Goal: Task Accomplishment & Management: Use online tool/utility

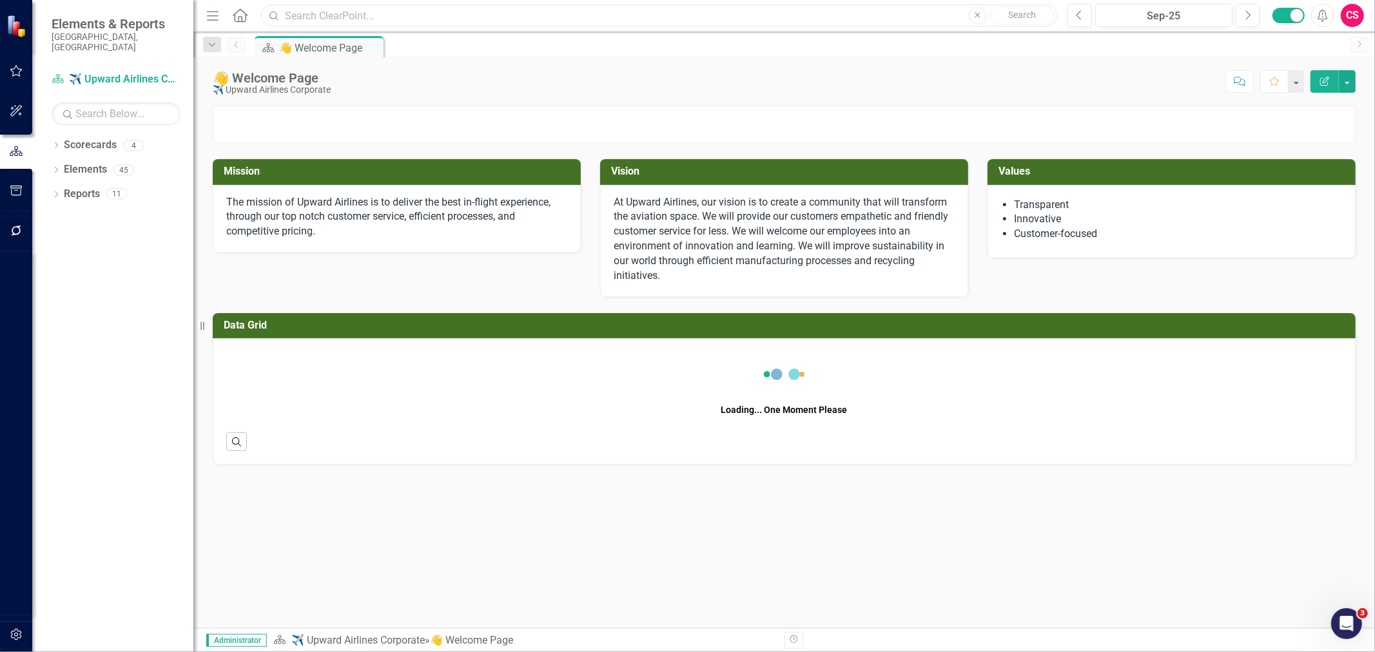
click at [510, 15] on input "text" at bounding box center [659, 16] width 797 height 23
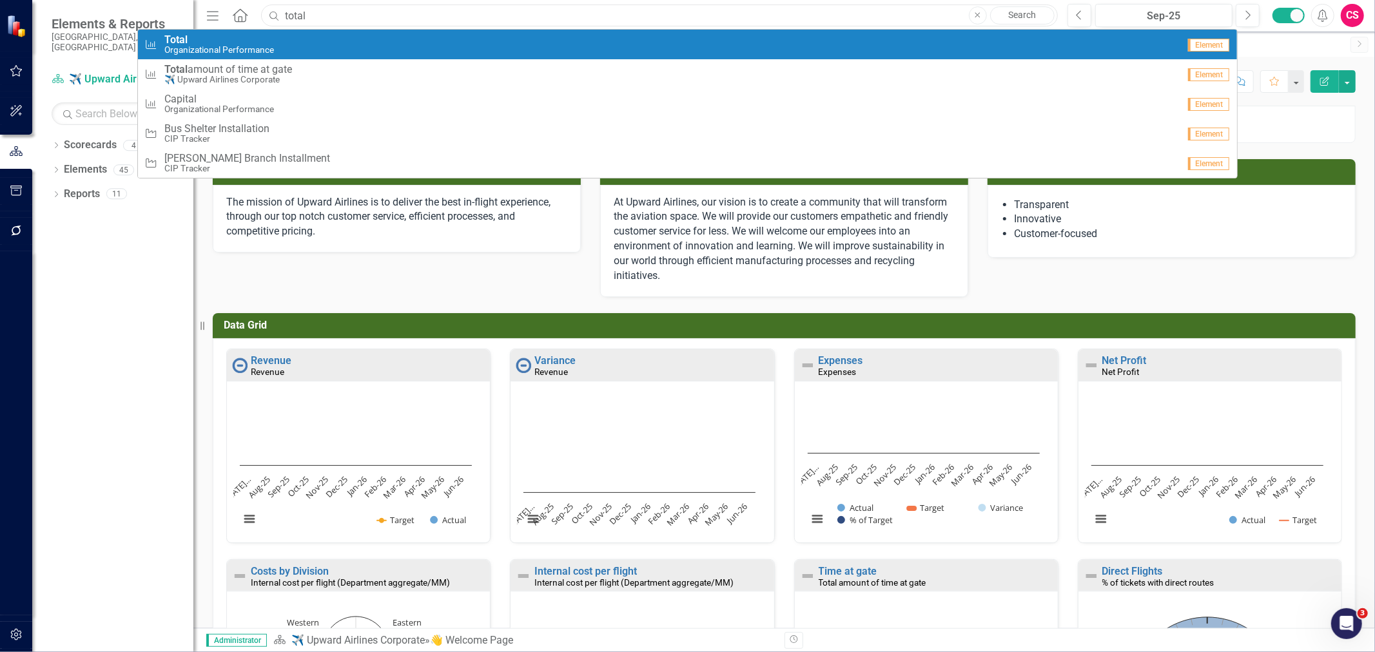
type input "total"
click at [326, 36] on div "Performance Measure Total Organizational Performance" at bounding box center [660, 44] width 1033 height 21
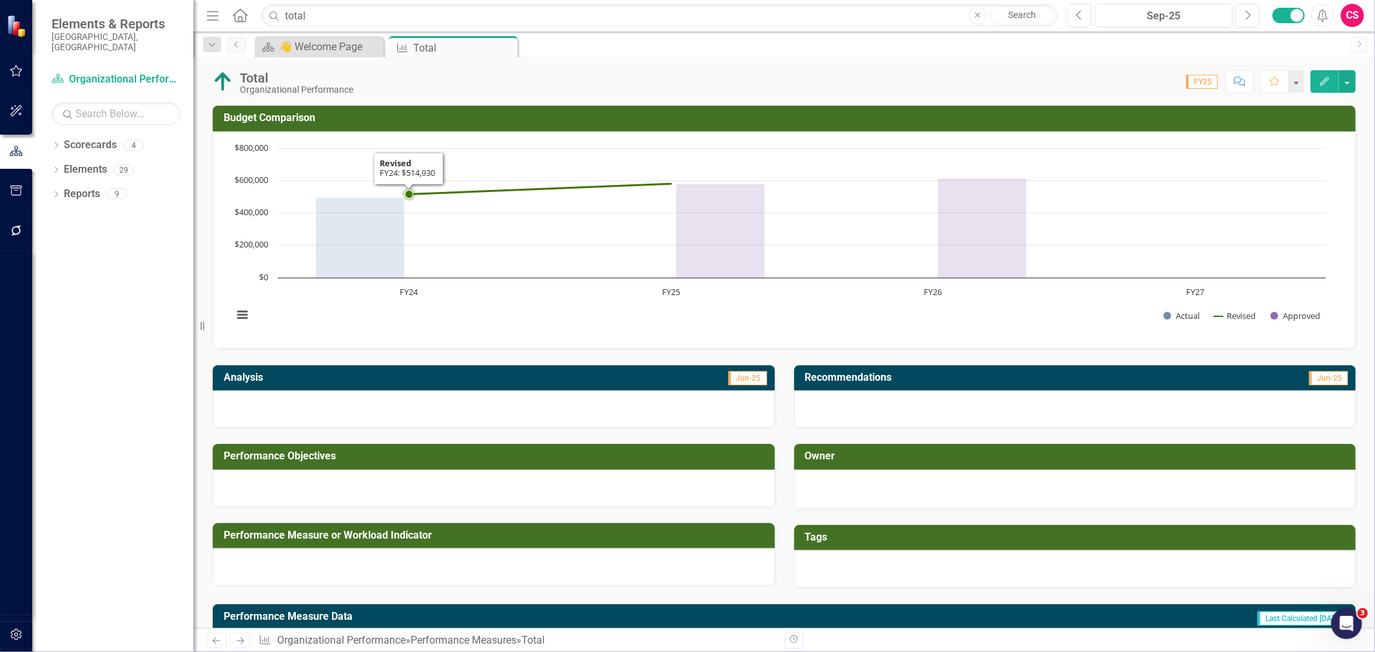
scroll to position [174, 0]
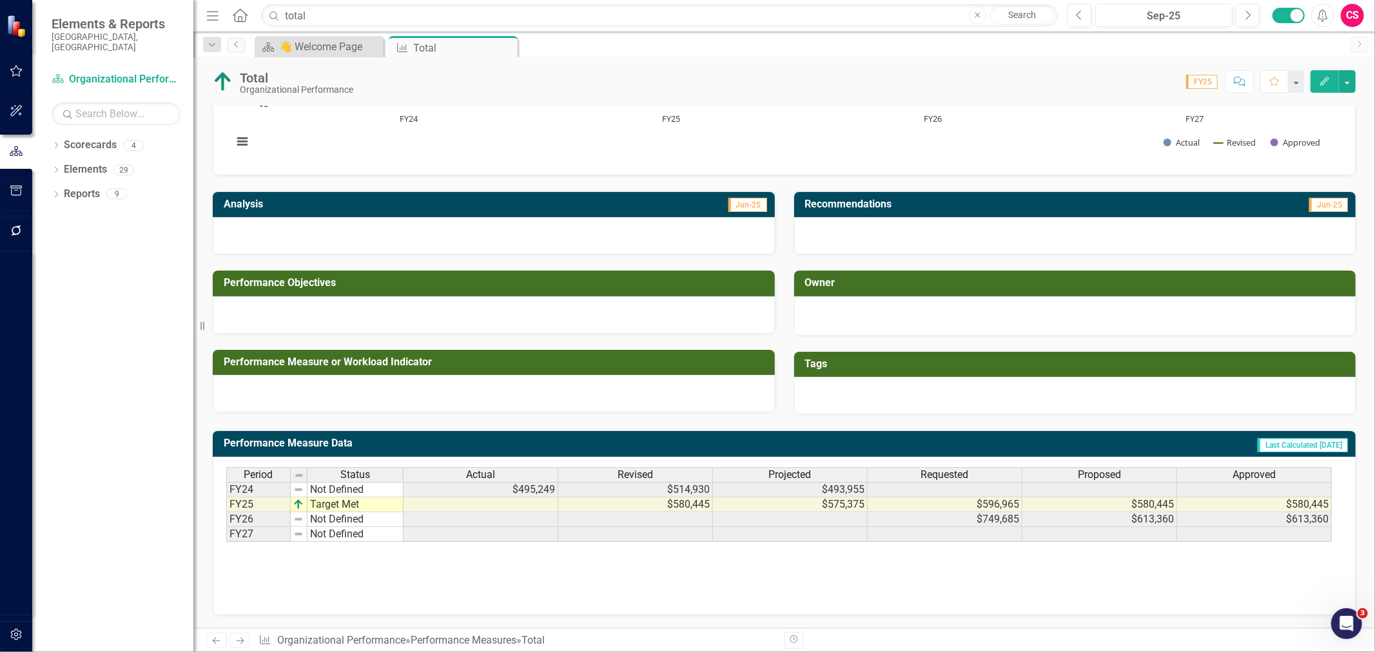
click at [538, 519] on td at bounding box center [480, 519] width 155 height 15
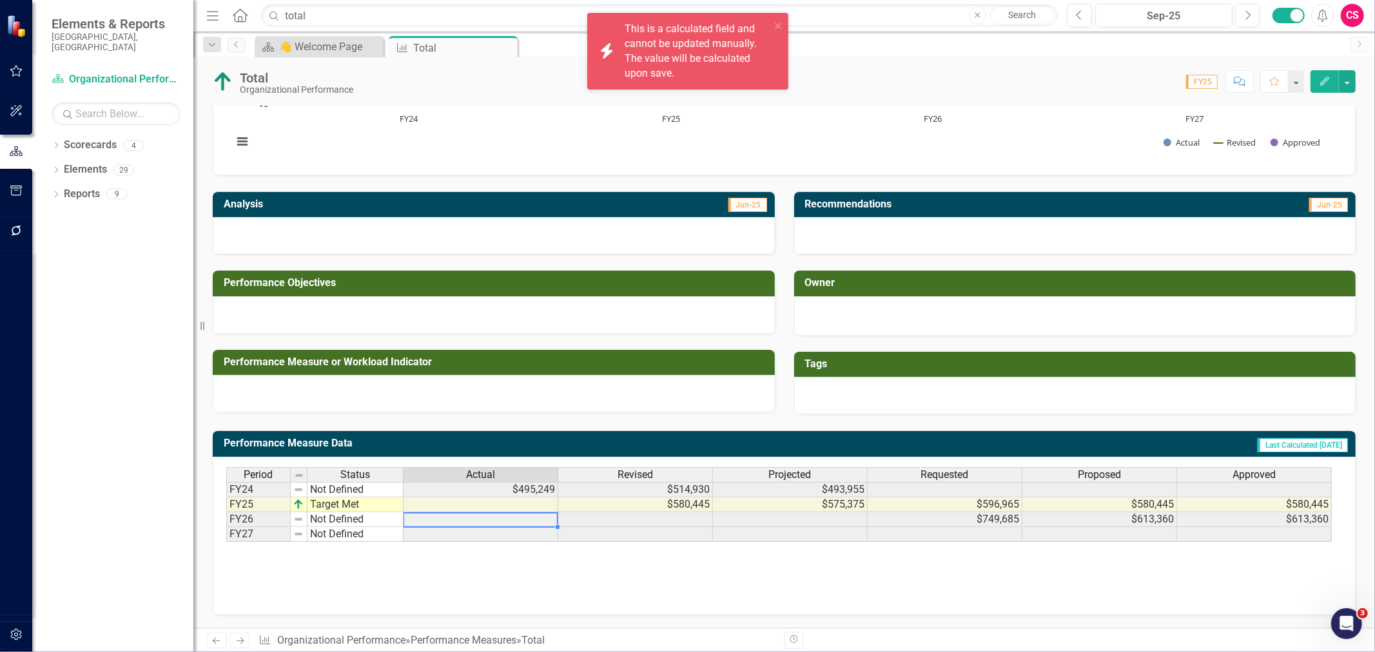
click at [538, 519] on td at bounding box center [480, 519] width 155 height 15
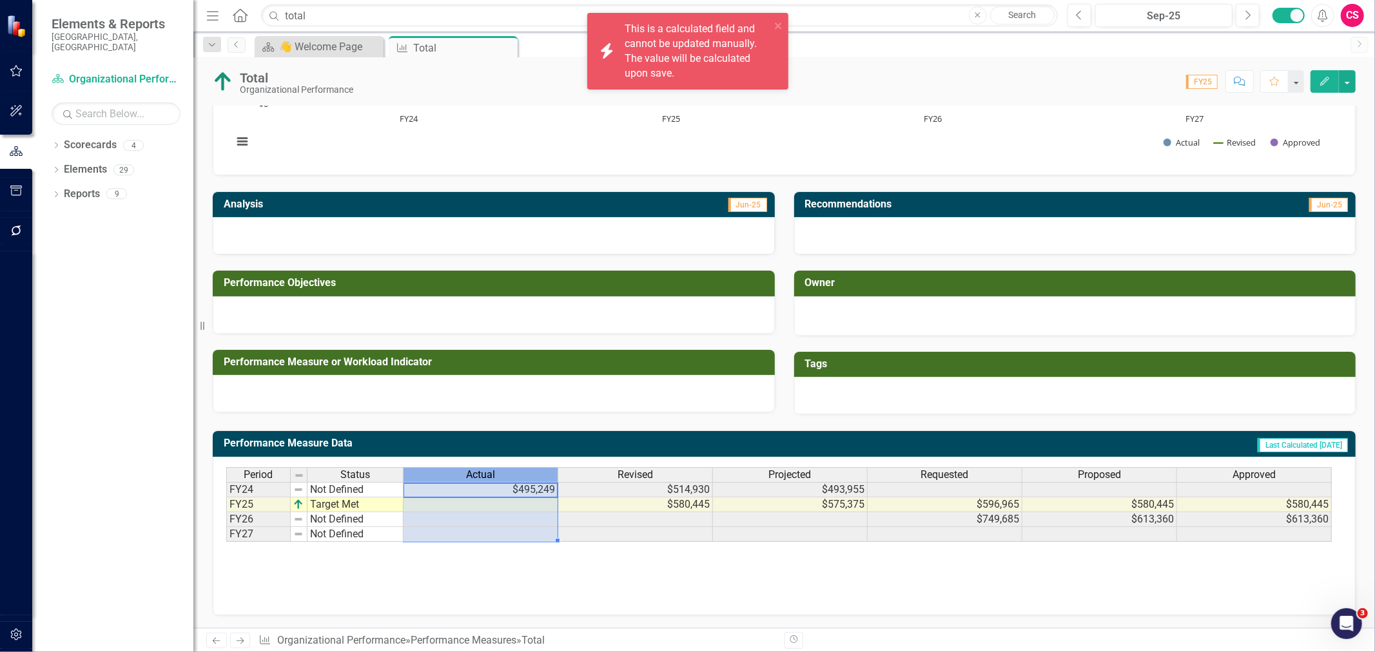
click at [531, 472] on div "Actual" at bounding box center [480, 475] width 154 height 14
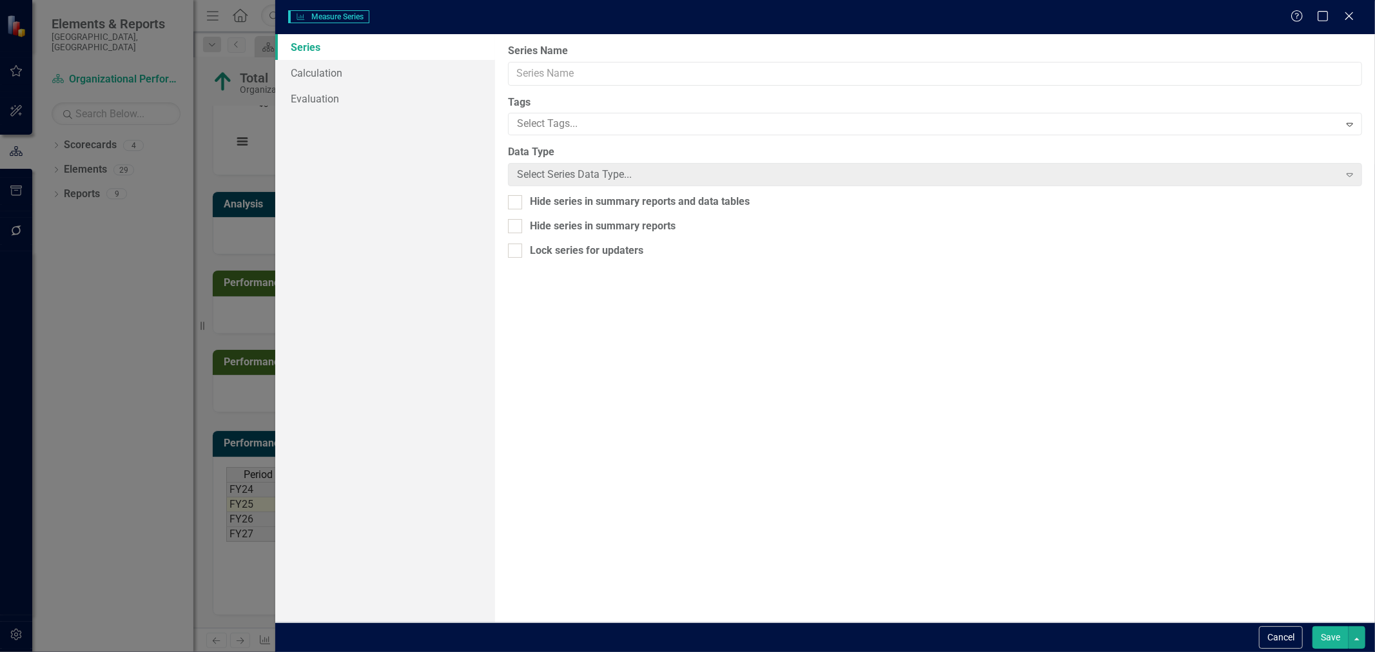
type input "Actual"
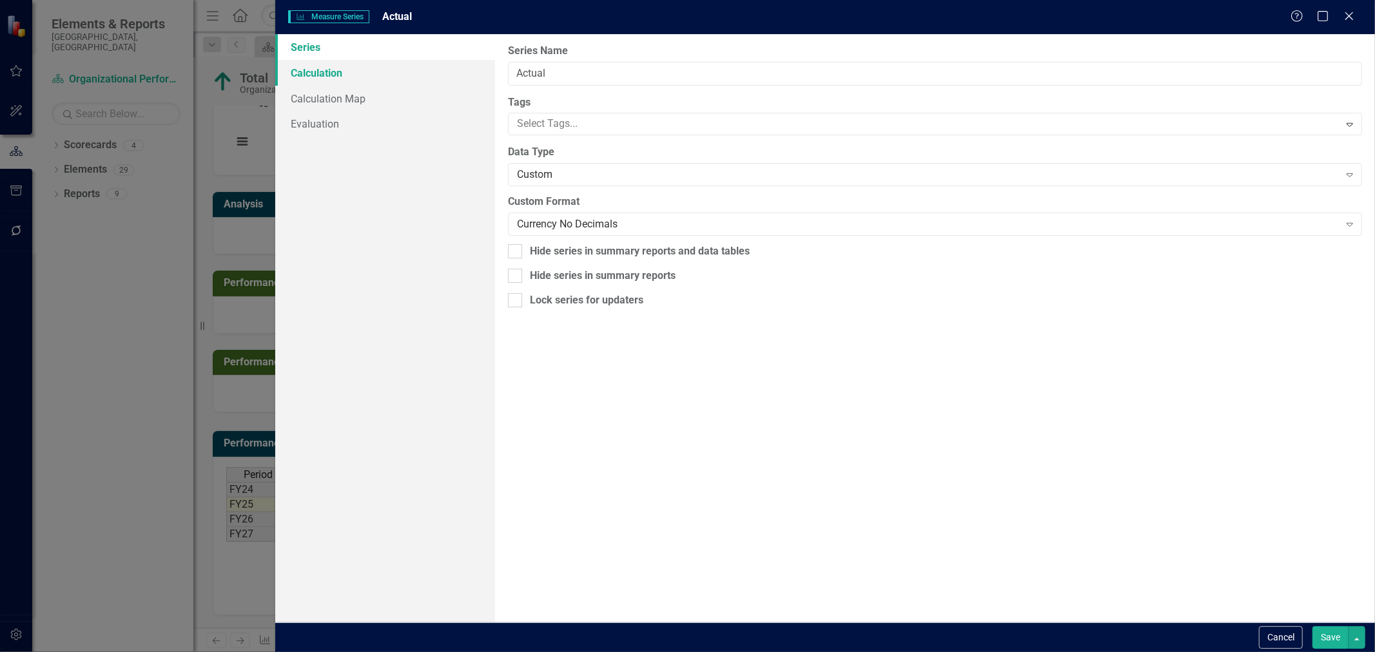
click at [374, 73] on link "Calculation" at bounding box center [385, 73] width 220 height 26
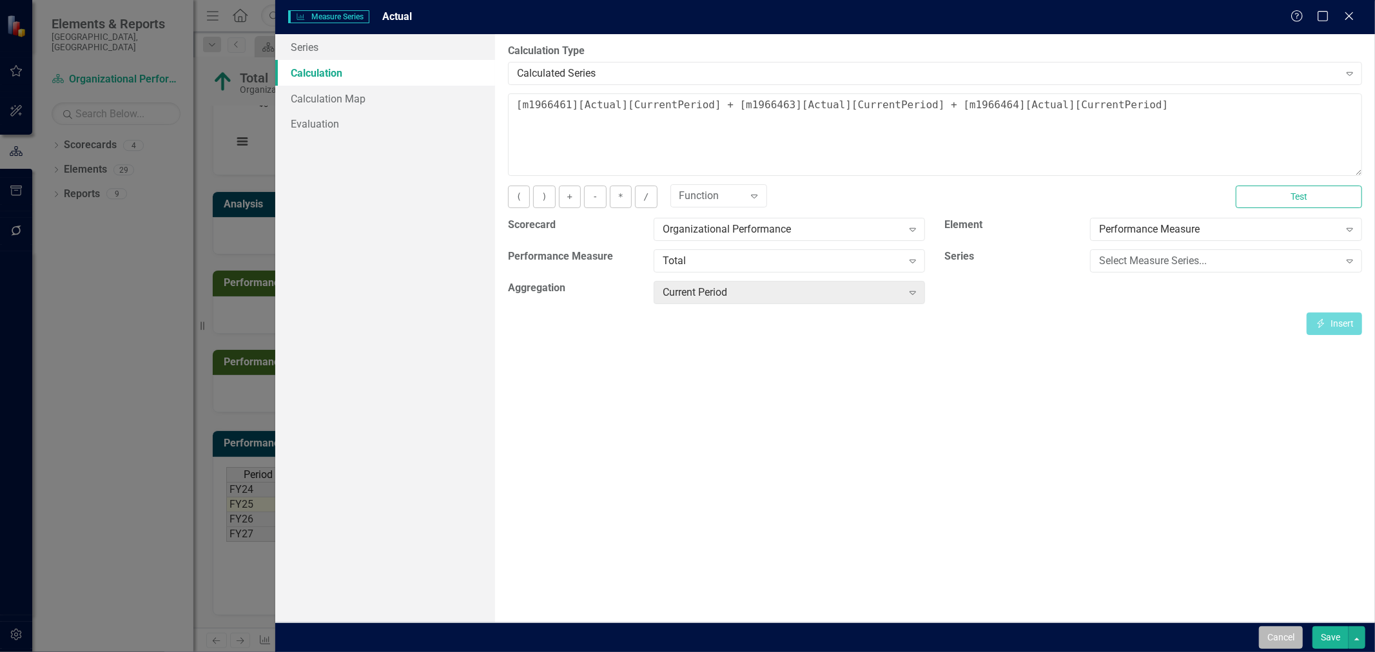
click at [1273, 637] on button "Cancel" at bounding box center [1281, 637] width 44 height 23
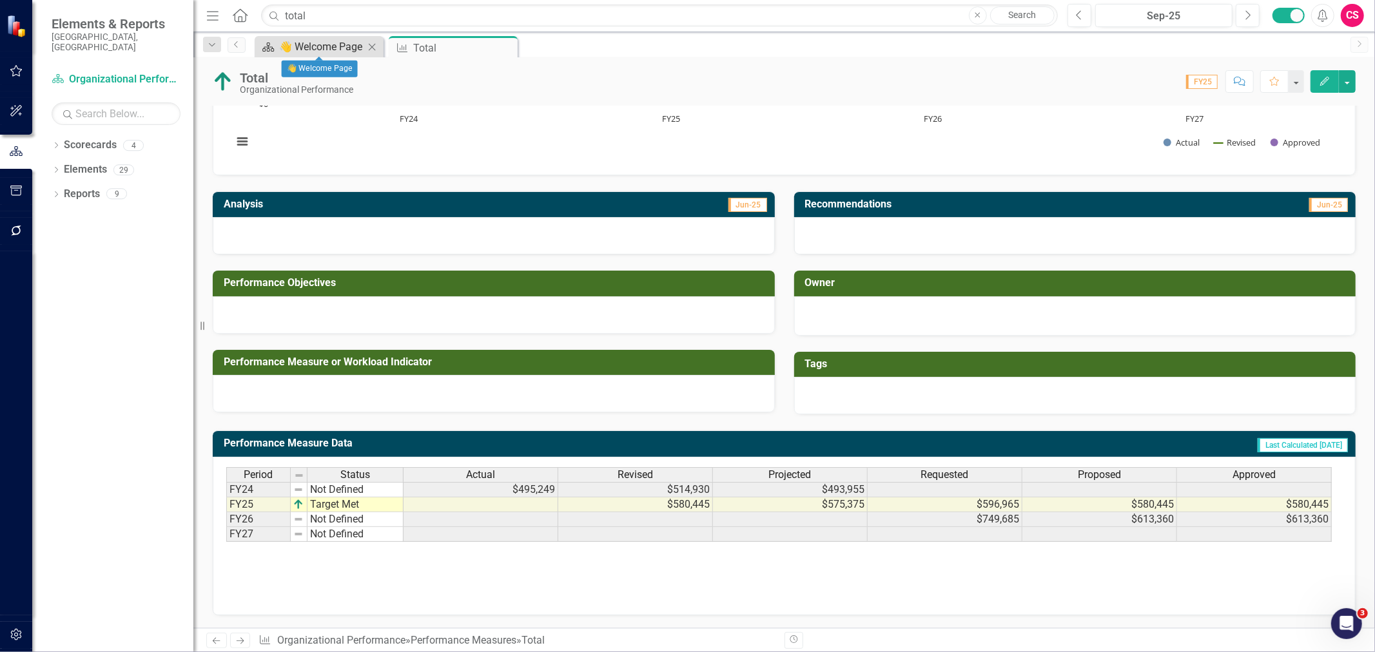
click at [299, 43] on div "👋 Welcome Page" at bounding box center [321, 47] width 85 height 16
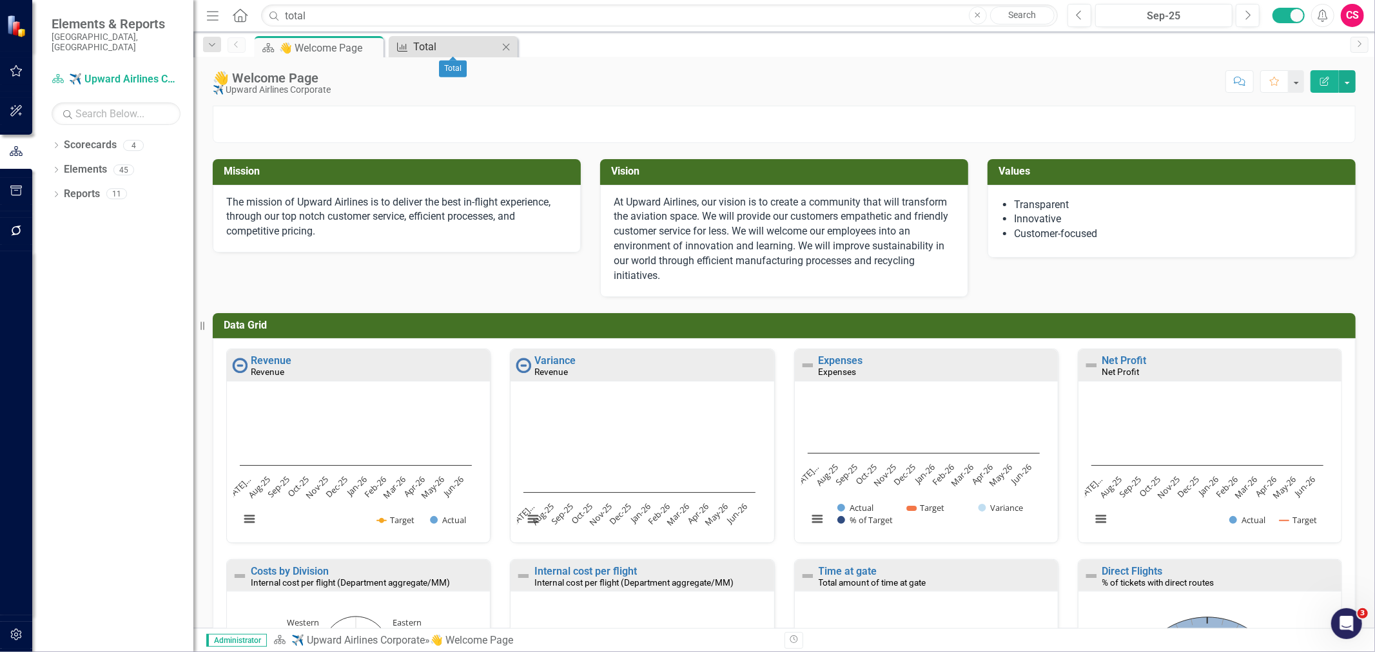
click at [424, 39] on div "Total" at bounding box center [455, 47] width 85 height 16
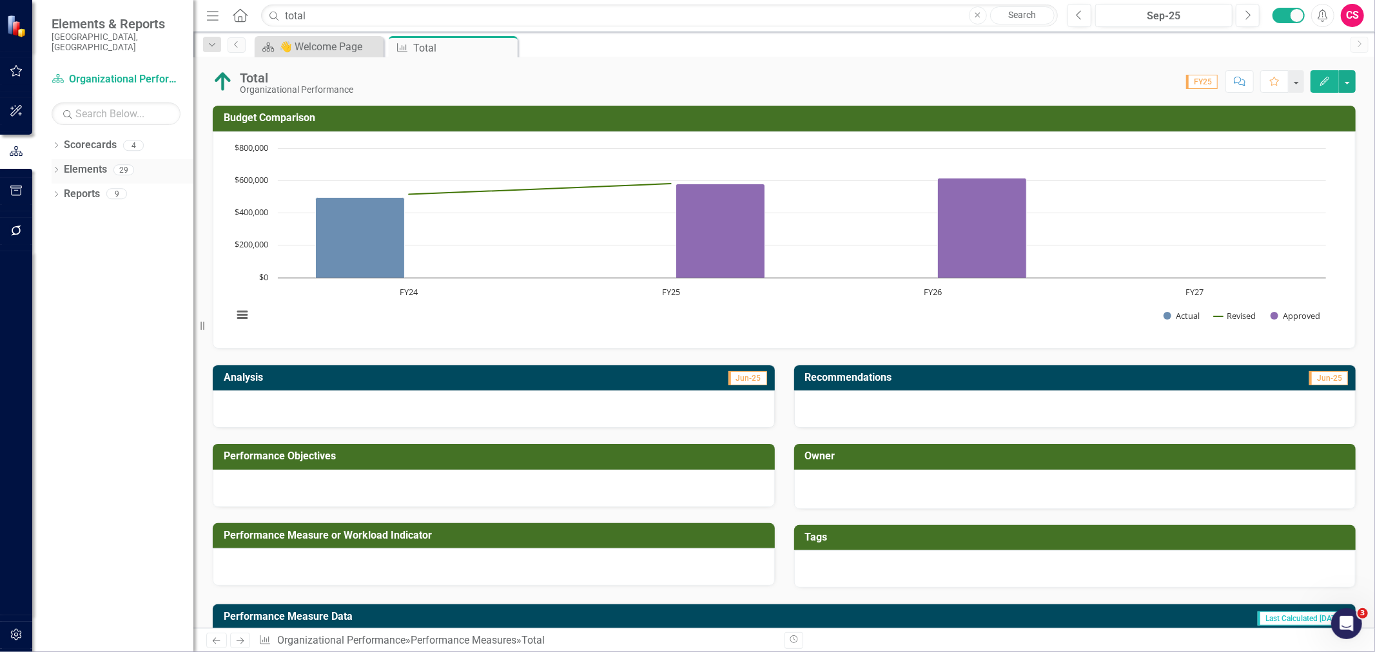
click at [58, 166] on div "Dropdown" at bounding box center [56, 171] width 9 height 11
click at [102, 211] on link "Performance Measure Performance Measures" at bounding box center [115, 218] width 128 height 15
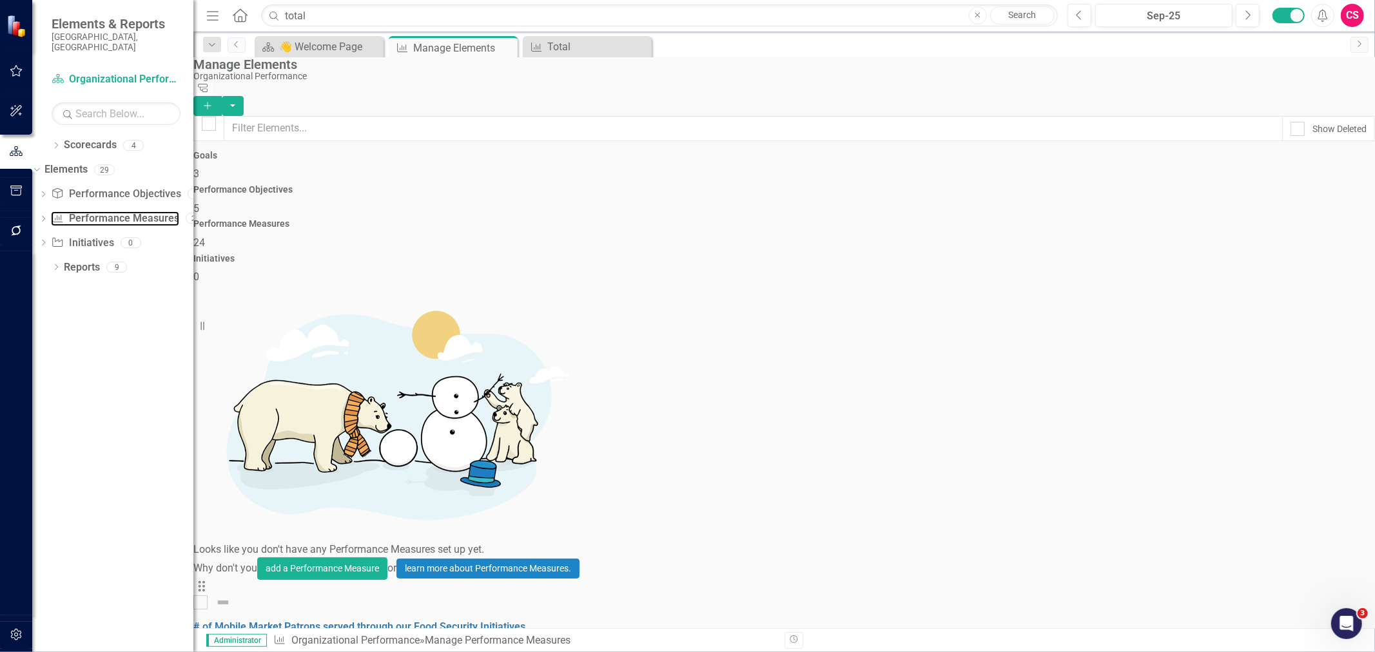
scroll to position [578, 0]
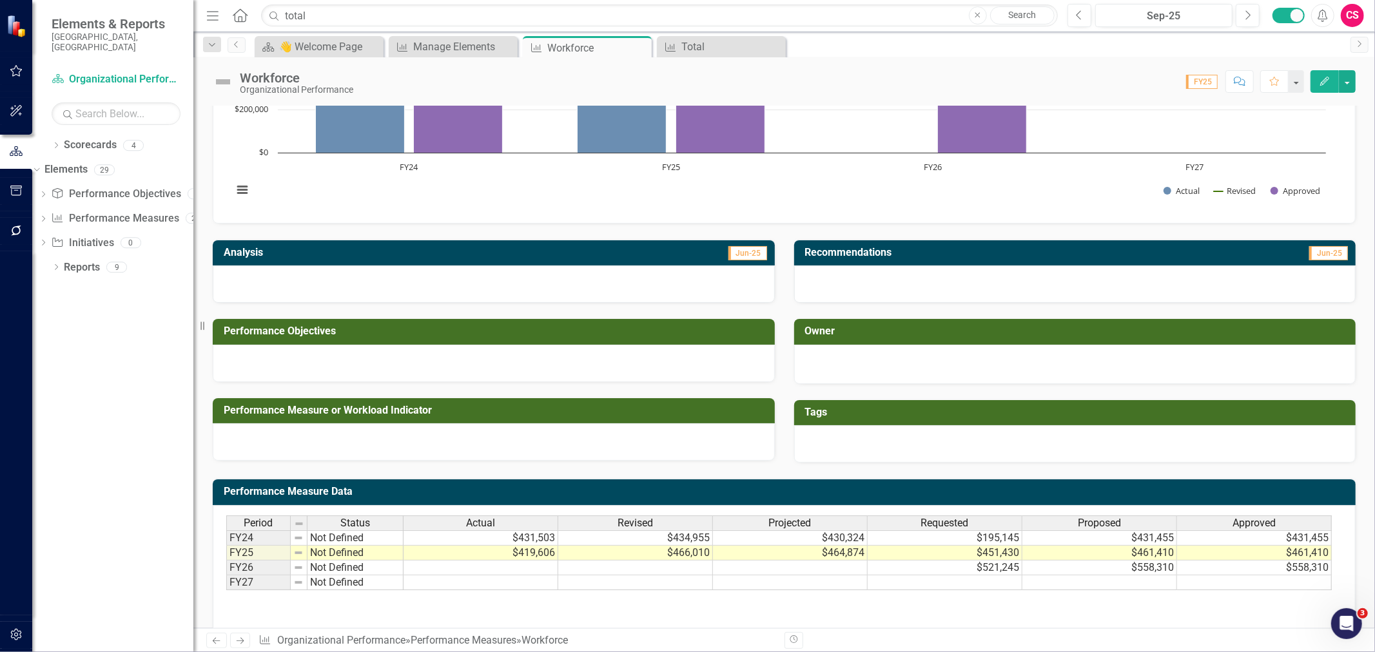
scroll to position [174, 0]
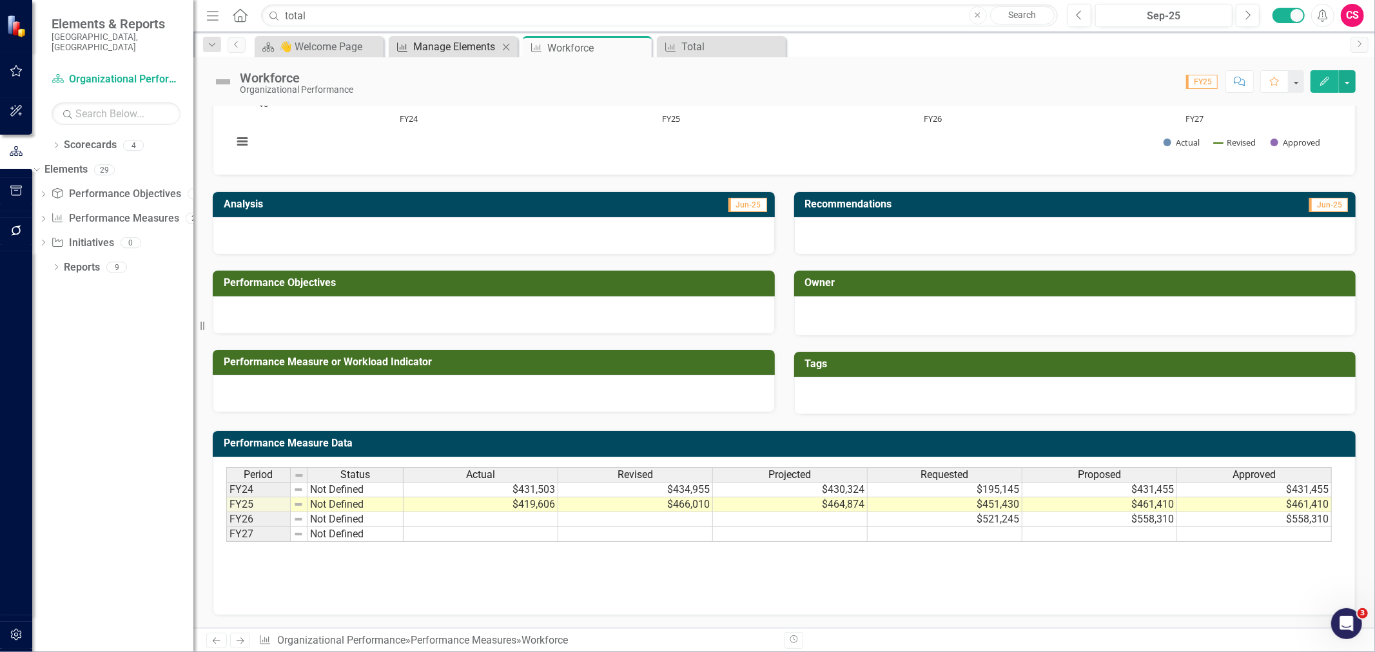
click at [438, 46] on div "Manage Elements" at bounding box center [455, 47] width 85 height 16
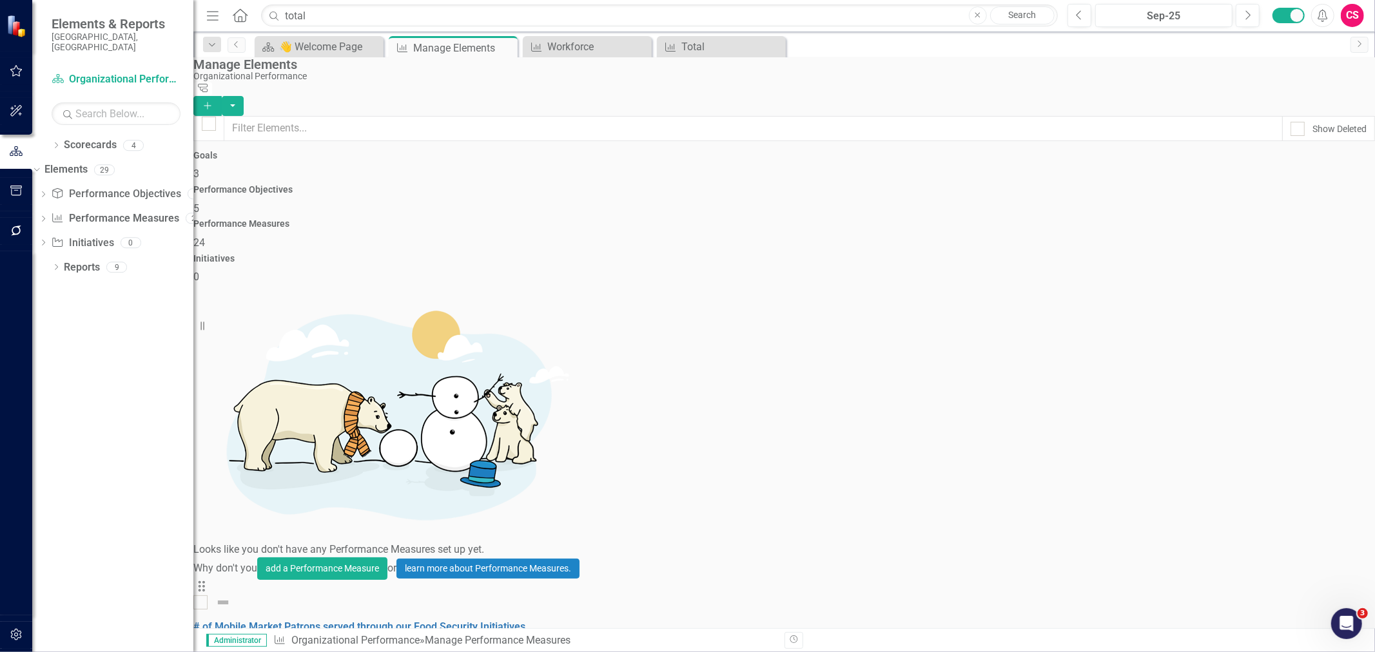
scroll to position [578, 0]
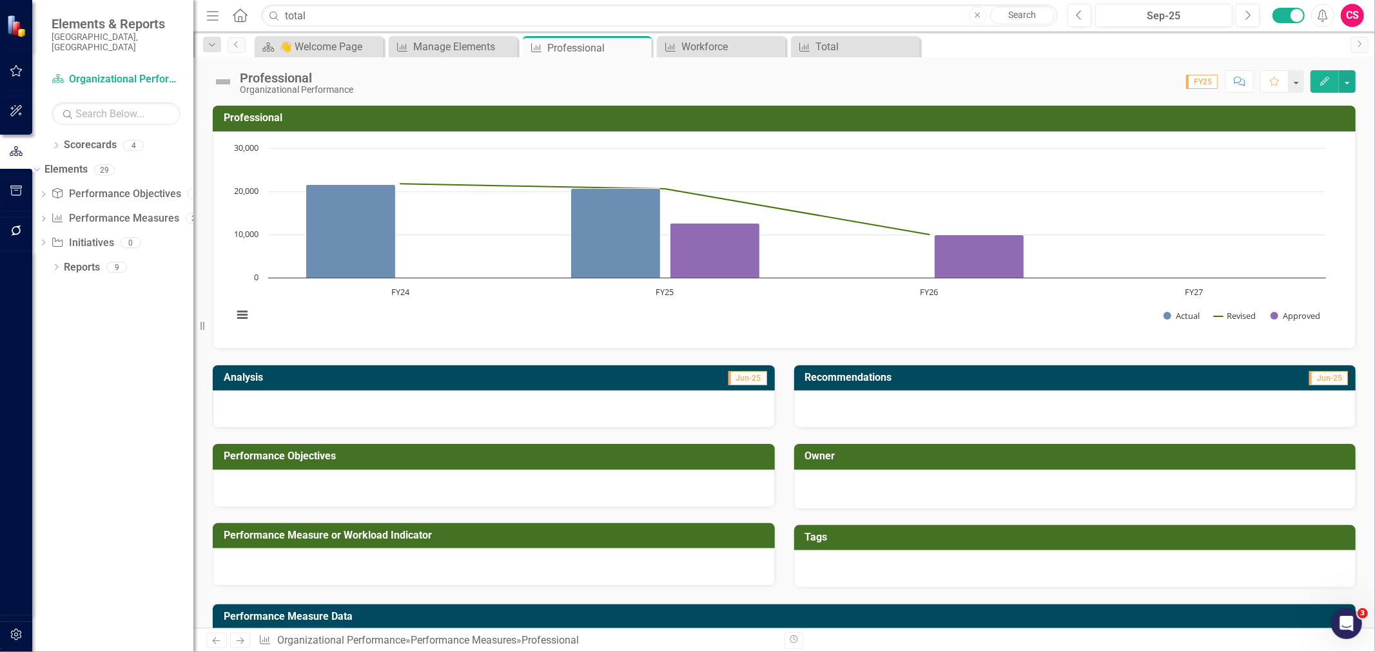
scroll to position [174, 0]
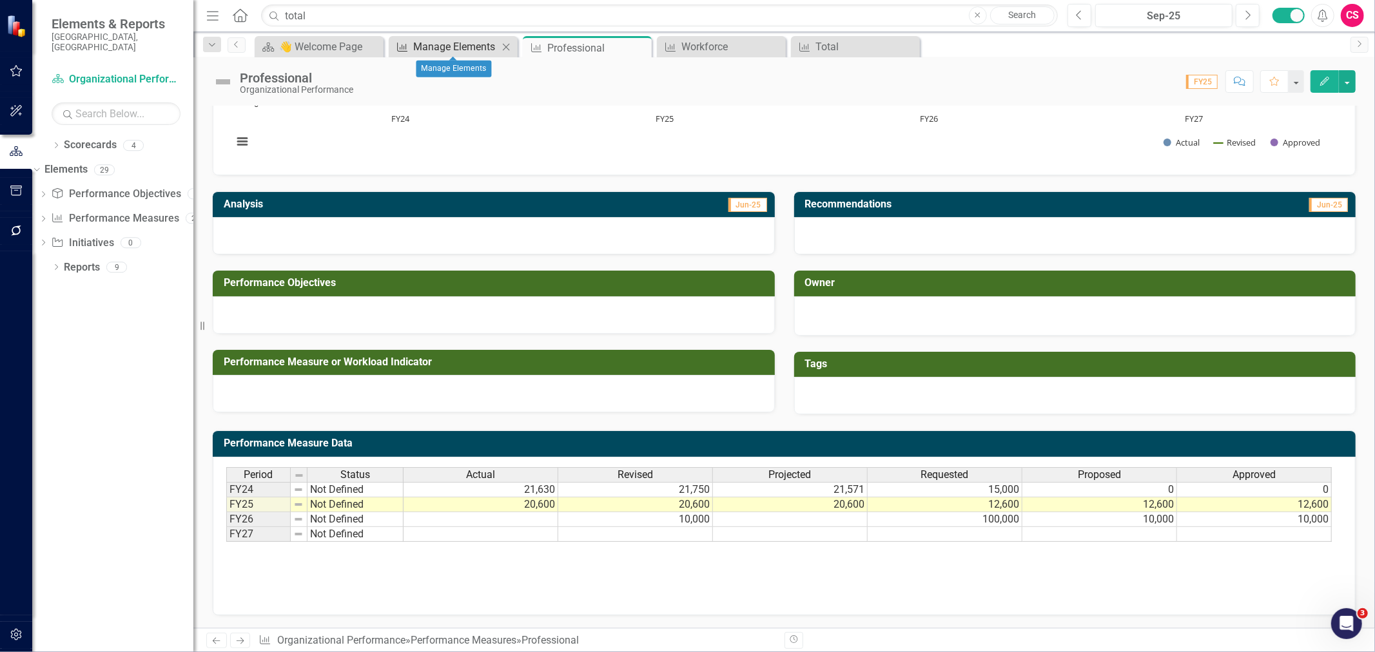
click at [470, 45] on div "Manage Elements" at bounding box center [455, 47] width 85 height 16
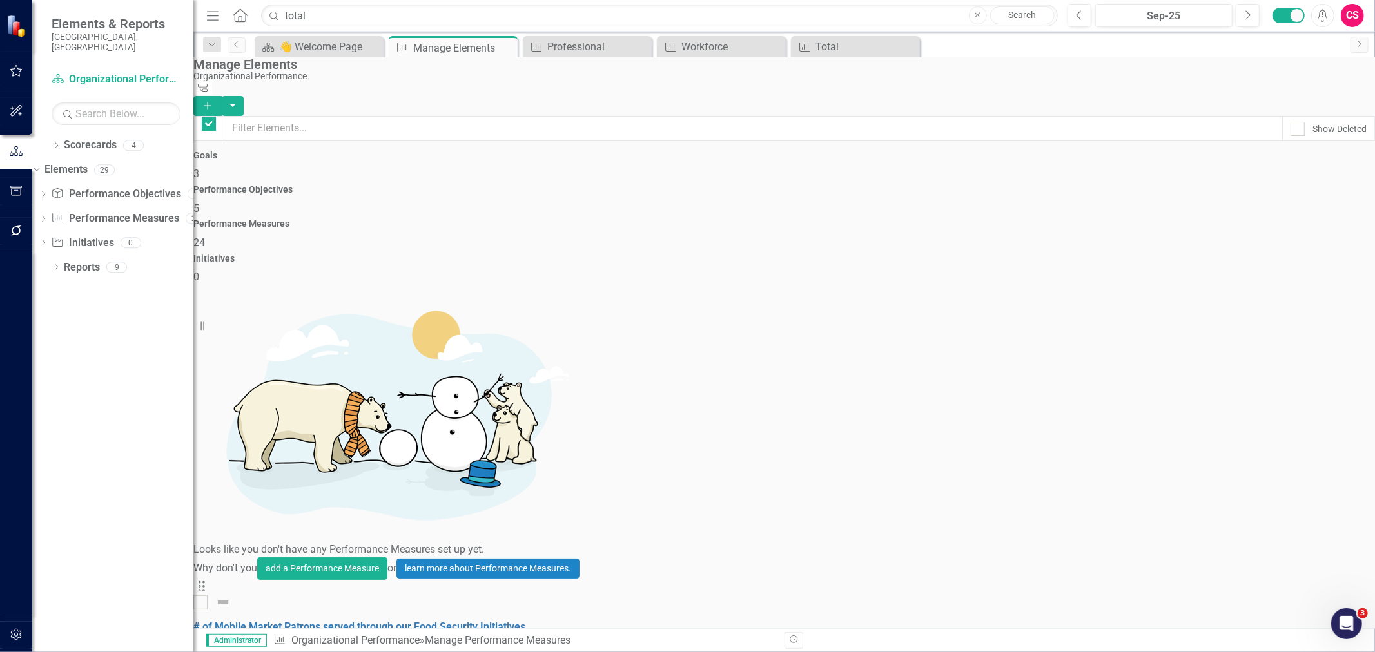
checkbox input "false"
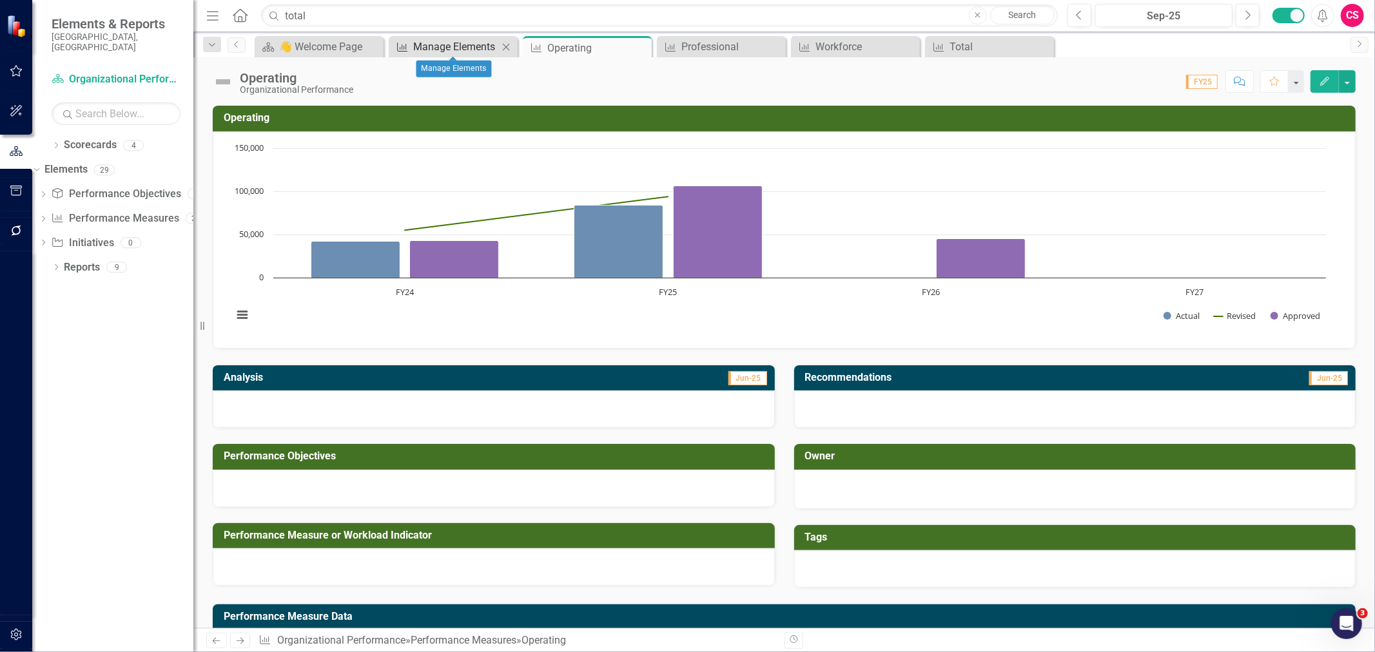
click at [454, 48] on div "Manage Elements" at bounding box center [455, 47] width 85 height 16
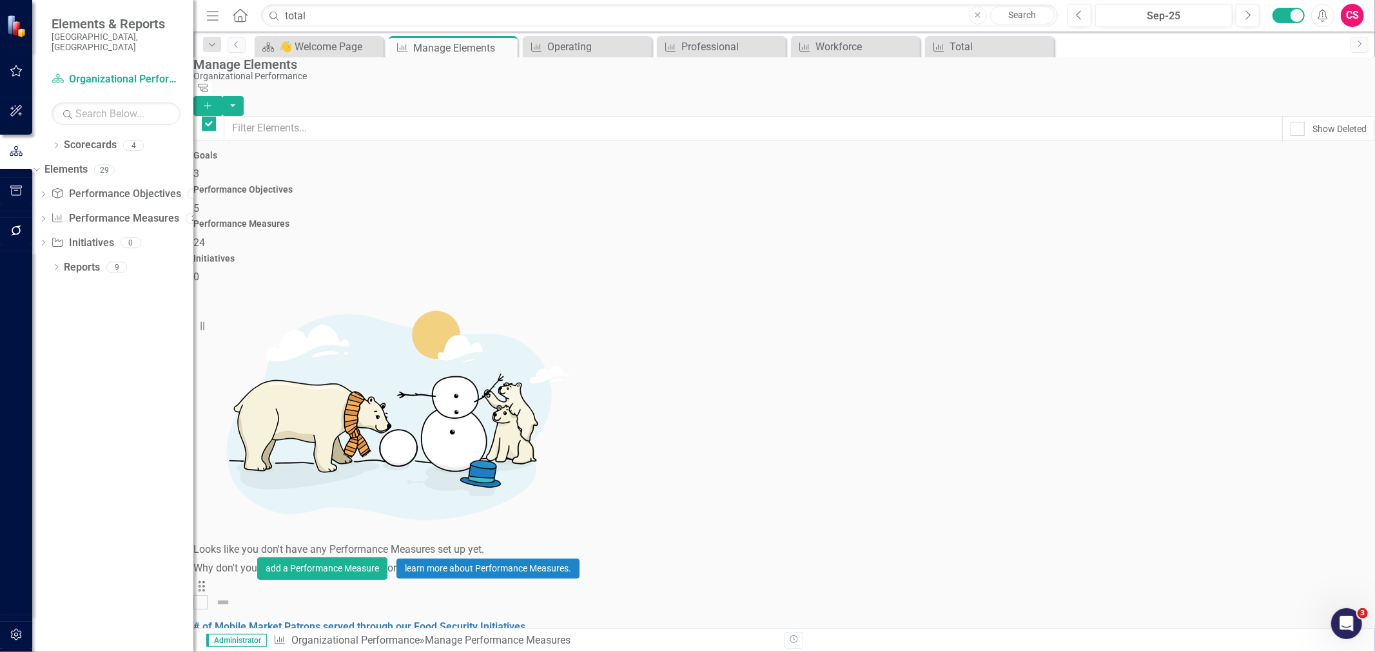
checkbox input "false"
click at [973, 37] on div "Performance Measure Total Close" at bounding box center [989, 46] width 129 height 21
click at [967, 44] on div "Total" at bounding box center [991, 47] width 85 height 16
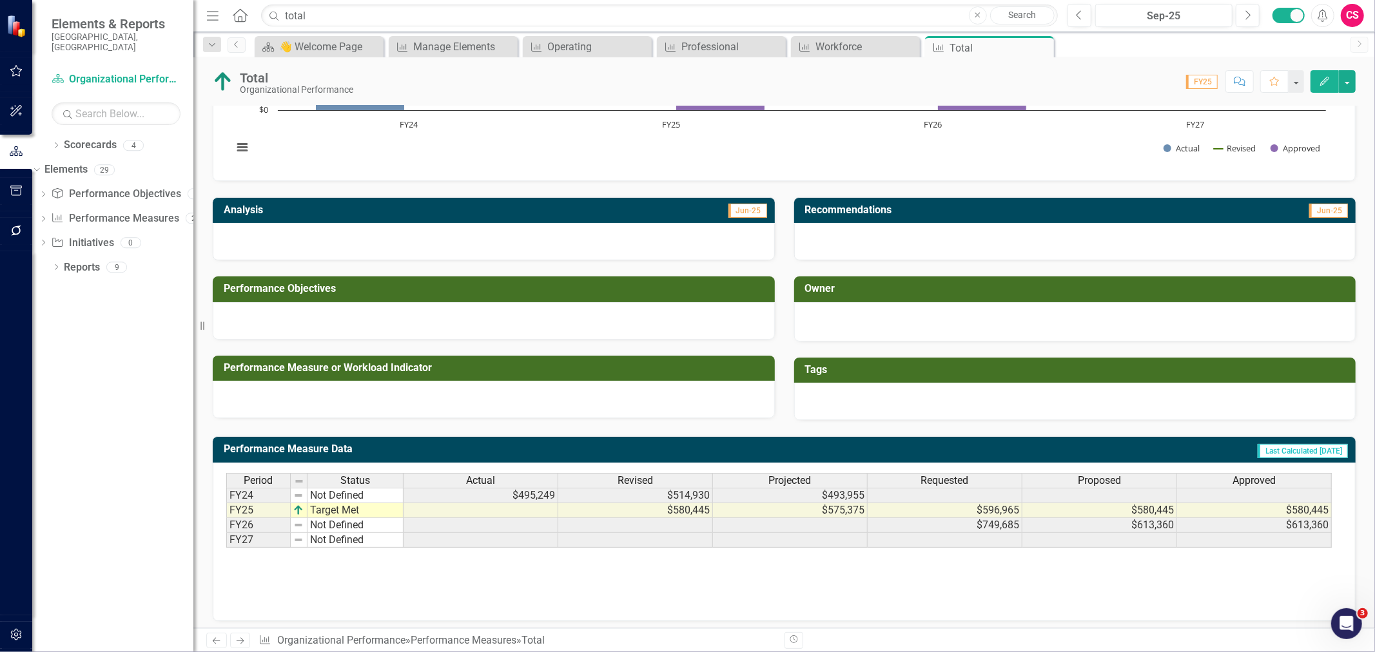
scroll to position [174, 0]
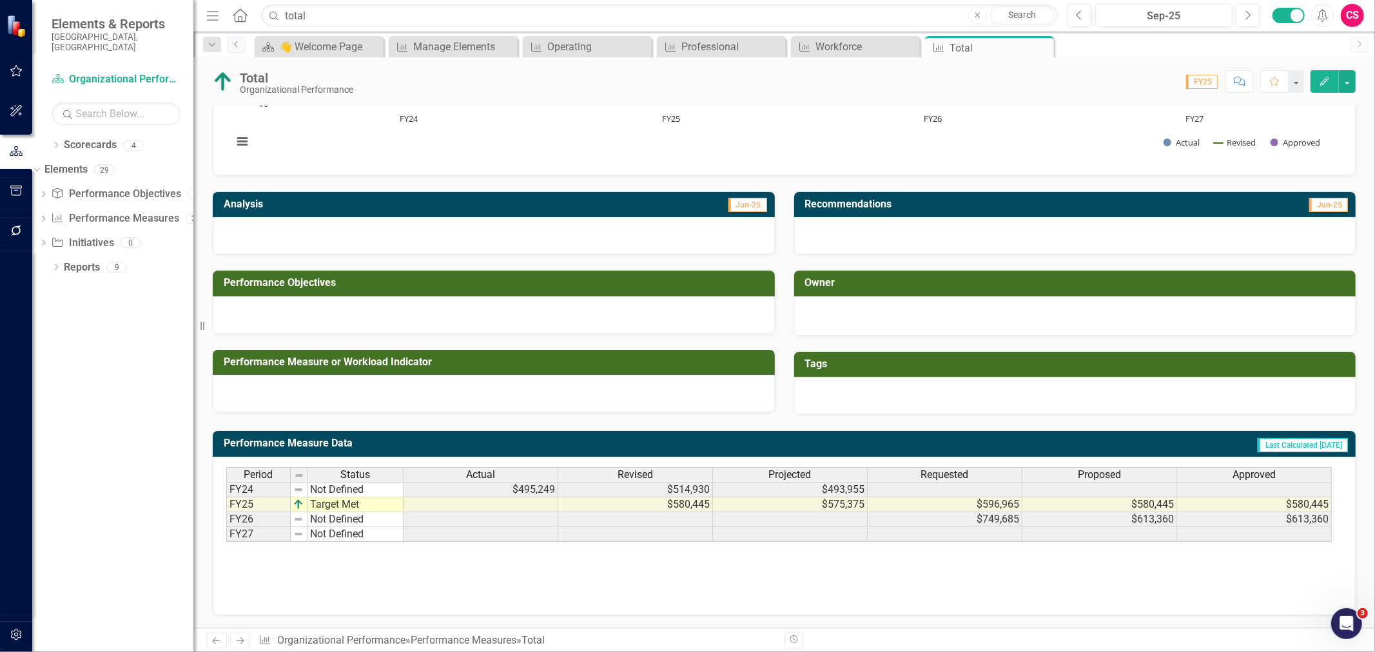
click at [518, 472] on div "Actual" at bounding box center [480, 475] width 154 height 14
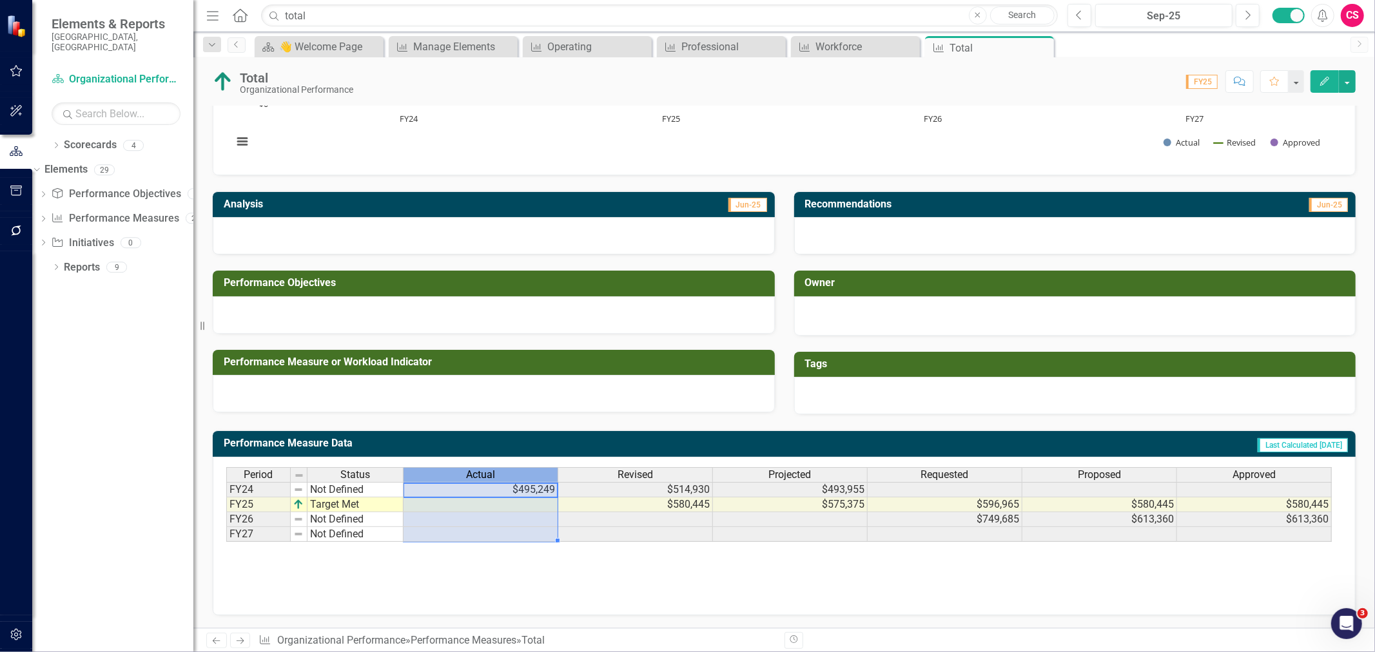
click at [518, 472] on div "Actual" at bounding box center [480, 475] width 154 height 14
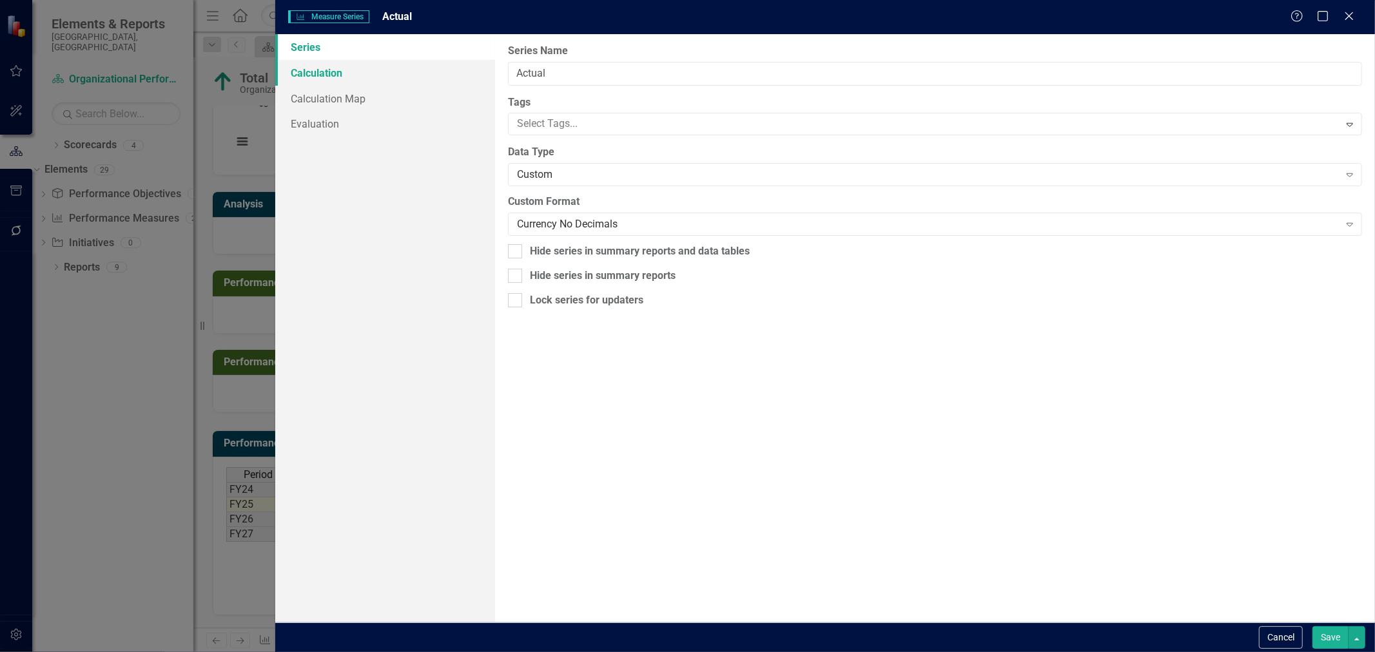
click at [333, 73] on link "Calculation" at bounding box center [385, 73] width 220 height 26
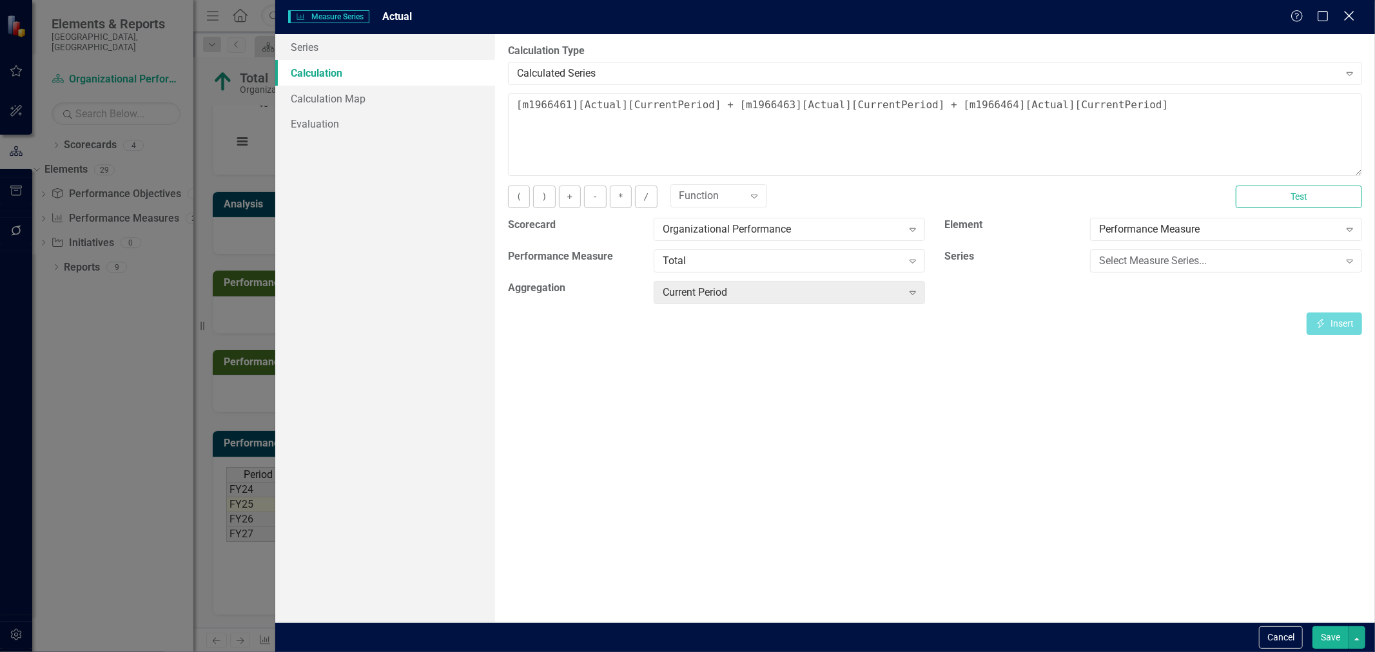
click at [1342, 15] on icon "Close" at bounding box center [1349, 16] width 16 height 12
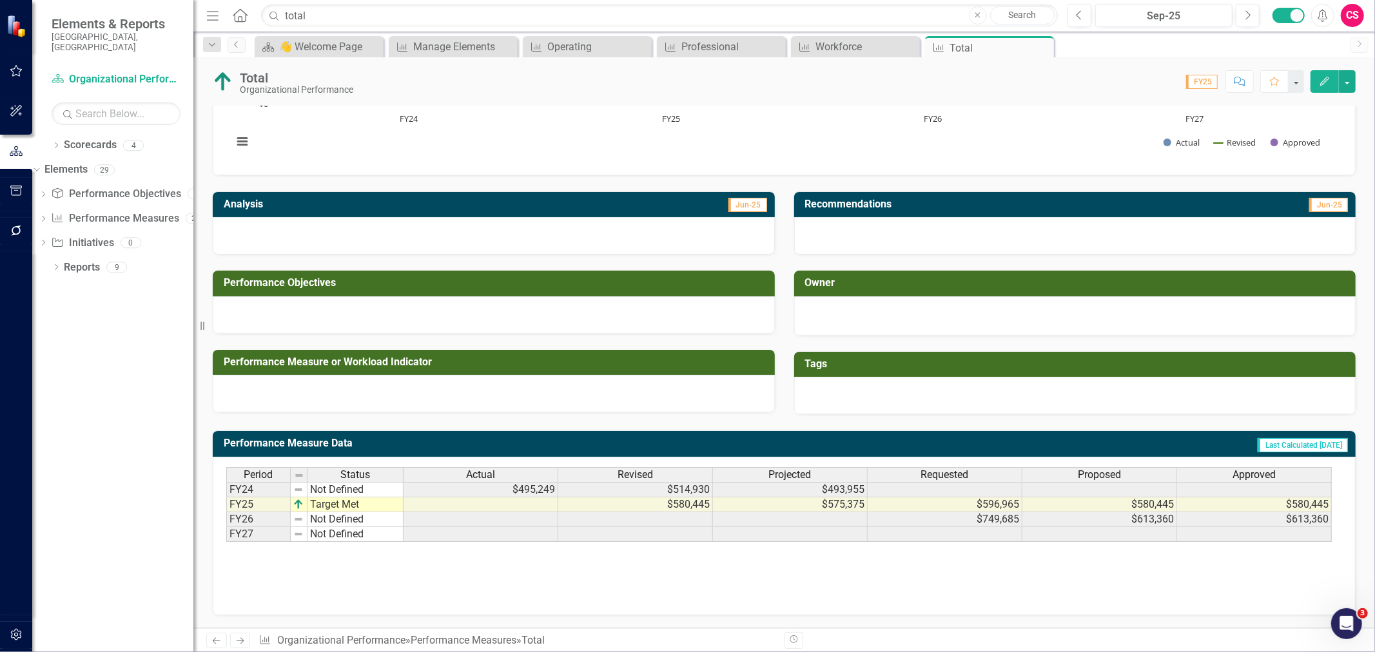
click at [911, 474] on div "Requested" at bounding box center [944, 475] width 154 height 14
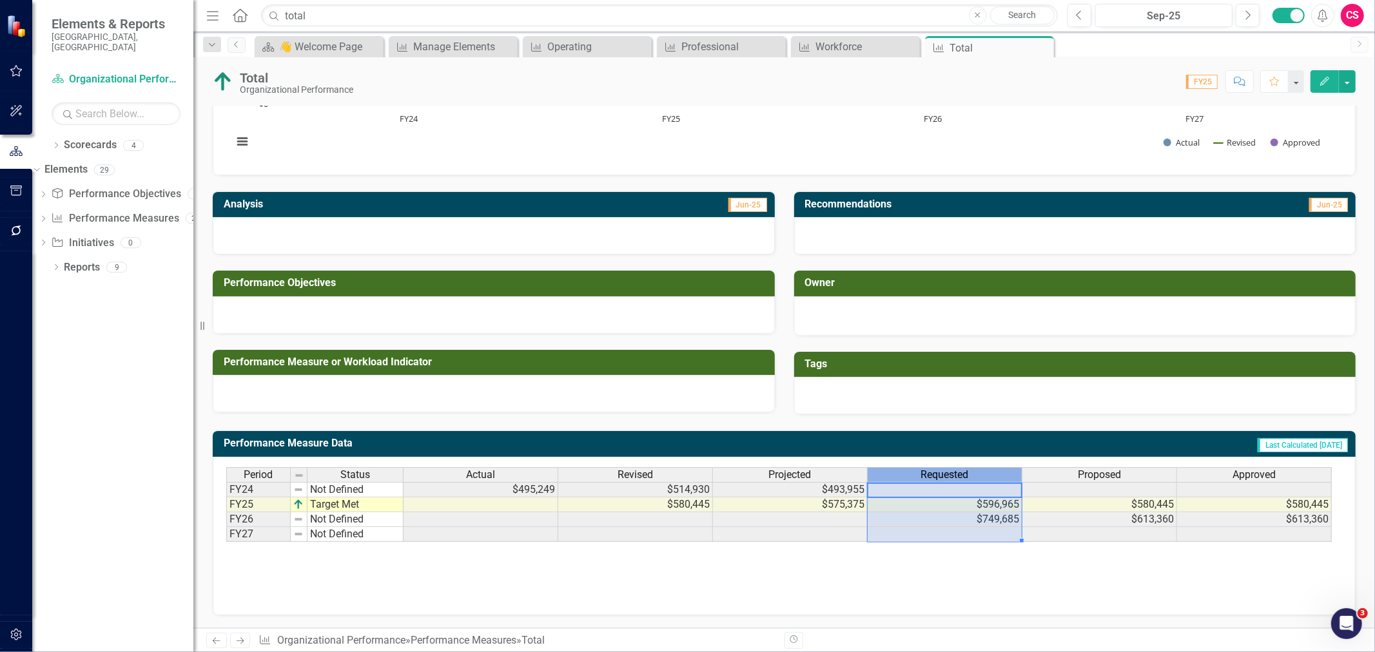
click at [911, 474] on div "Requested" at bounding box center [944, 475] width 154 height 14
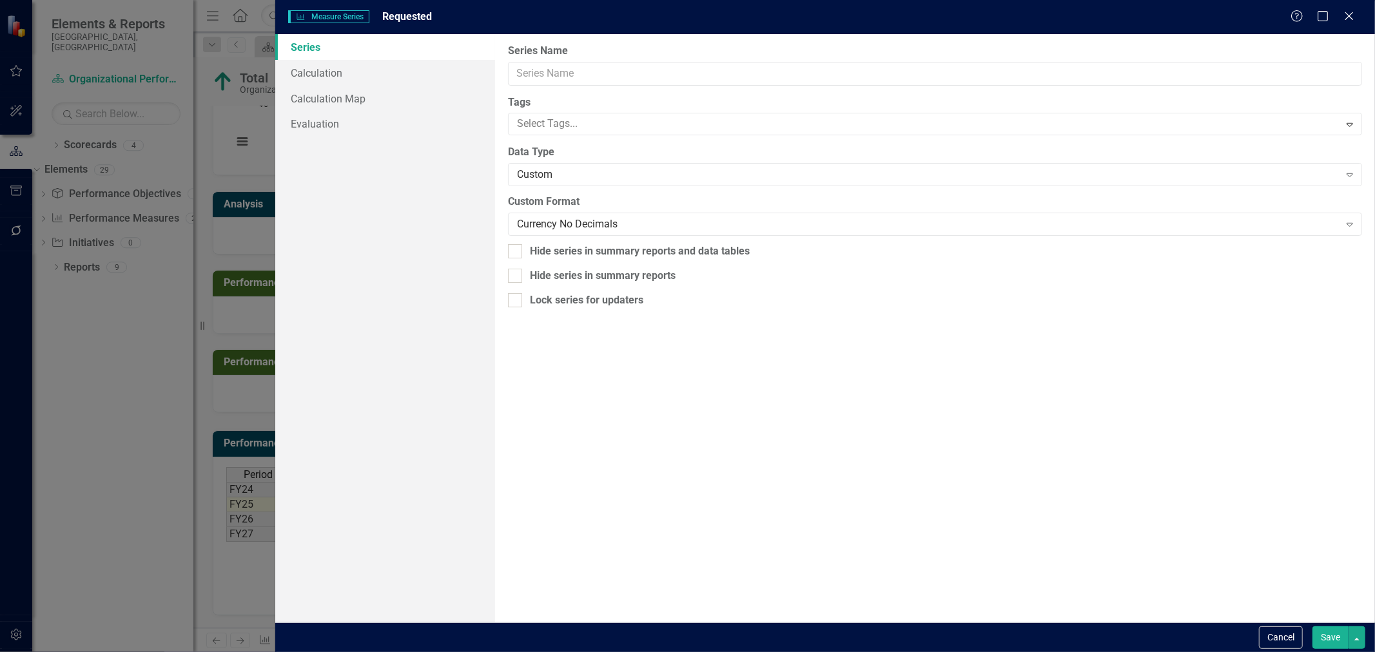
type input "Requested"
click at [347, 75] on link "Calculation" at bounding box center [385, 73] width 220 height 26
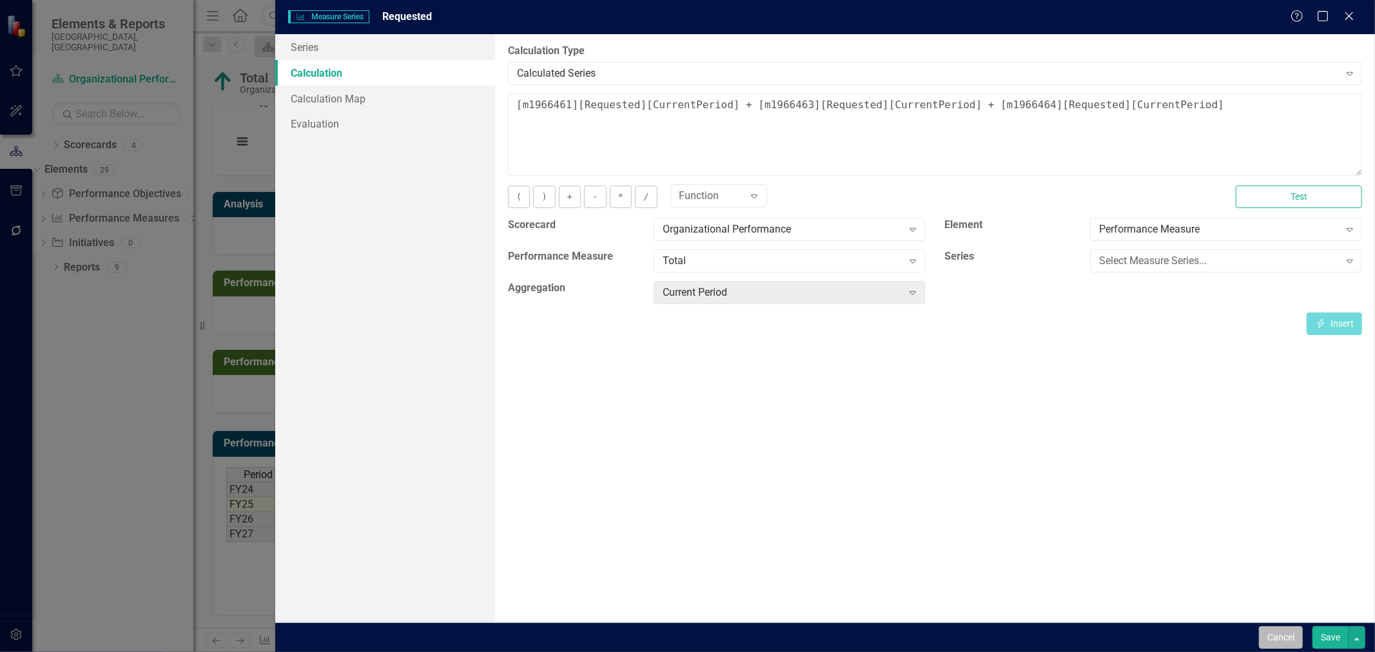
click at [1272, 637] on button "Cancel" at bounding box center [1281, 637] width 44 height 23
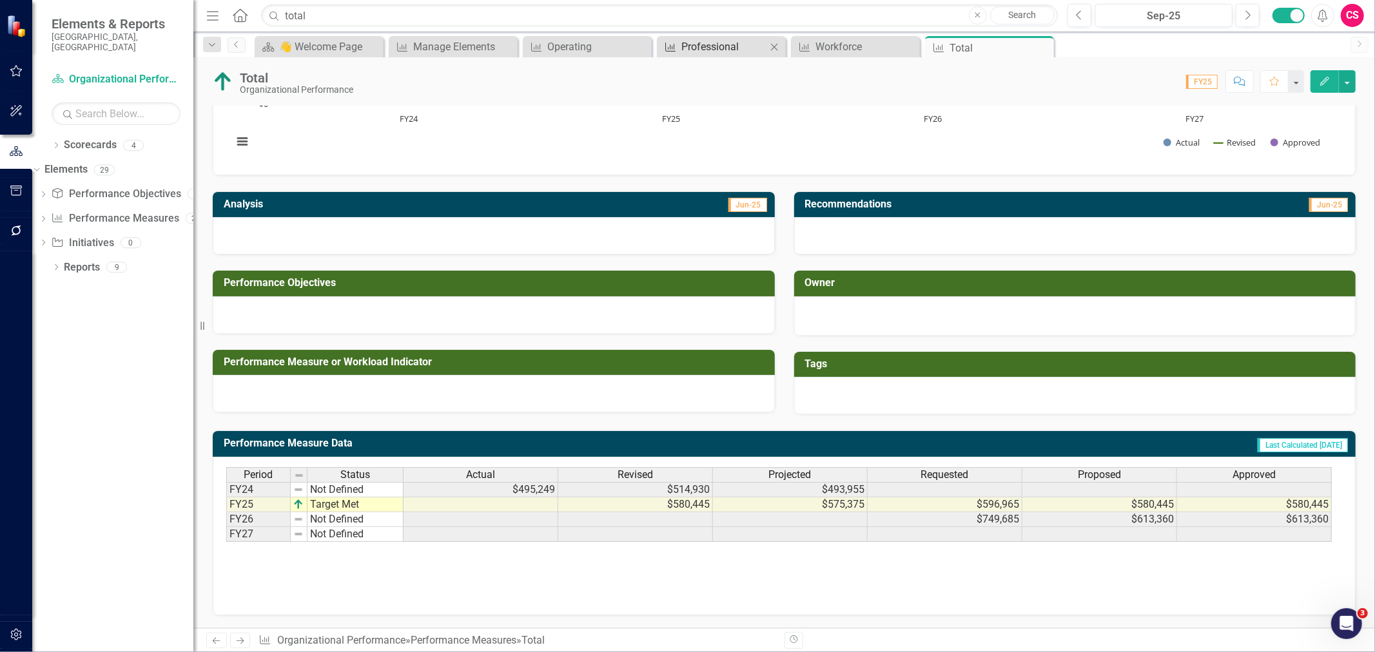
click at [703, 50] on div "Professional" at bounding box center [723, 47] width 85 height 16
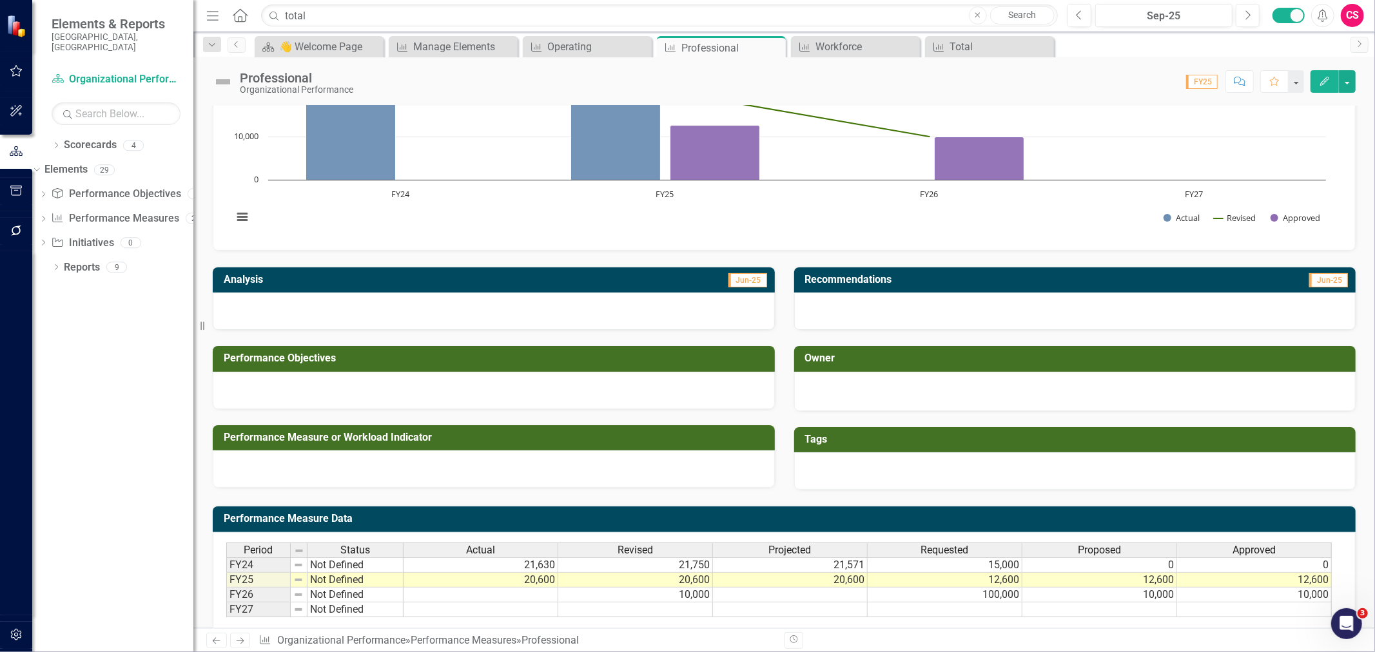
scroll to position [174, 0]
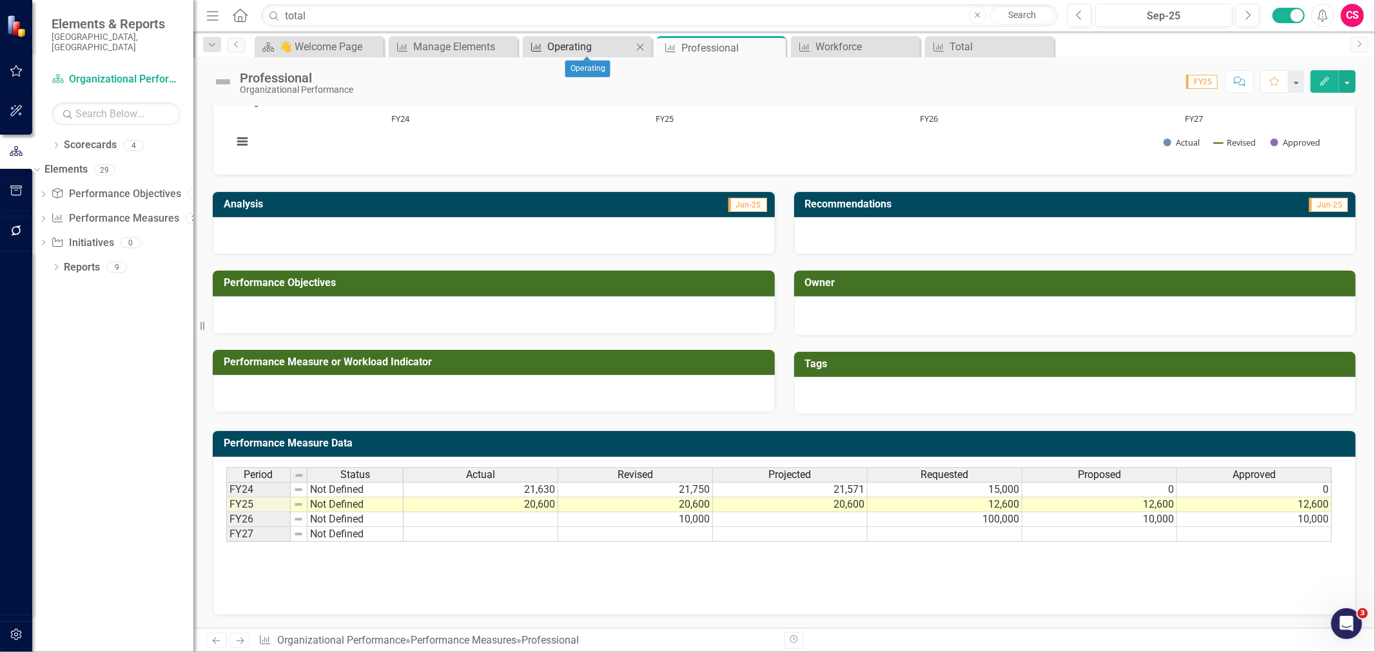
click at [591, 49] on div "Operating" at bounding box center [589, 47] width 85 height 16
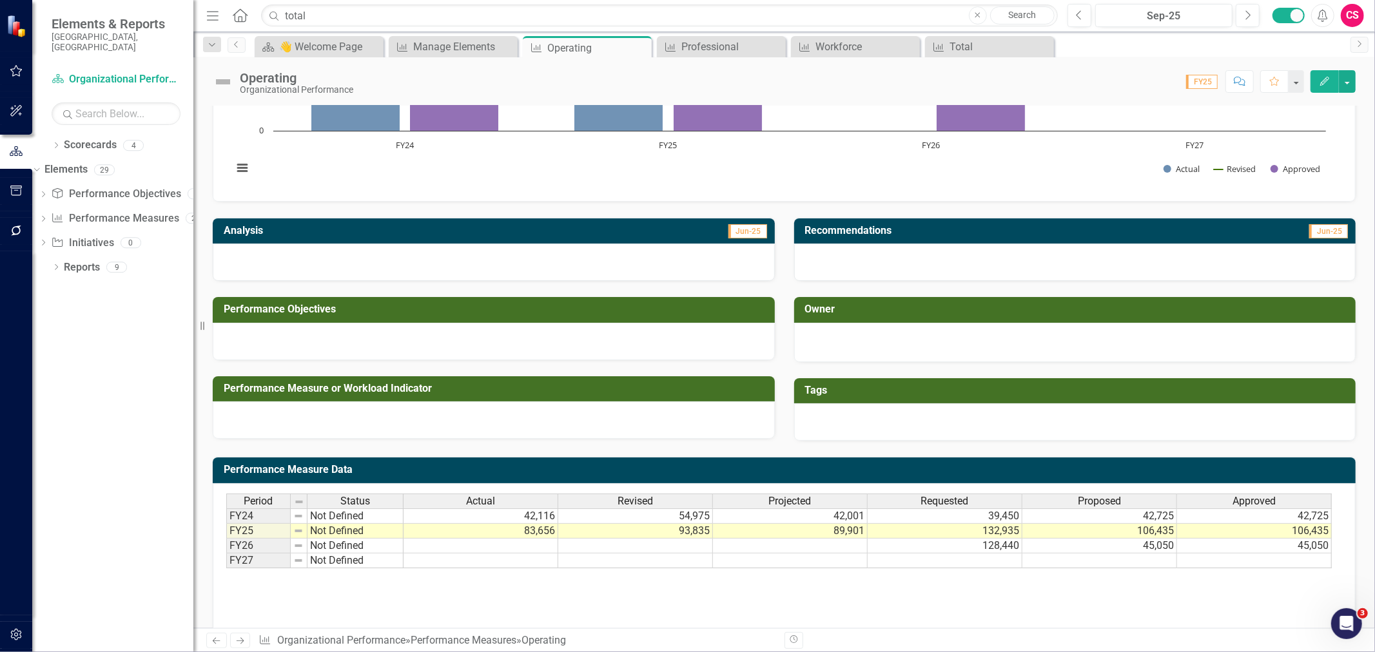
scroll to position [174, 0]
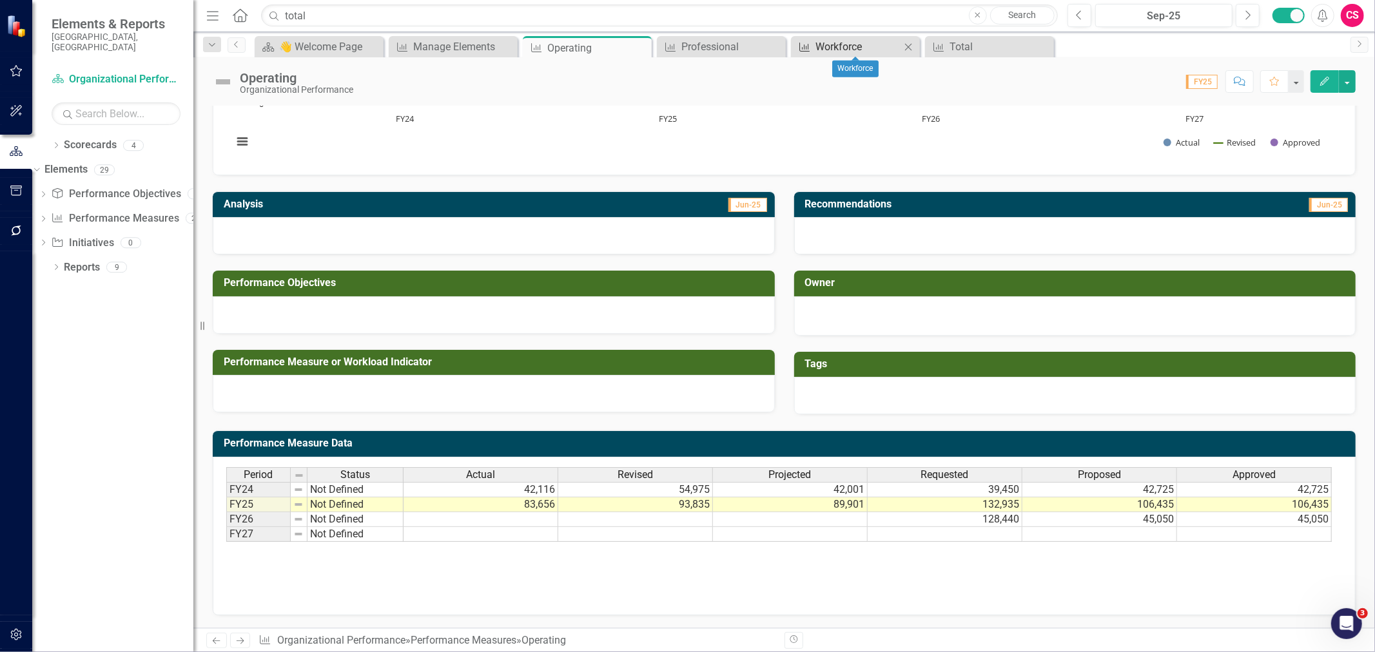
click at [847, 43] on div "Workforce" at bounding box center [857, 47] width 85 height 16
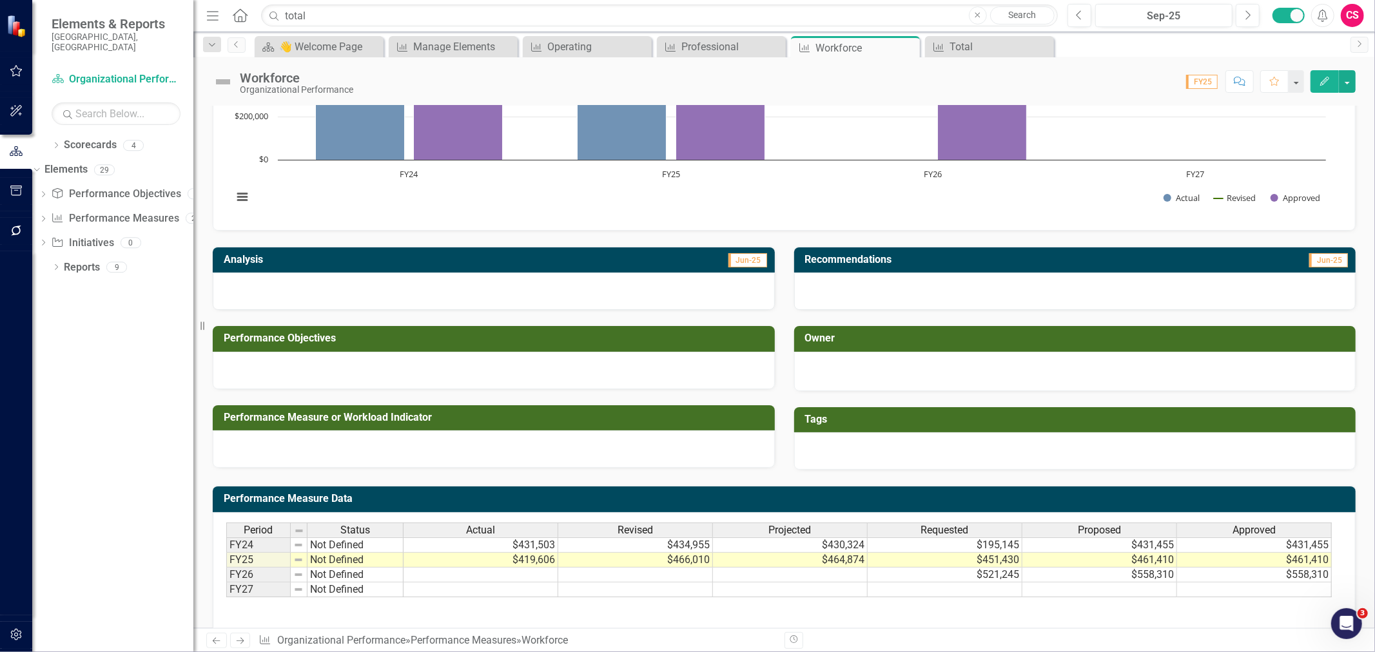
scroll to position [174, 0]
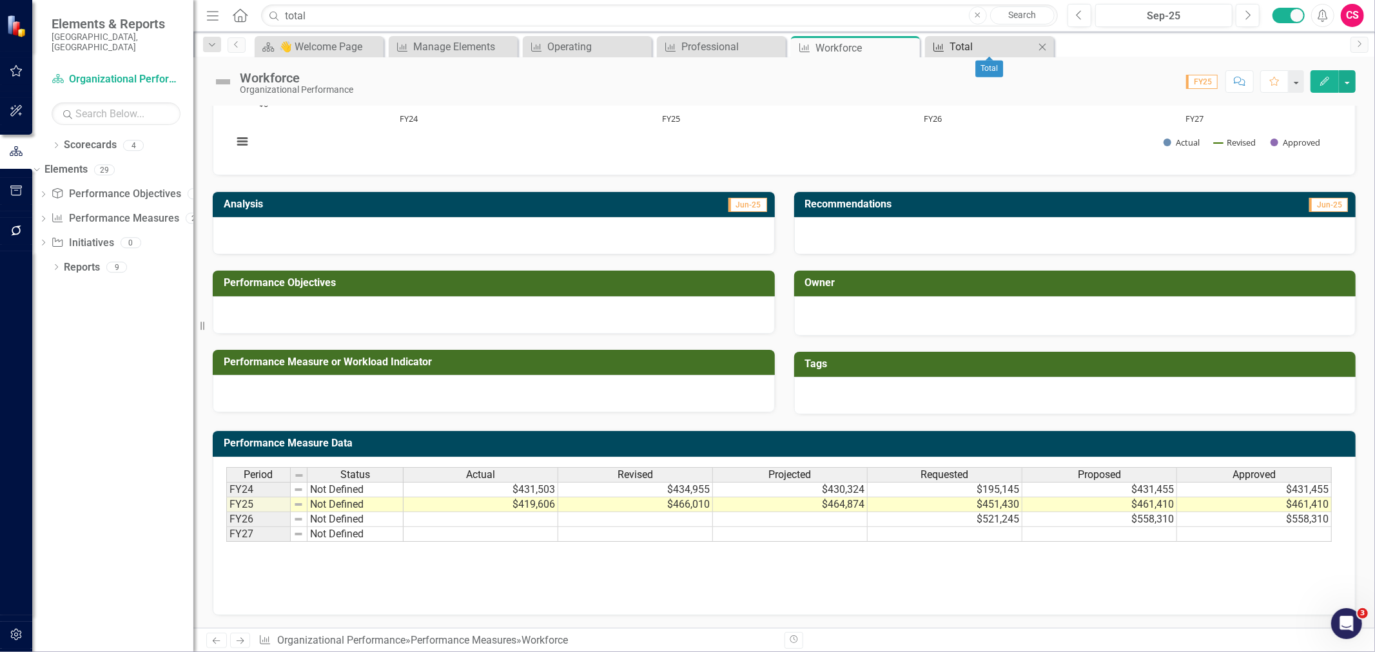
click at [965, 49] on div "Total" at bounding box center [991, 47] width 85 height 16
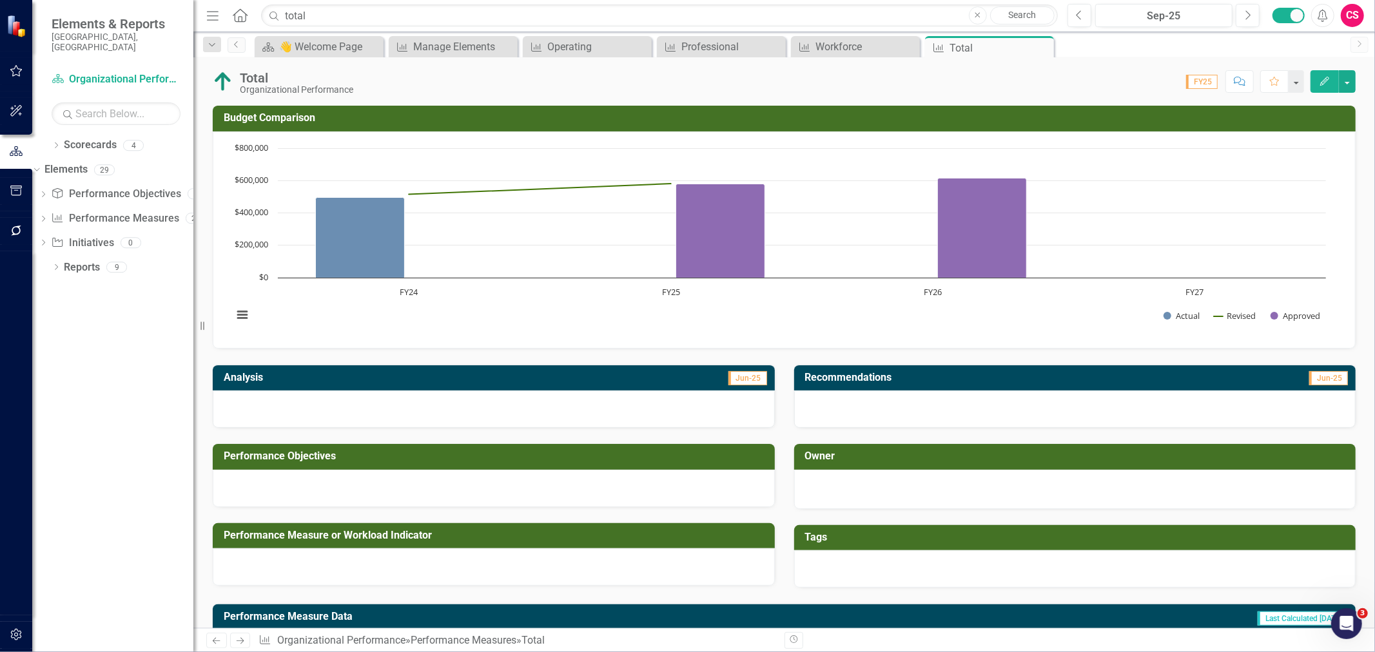
scroll to position [174, 0]
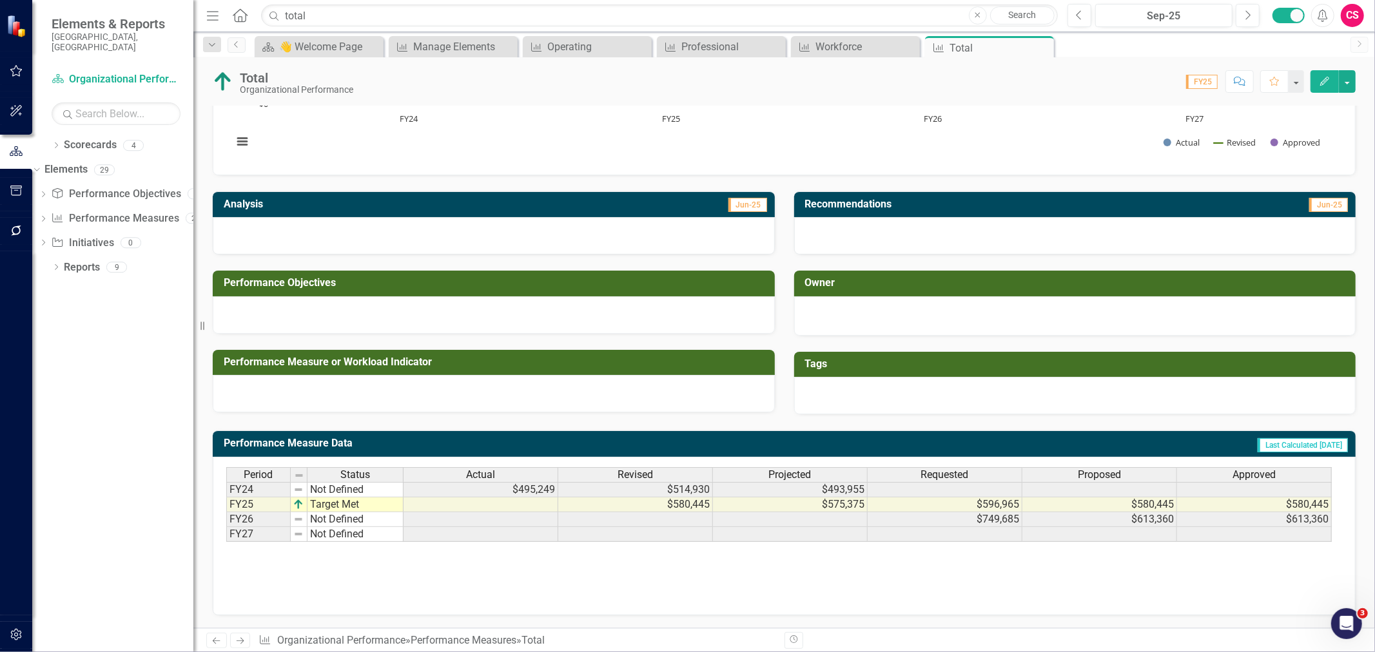
click at [922, 489] on td at bounding box center [944, 489] width 155 height 15
click at [939, 471] on span "Requested" at bounding box center [945, 475] width 48 height 12
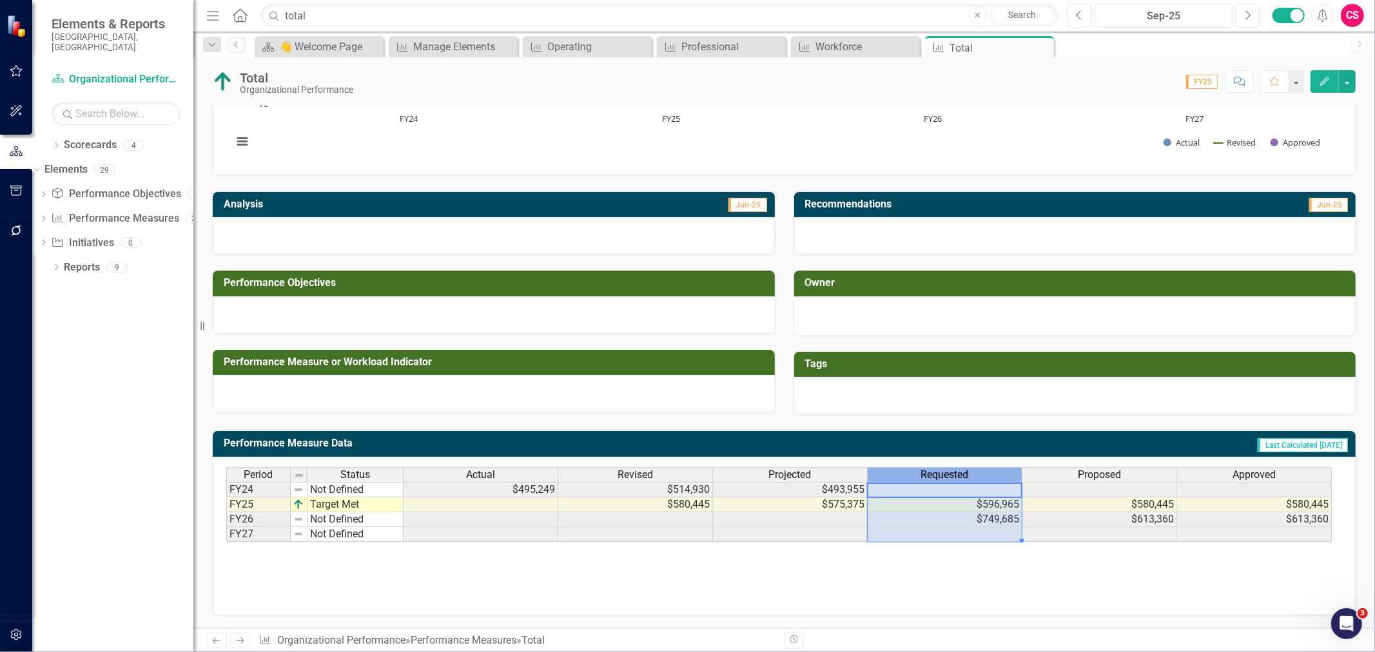
click at [939, 471] on span "Requested" at bounding box center [945, 475] width 48 height 12
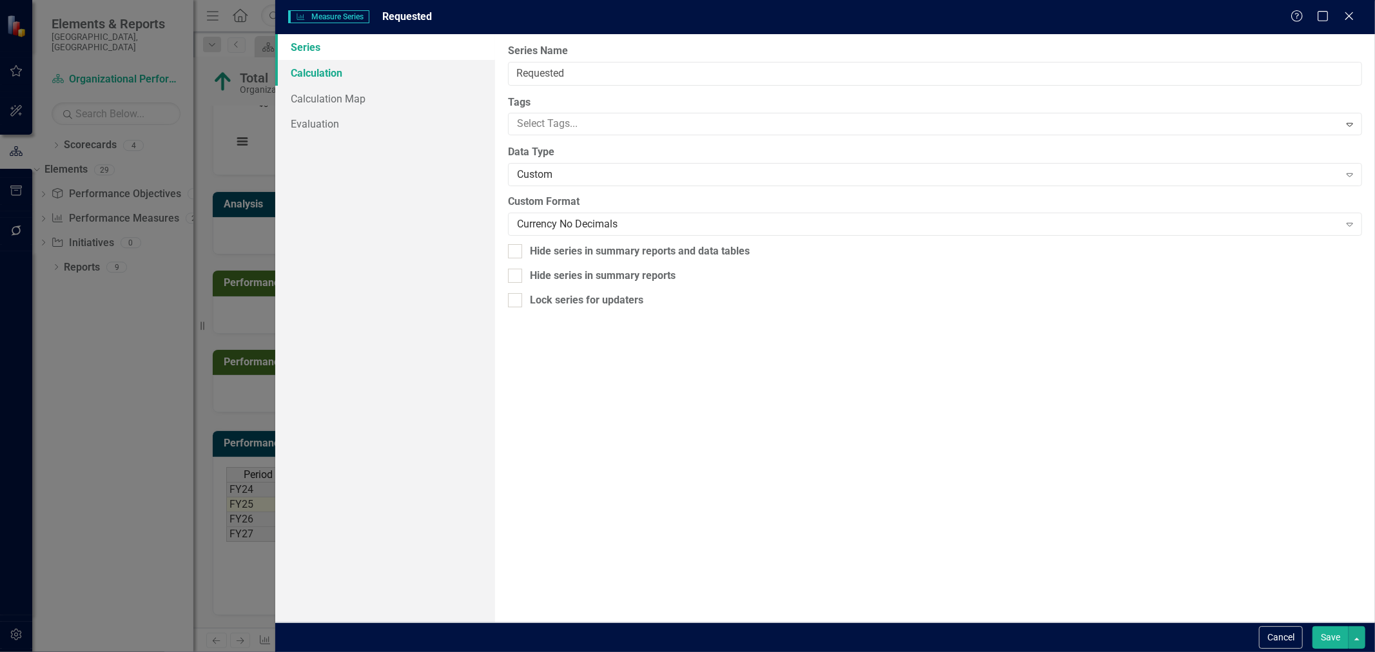
click at [349, 75] on link "Calculation" at bounding box center [385, 73] width 220 height 26
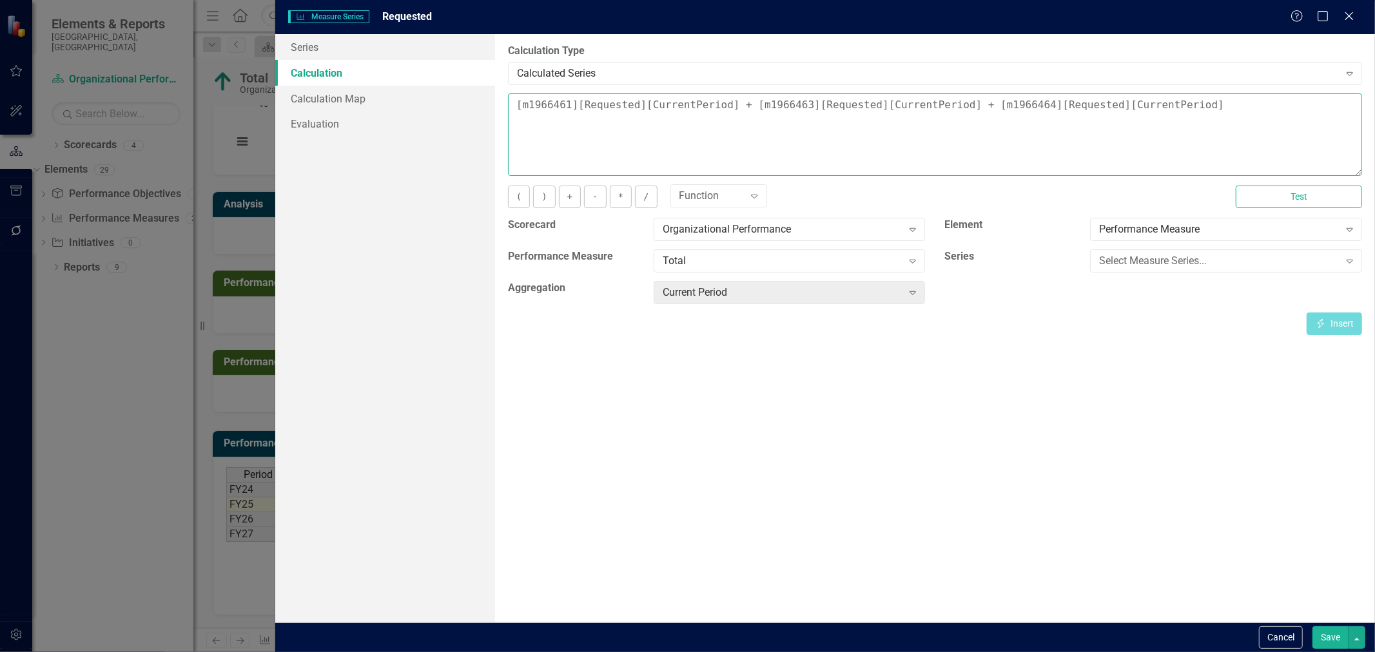
drag, startPoint x: 521, startPoint y: 106, endPoint x: 566, endPoint y: 104, distance: 45.2
click at [566, 104] on textarea "[m1966461][Requested][CurrentPeriod] + [m1966463][Requested][CurrentPeriod] + […" at bounding box center [935, 134] width 854 height 82
click at [1280, 630] on button "Cancel" at bounding box center [1281, 637] width 44 height 23
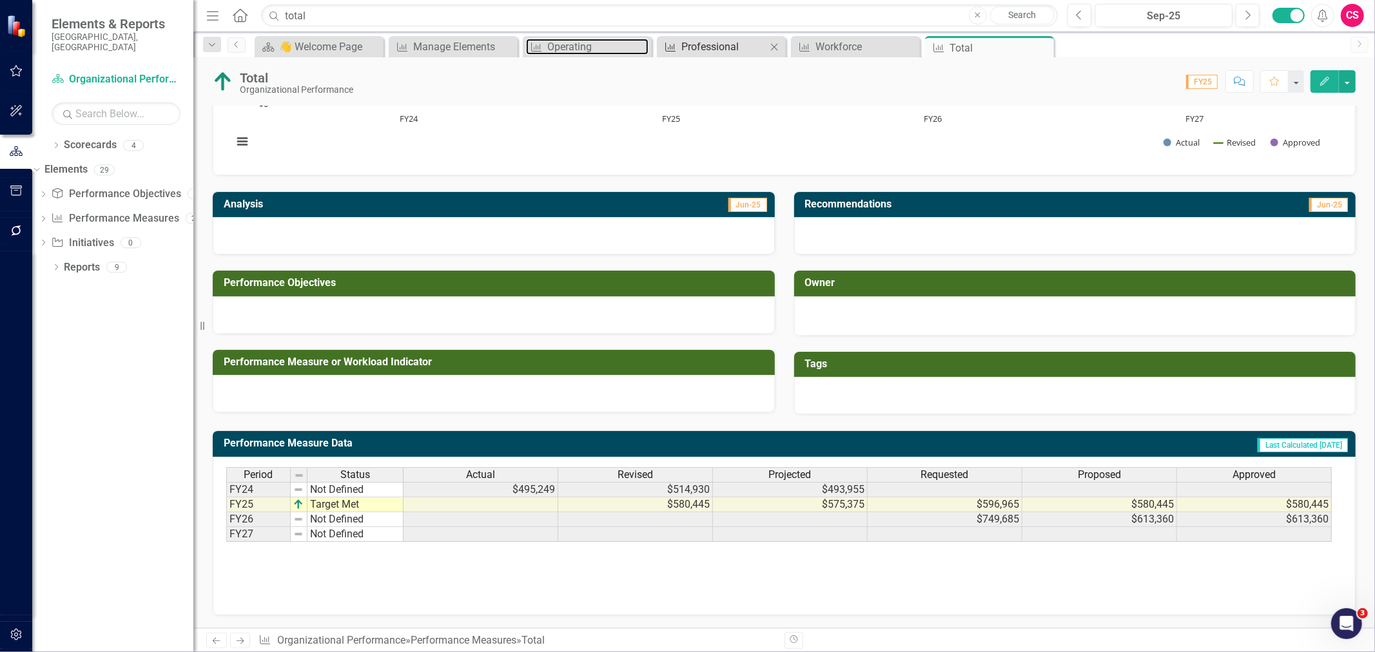
drag, startPoint x: 588, startPoint y: 47, endPoint x: 664, endPoint y: 50, distance: 76.1
click at [588, 47] on div "Operating" at bounding box center [597, 47] width 101 height 16
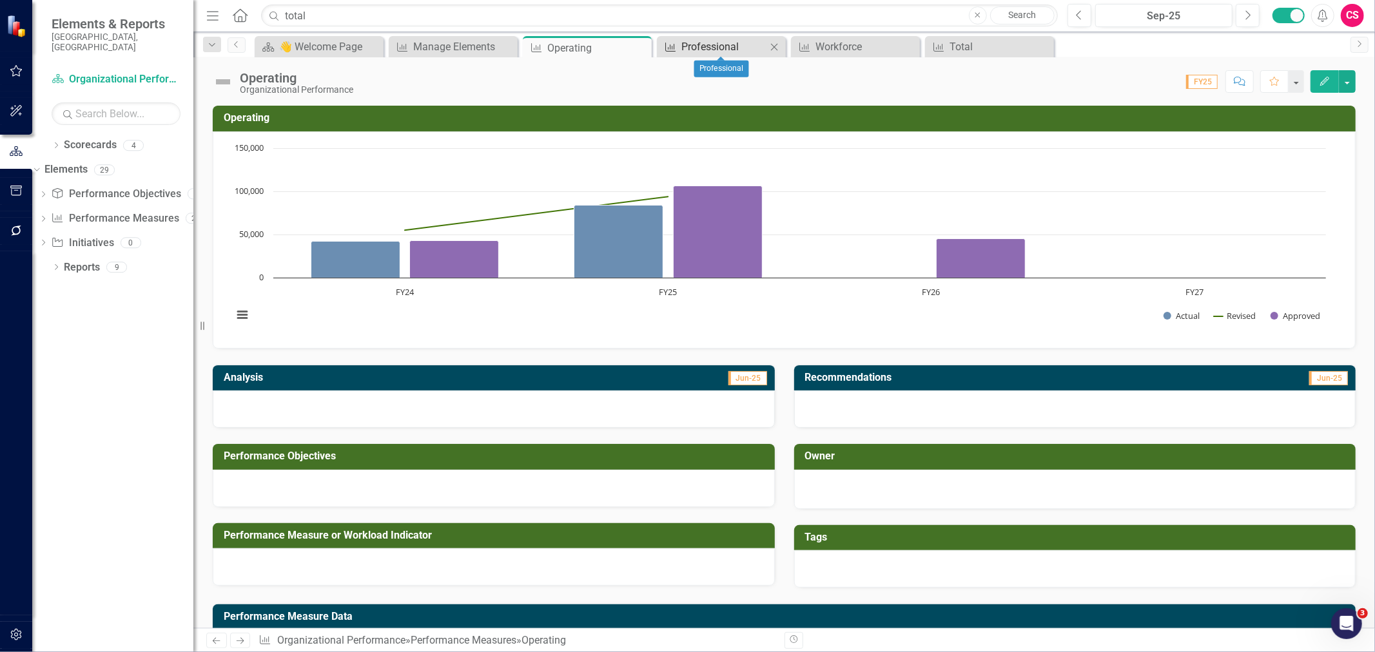
click at [701, 47] on div "Professional" at bounding box center [723, 47] width 85 height 16
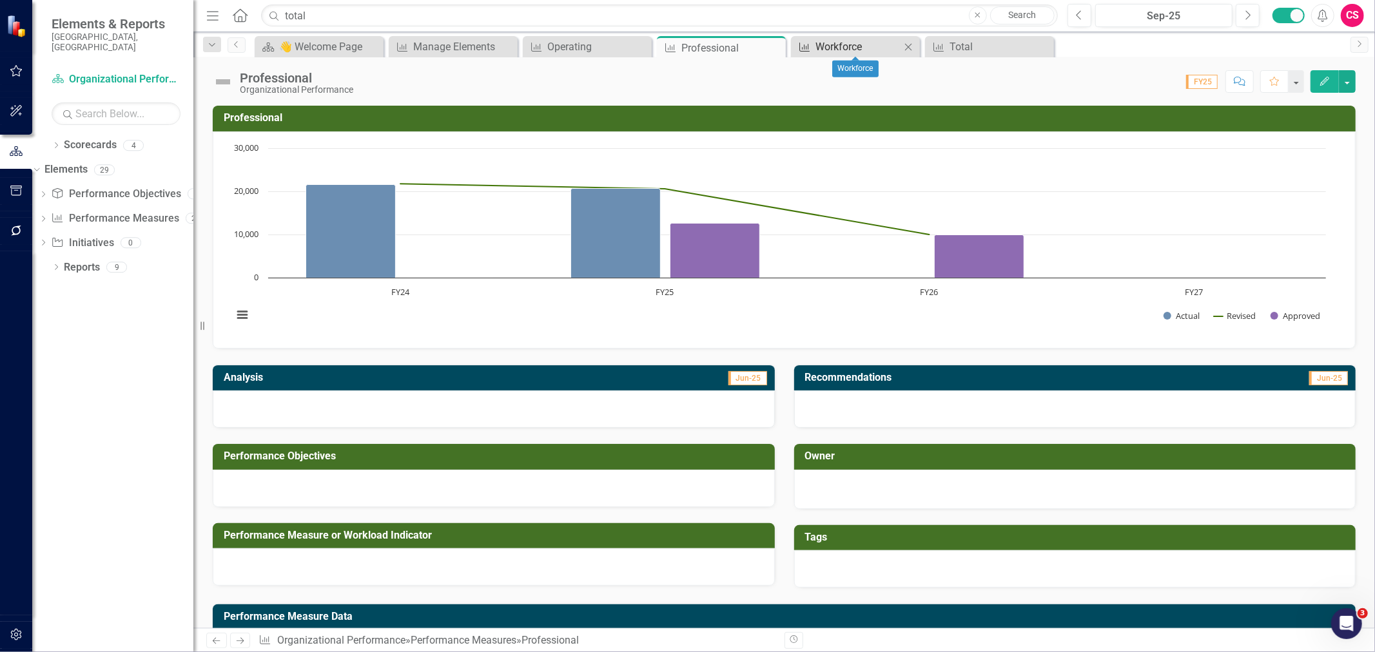
click at [852, 41] on div "Workforce" at bounding box center [857, 47] width 85 height 16
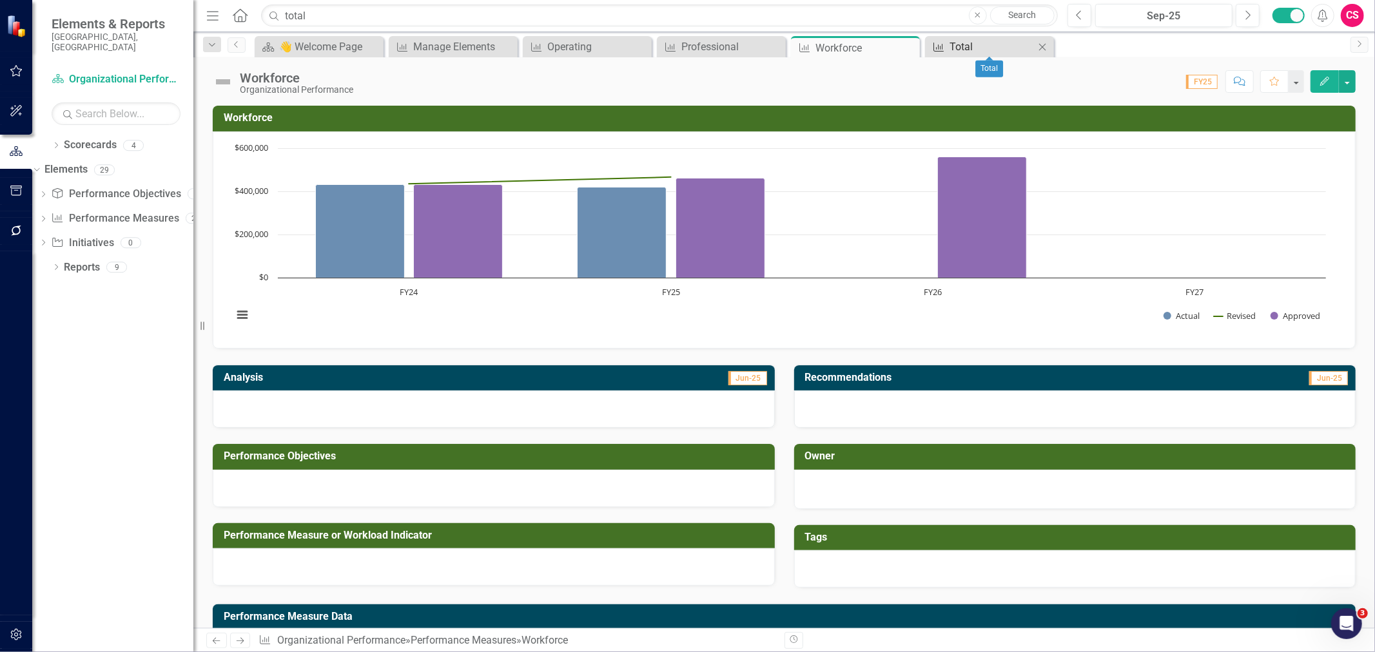
click at [965, 41] on div "Total" at bounding box center [991, 47] width 85 height 16
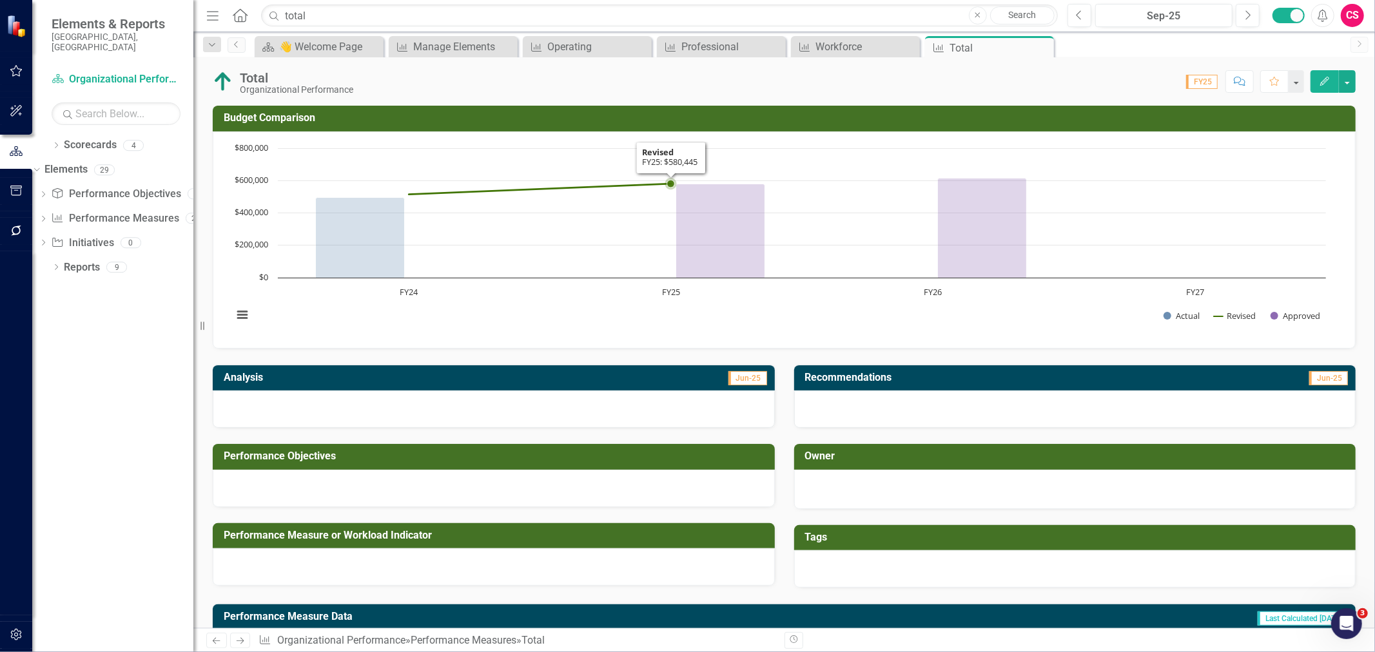
scroll to position [174, 0]
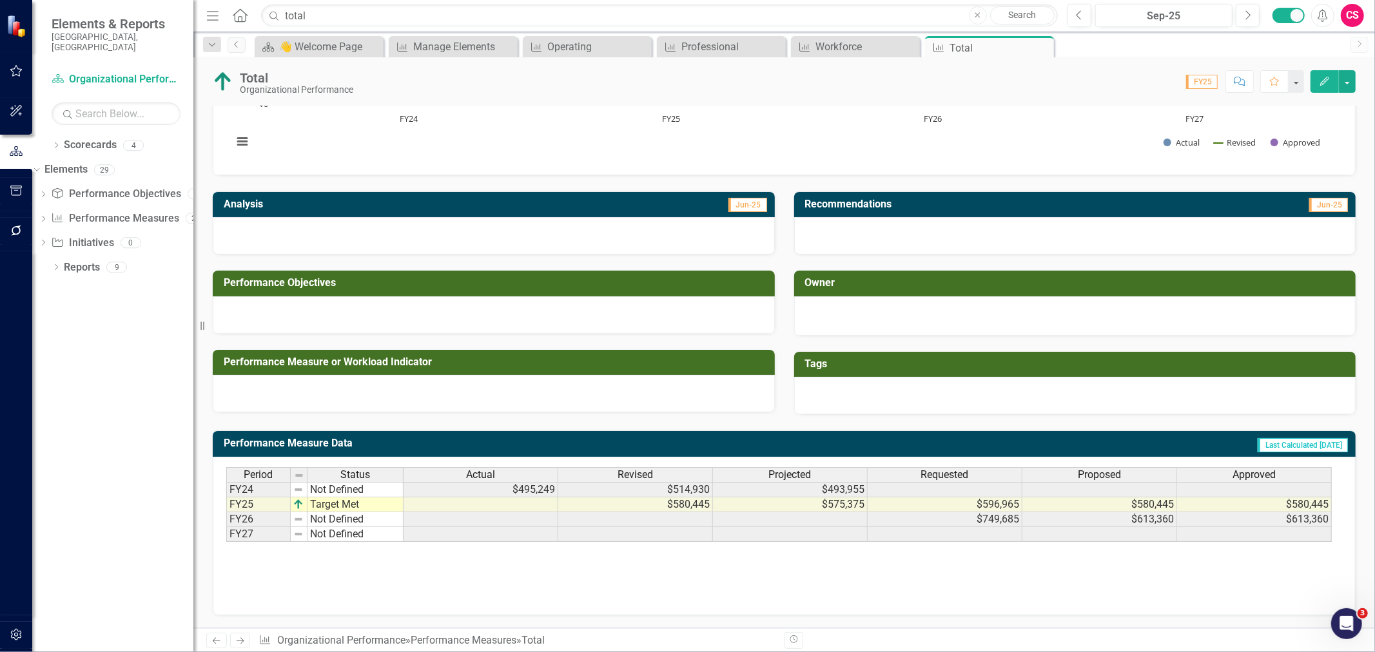
click at [679, 474] on div "Revised" at bounding box center [635, 475] width 154 height 14
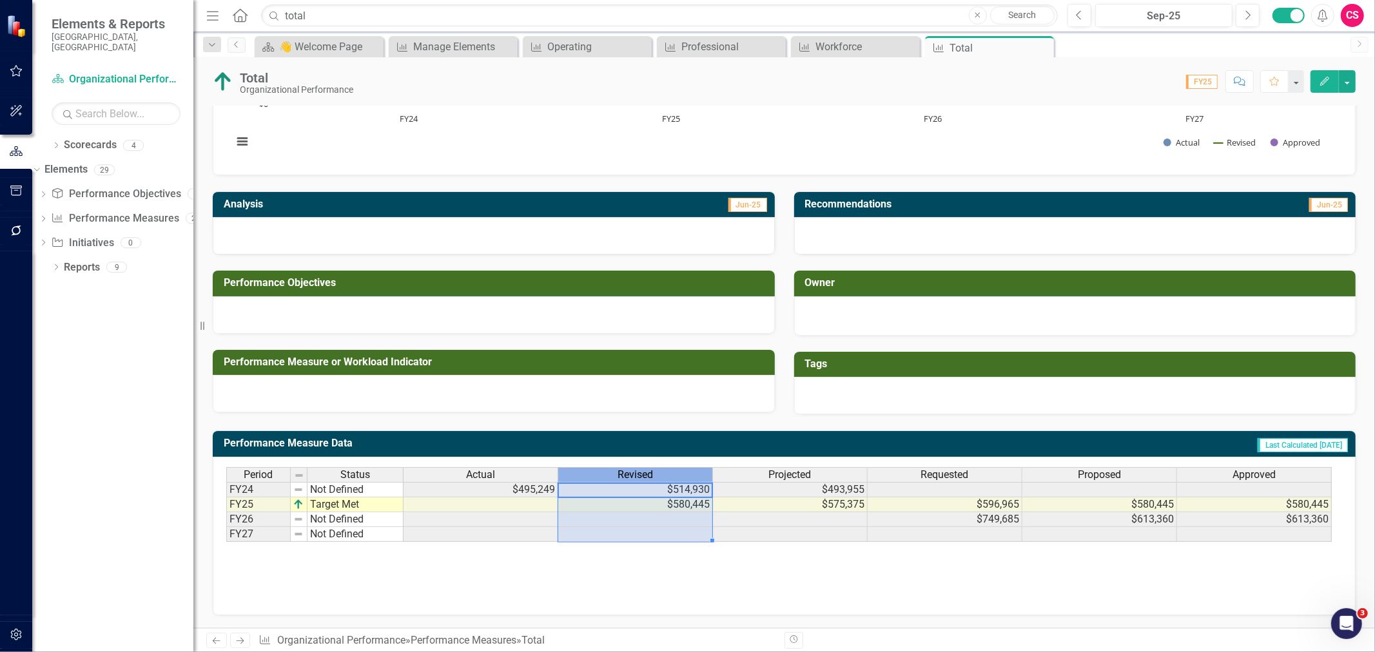
click at [679, 474] on div "Revised" at bounding box center [635, 475] width 154 height 14
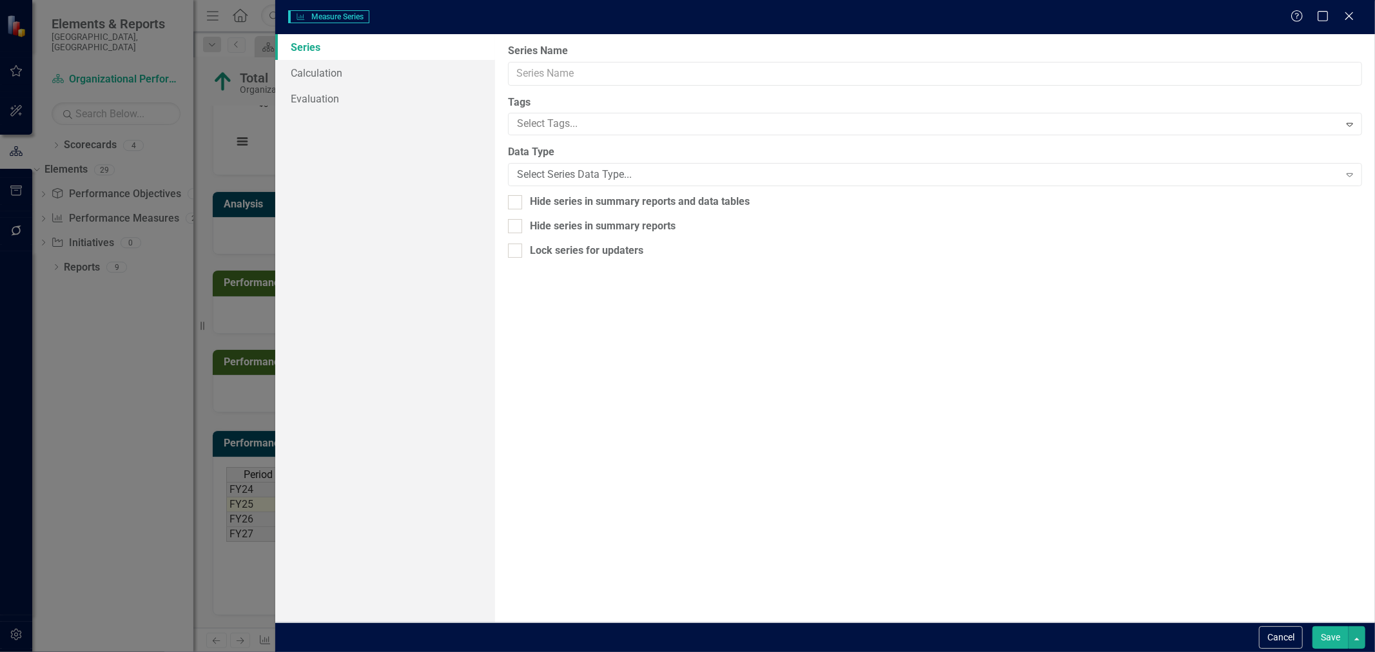
type input "Revised"
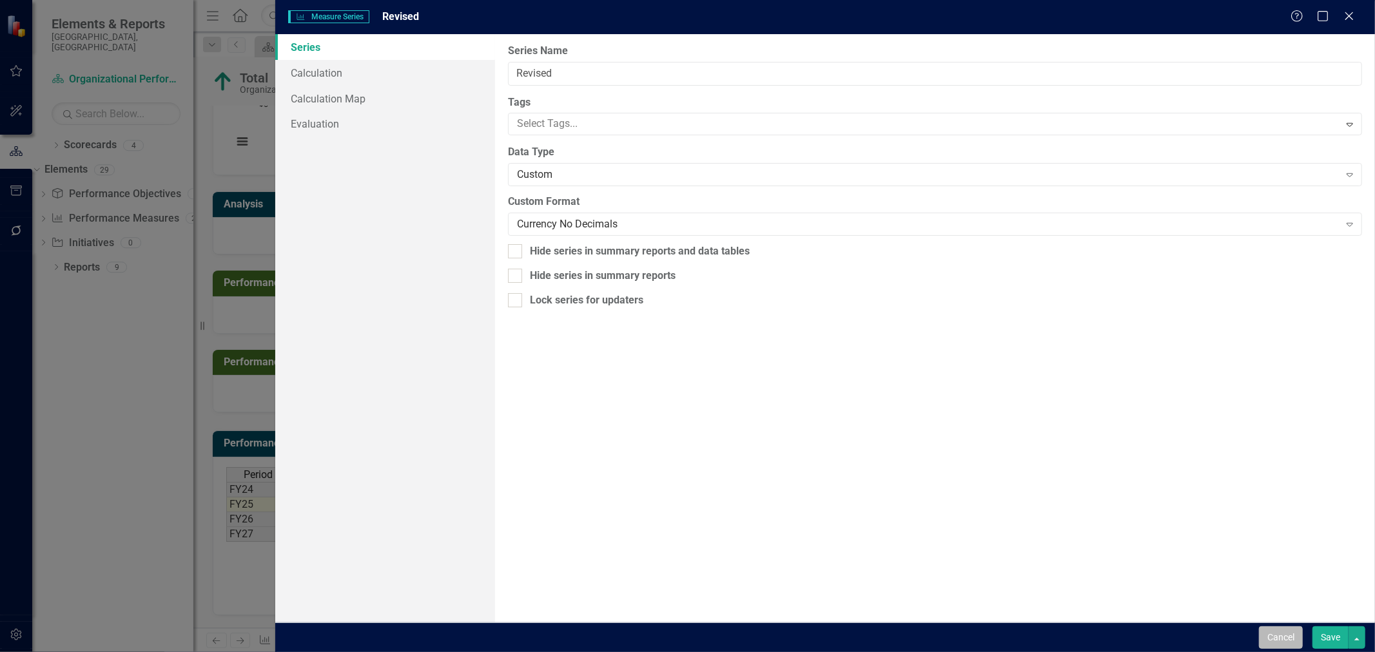
click at [1285, 641] on button "Cancel" at bounding box center [1281, 637] width 44 height 23
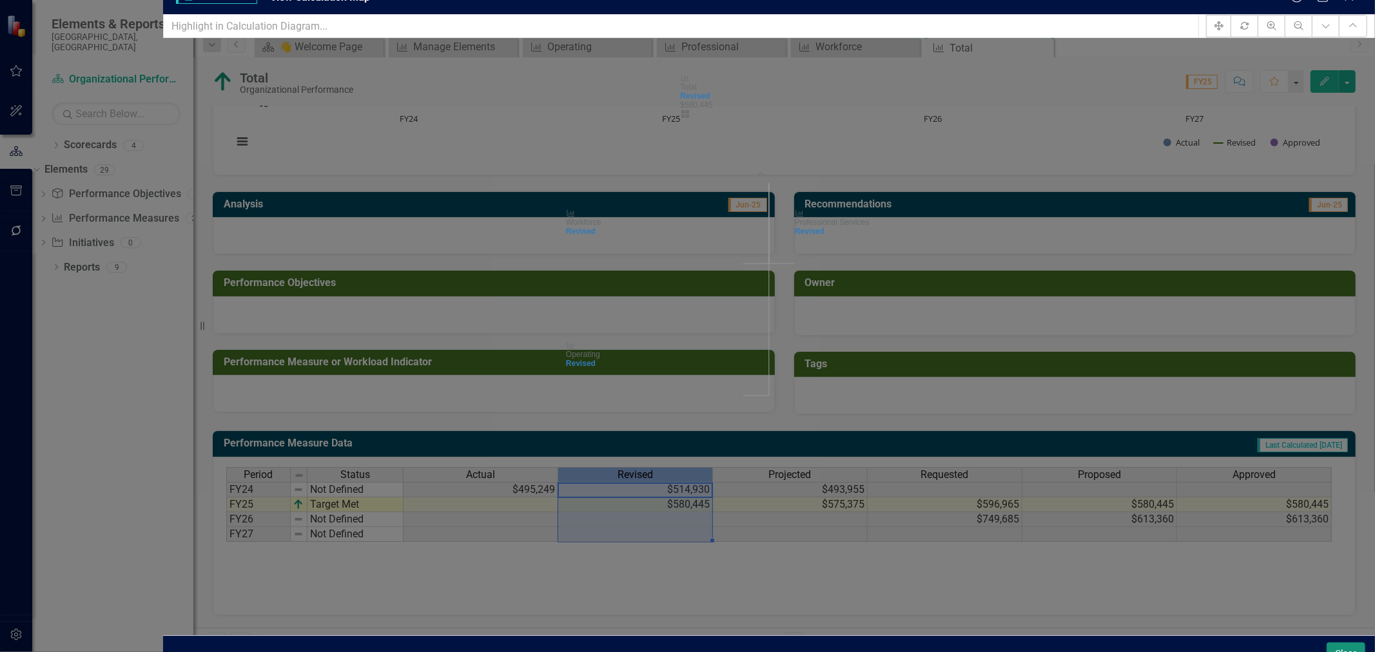
click at [1330, 643] on button "Close" at bounding box center [1345, 654] width 39 height 23
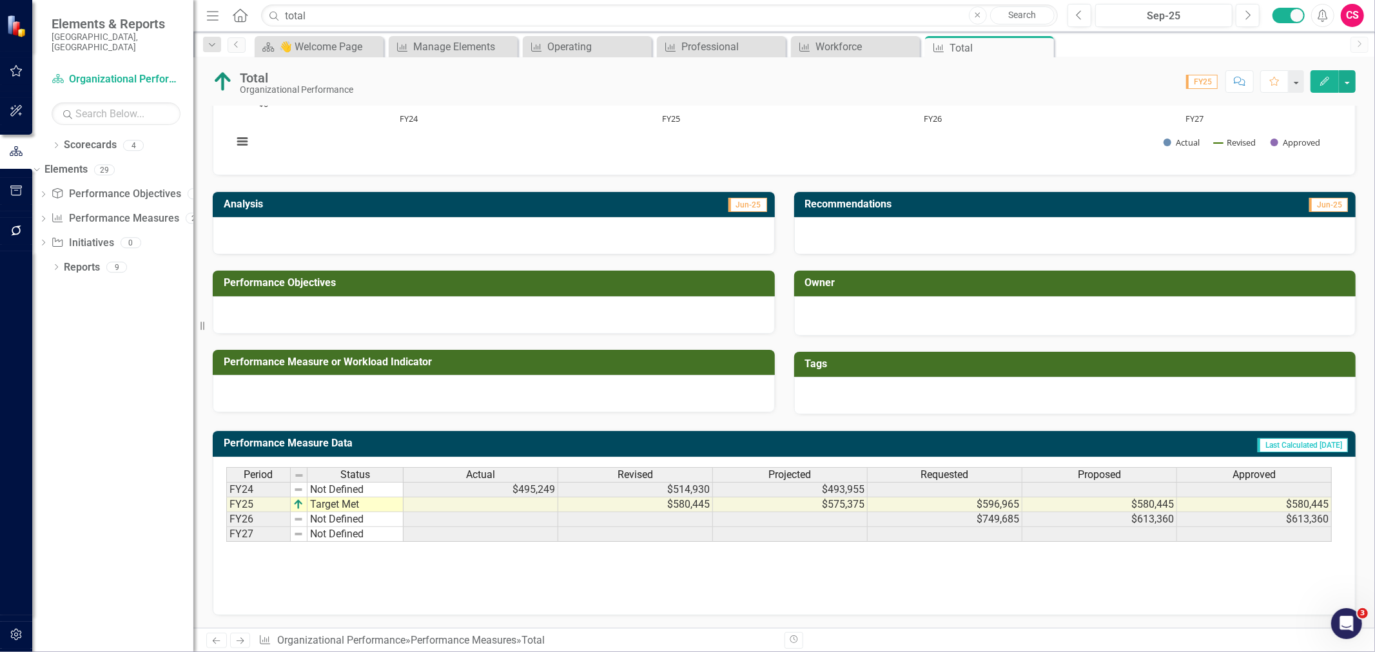
click at [915, 472] on div "Requested" at bounding box center [944, 475] width 154 height 14
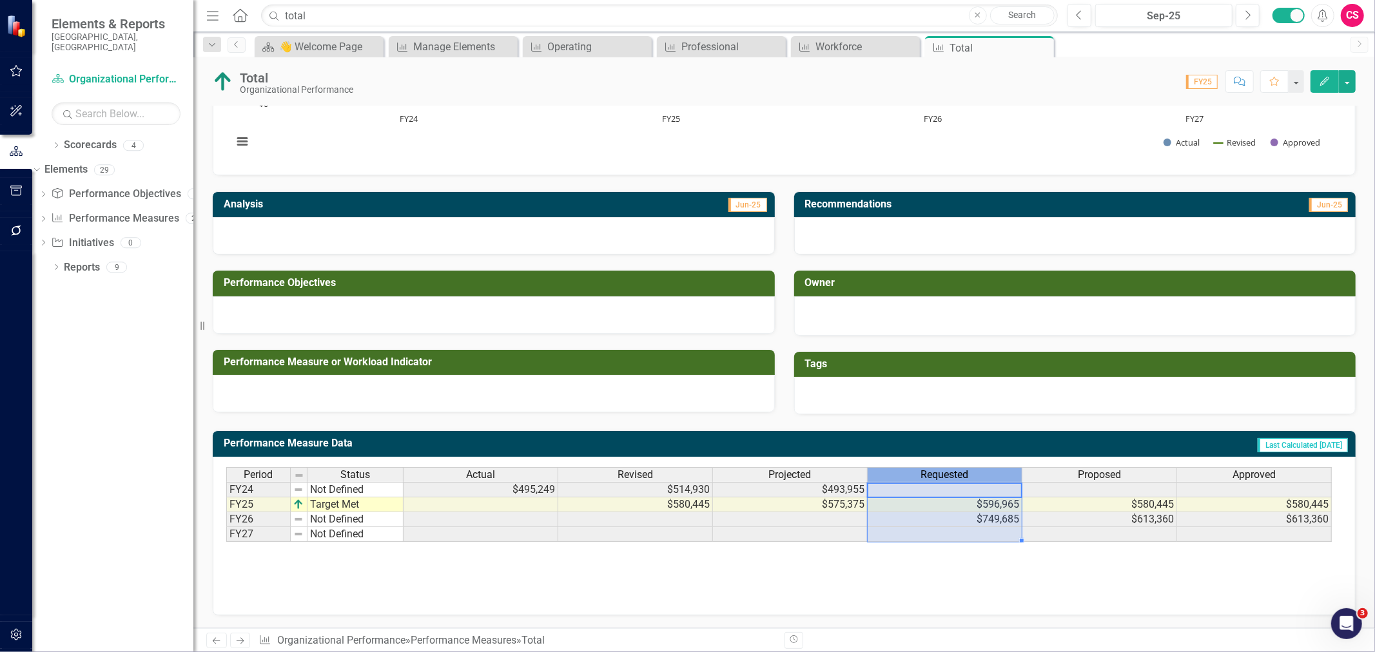
click at [915, 472] on div "Requested" at bounding box center [944, 475] width 154 height 14
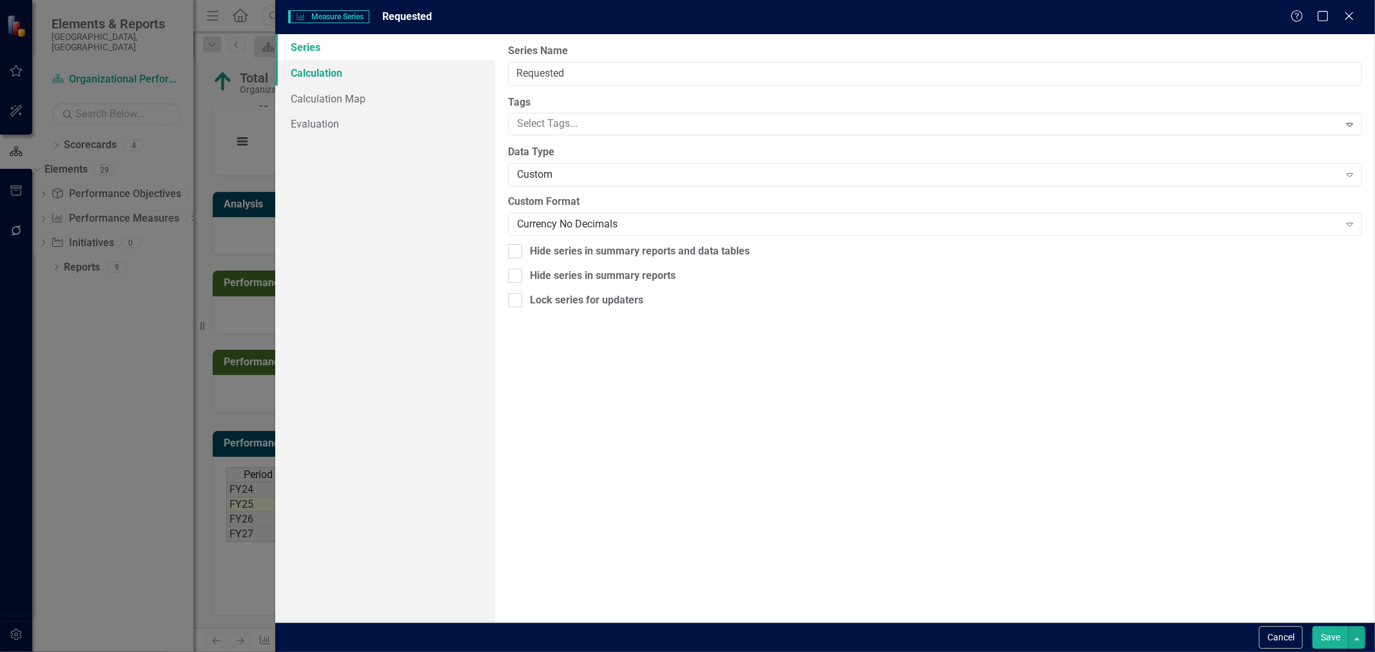
click at [374, 77] on link "Calculation" at bounding box center [385, 73] width 220 height 26
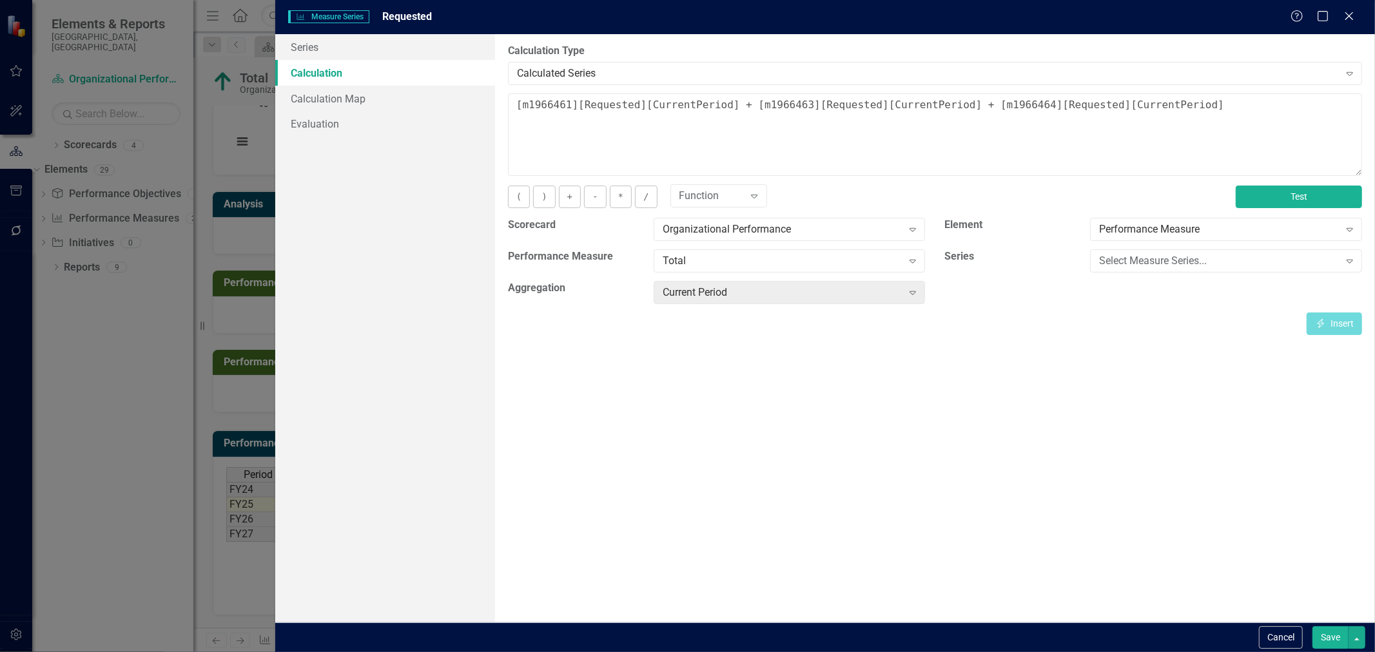
click at [1299, 192] on button "Test" at bounding box center [1298, 197] width 126 height 23
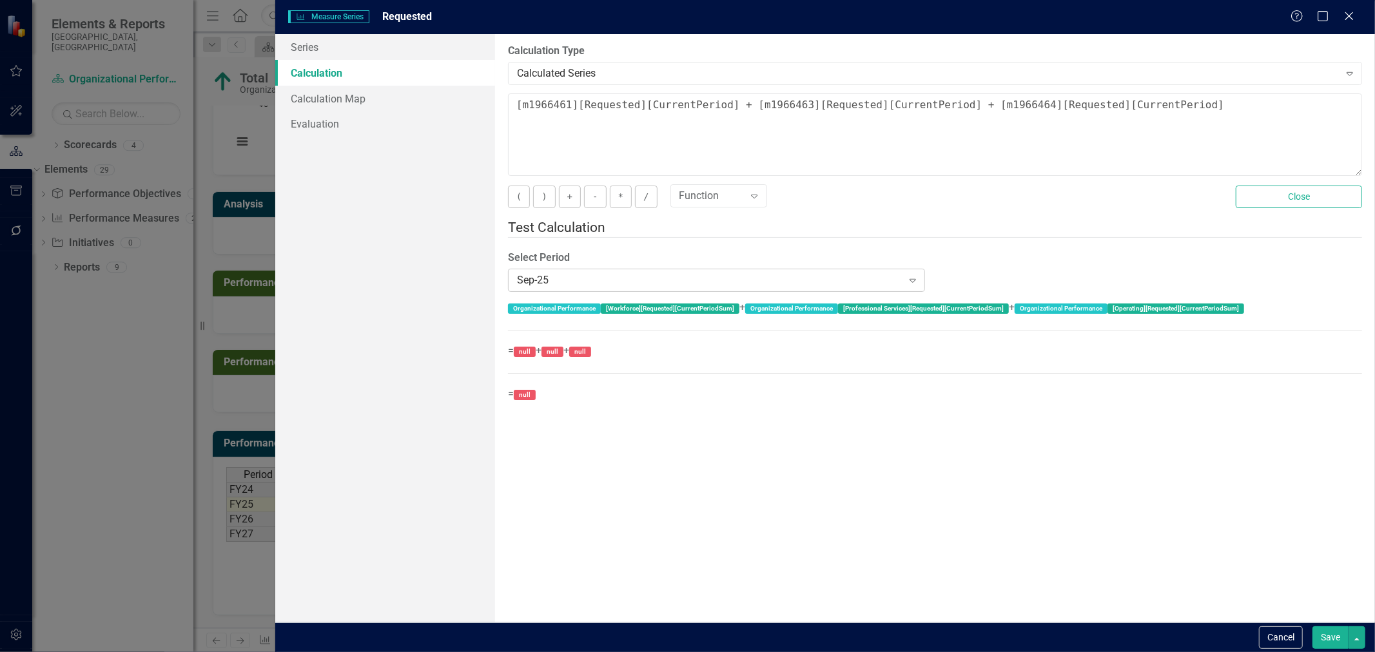
click at [729, 273] on div "Sep-25" at bounding box center [709, 280] width 385 height 15
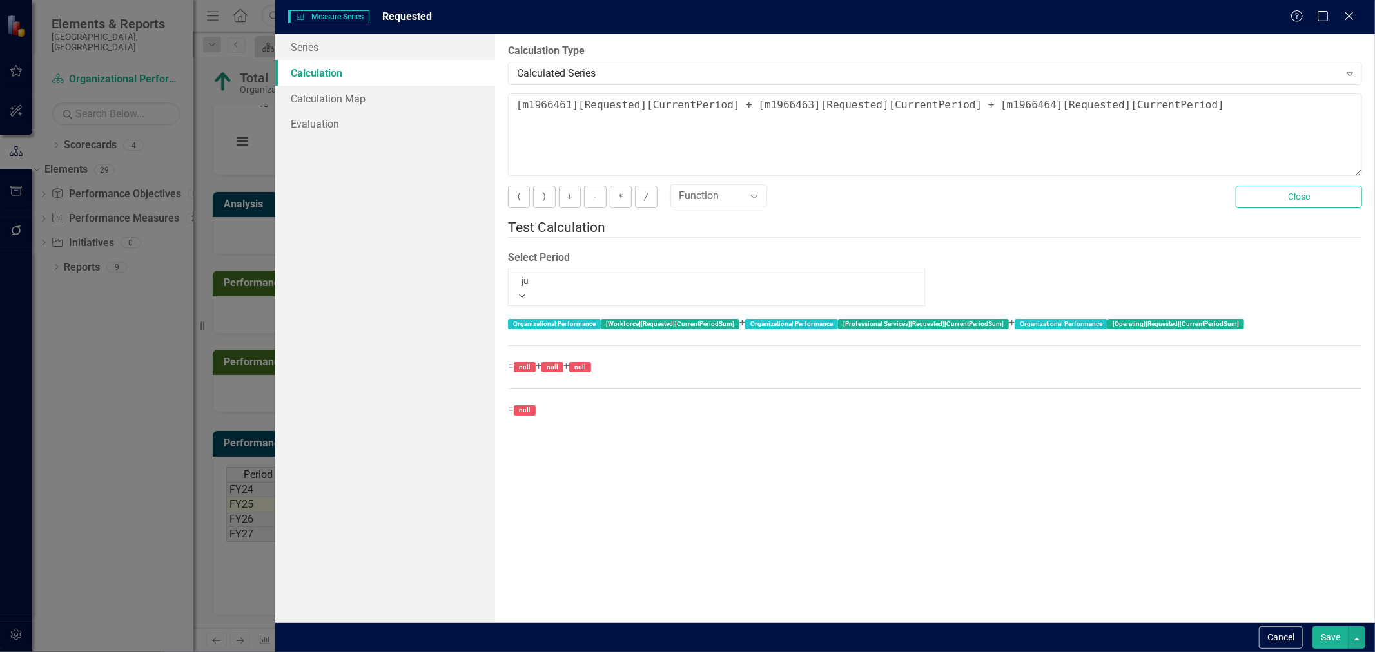
scroll to position [0, 0]
type input "jun"
click at [580, 652] on div "Jun -24" at bounding box center [687, 659] width 1375 height 15
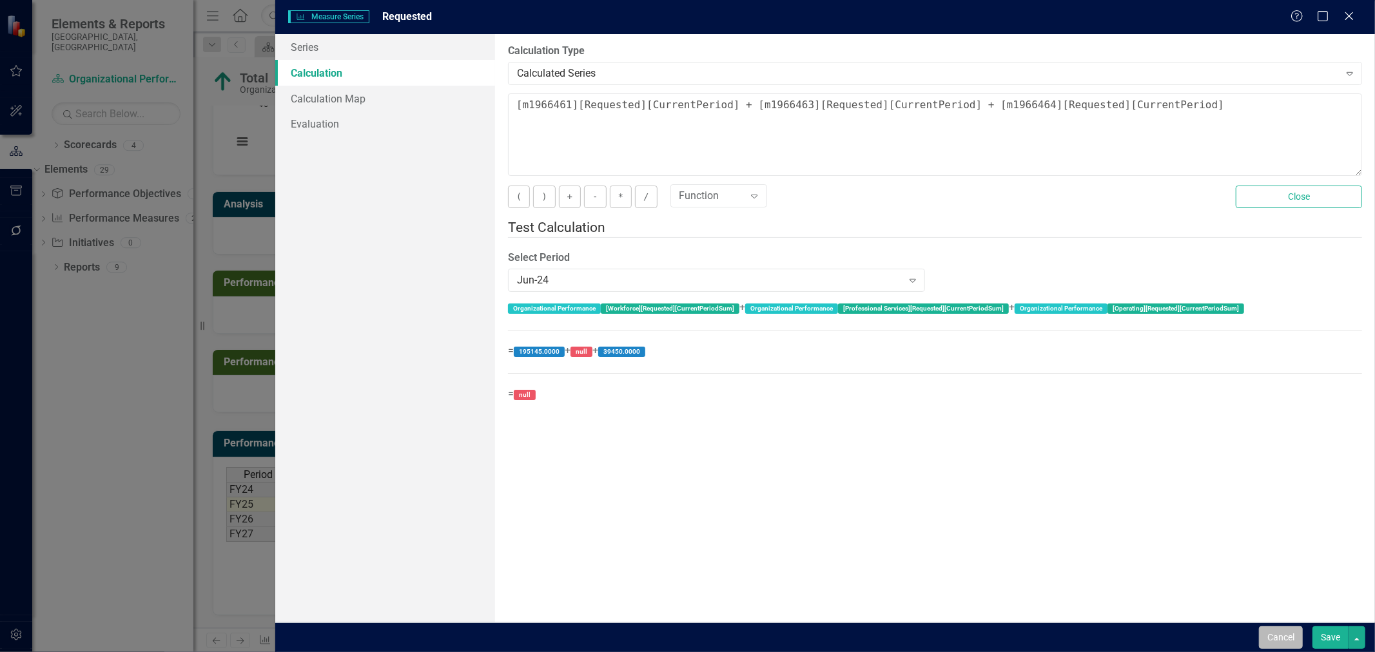
click at [1276, 632] on button "Cancel" at bounding box center [1281, 637] width 44 height 23
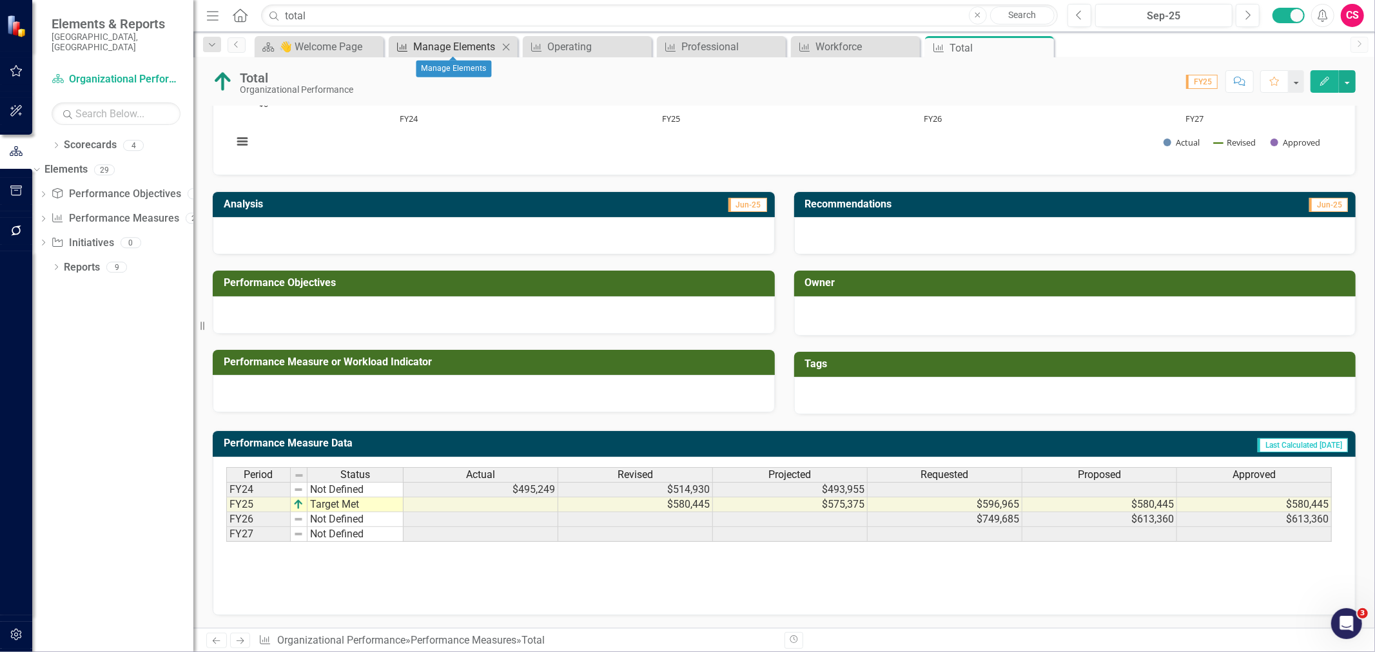
click at [456, 45] on div "Manage Elements" at bounding box center [455, 47] width 85 height 16
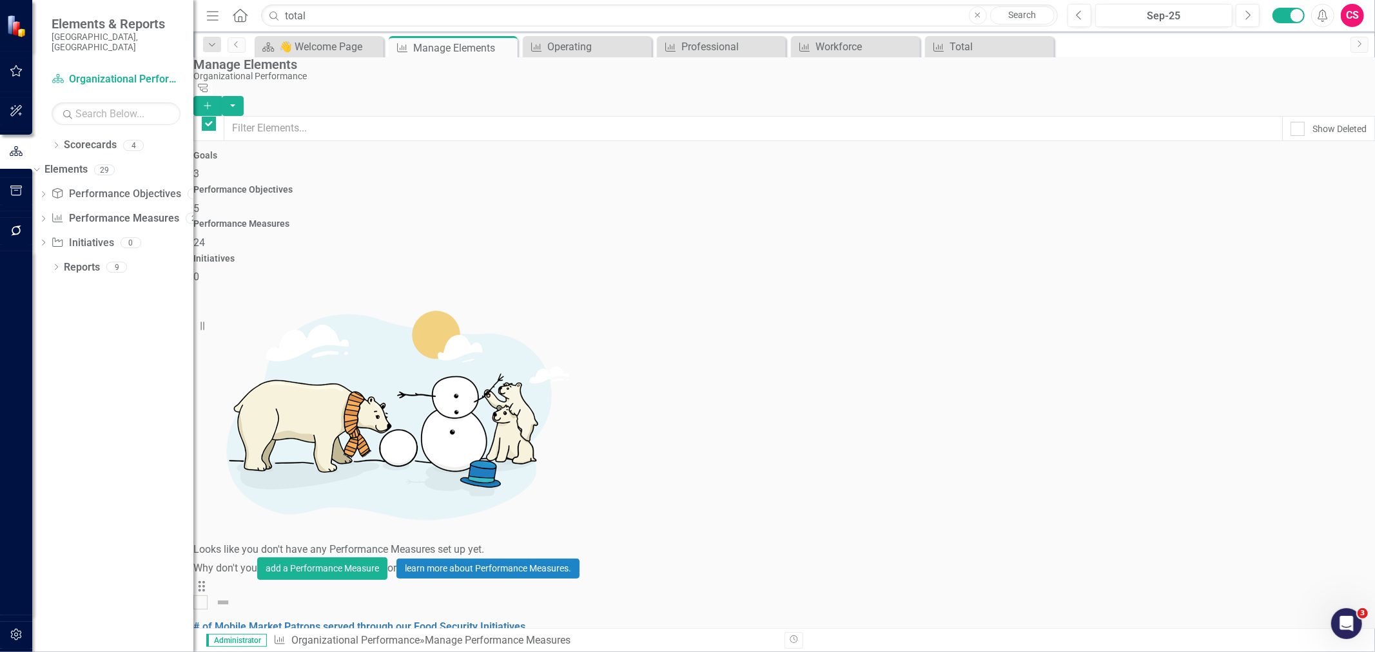
checkbox input "false"
click at [366, 116] on input "text" at bounding box center [753, 128] width 1059 height 25
type input "profes"
click at [828, 45] on div "Workforce" at bounding box center [857, 47] width 85 height 16
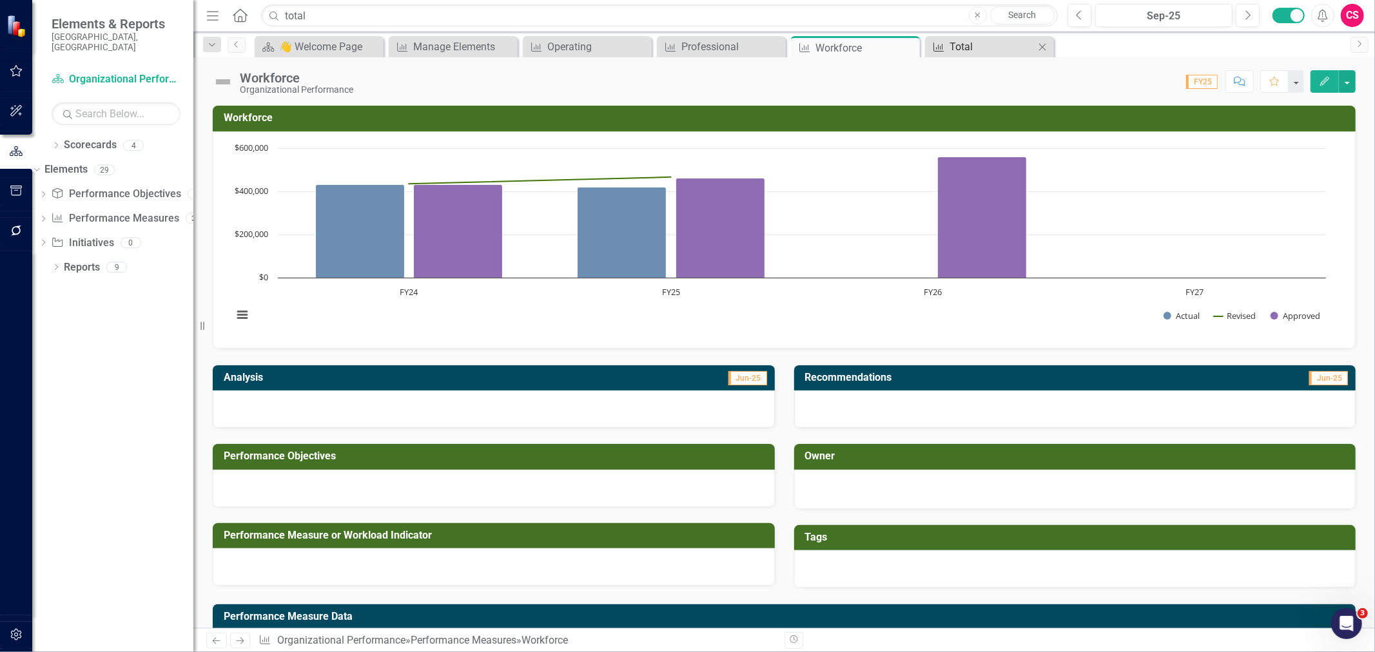
click at [969, 39] on div "Total" at bounding box center [991, 47] width 85 height 16
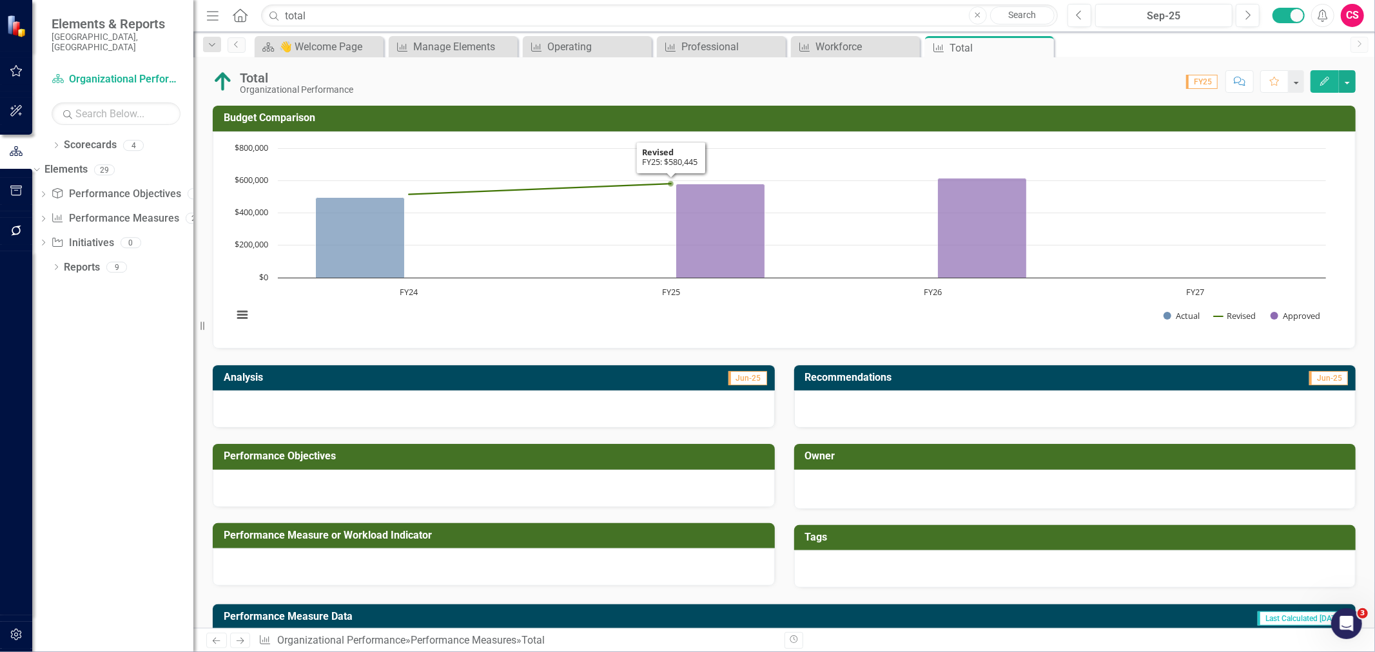
scroll to position [174, 0]
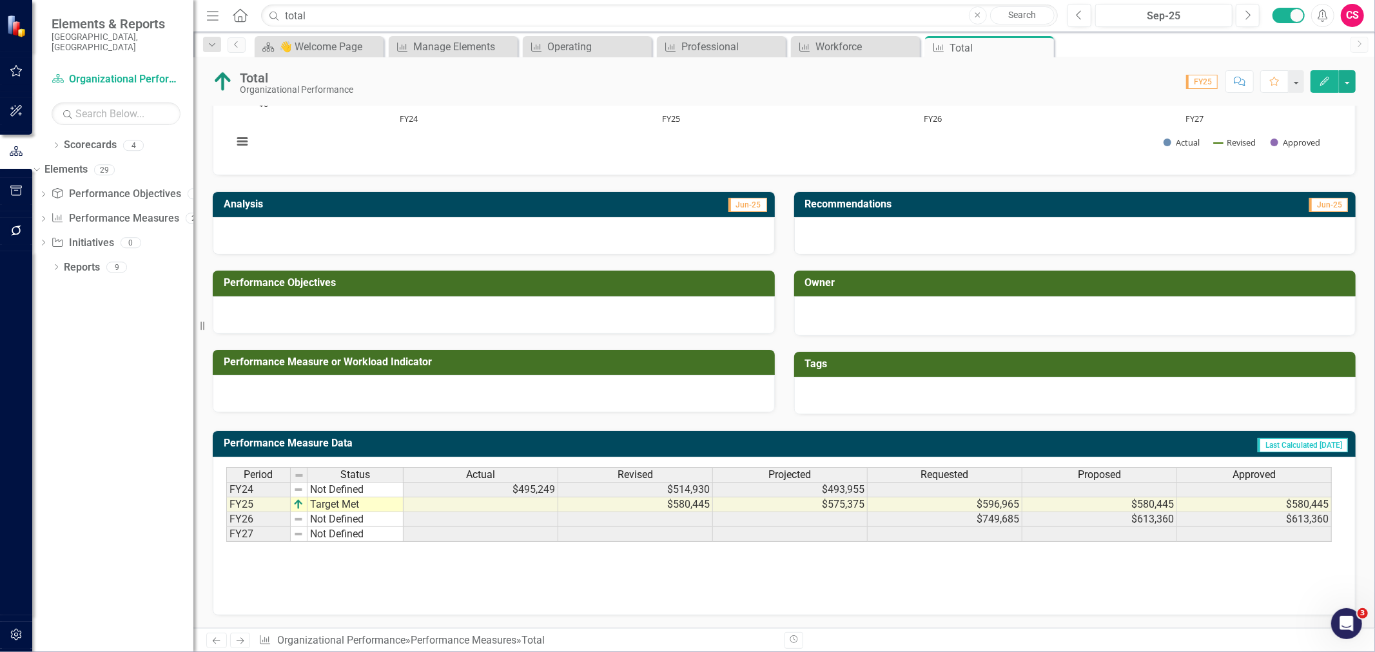
click at [661, 472] on div "Revised" at bounding box center [635, 475] width 154 height 14
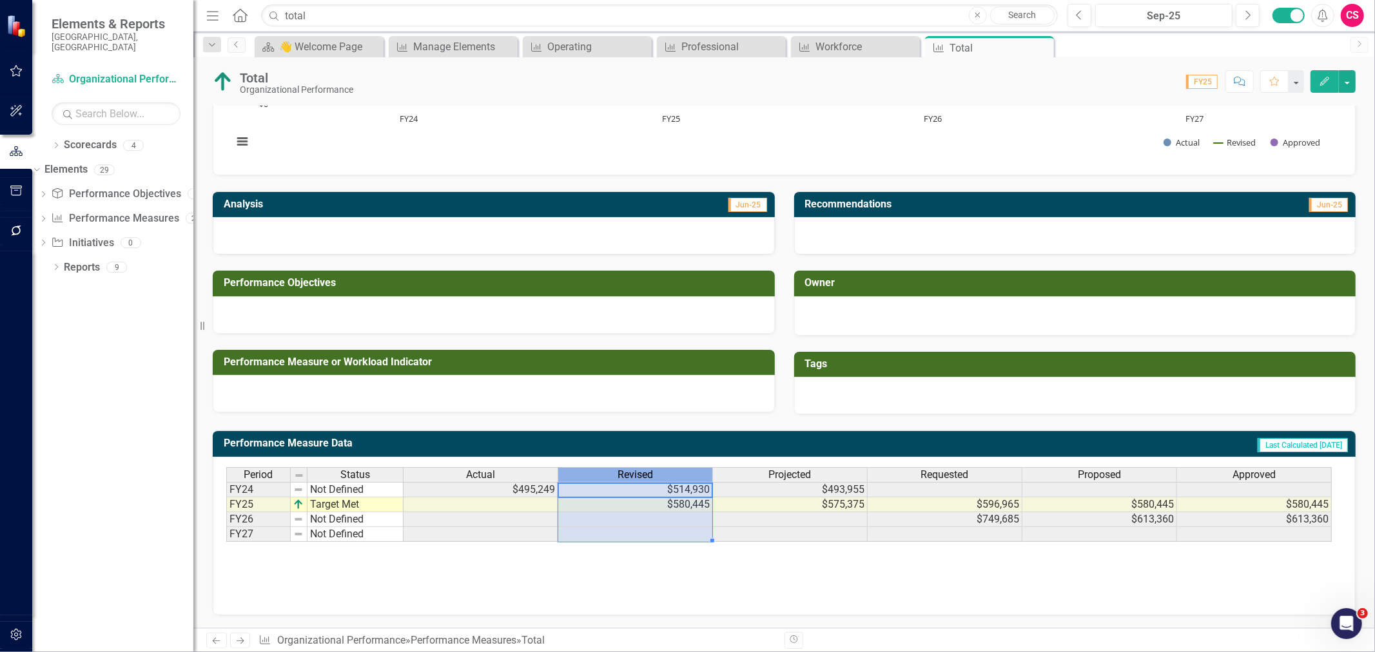
click at [661, 472] on div "Revised" at bounding box center [635, 475] width 154 height 14
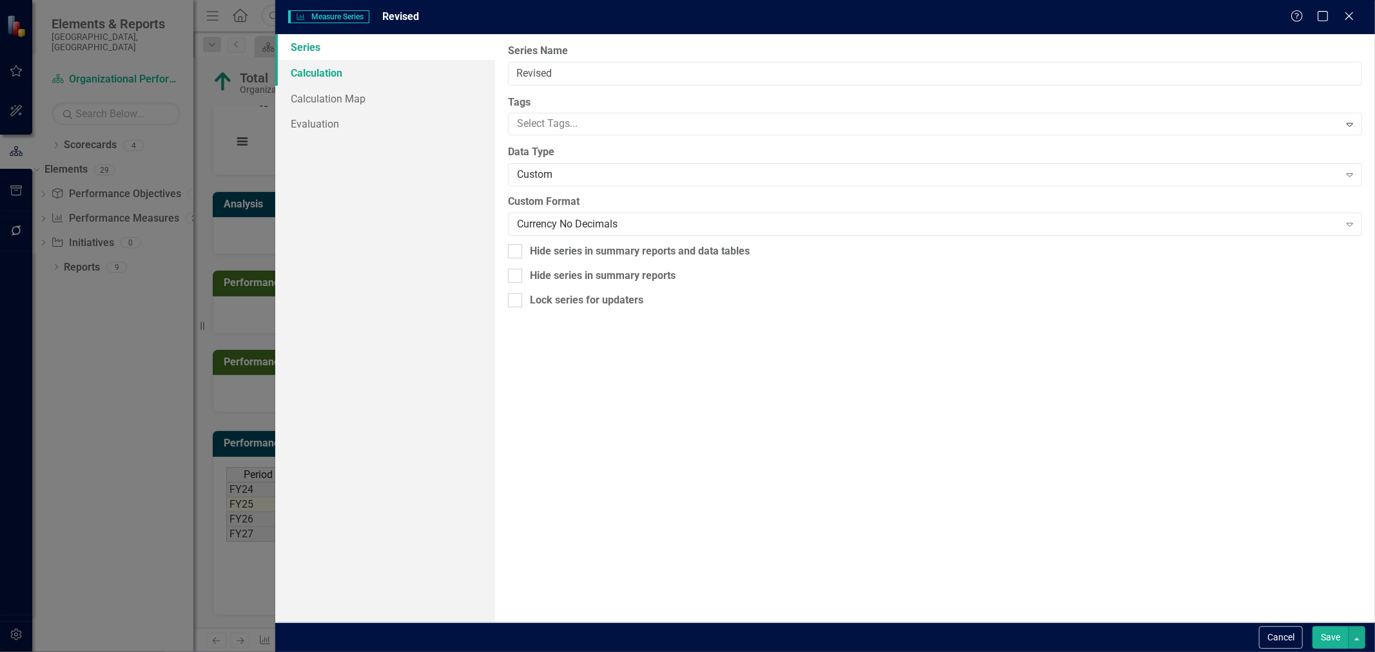
click at [344, 78] on link "Calculation" at bounding box center [385, 73] width 220 height 26
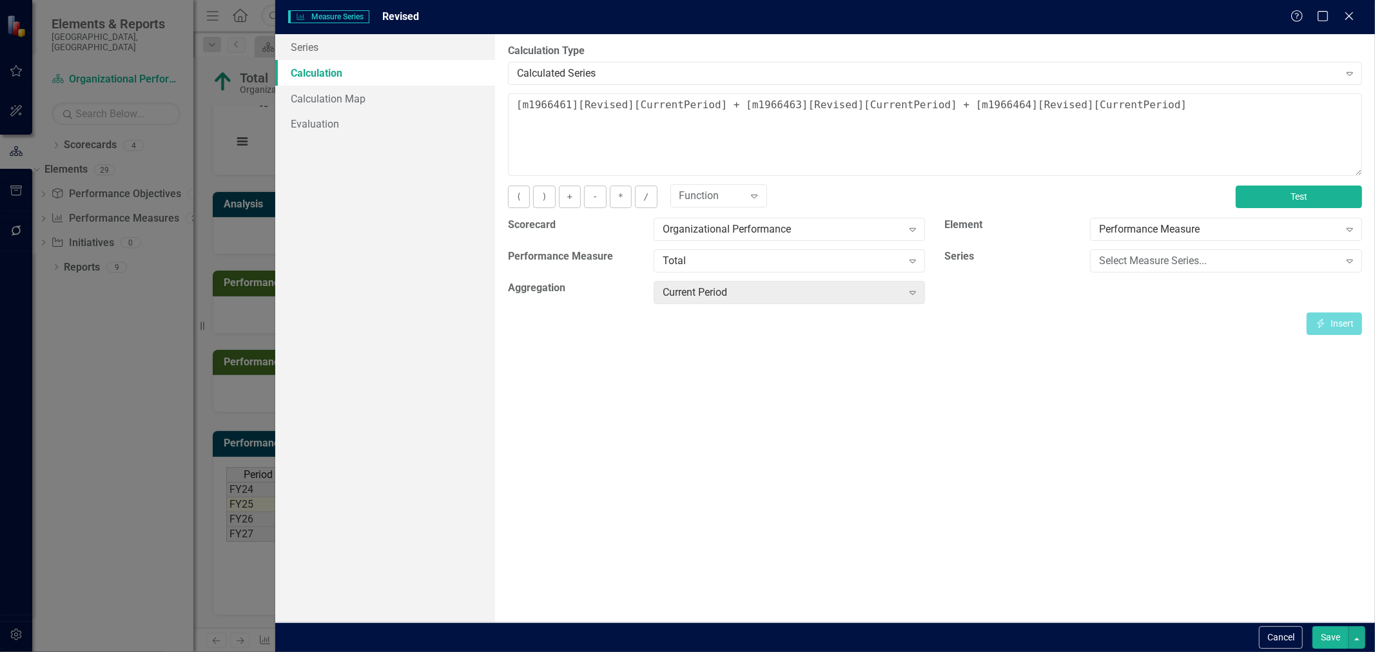
click at [1258, 200] on button "Test" at bounding box center [1298, 197] width 126 height 23
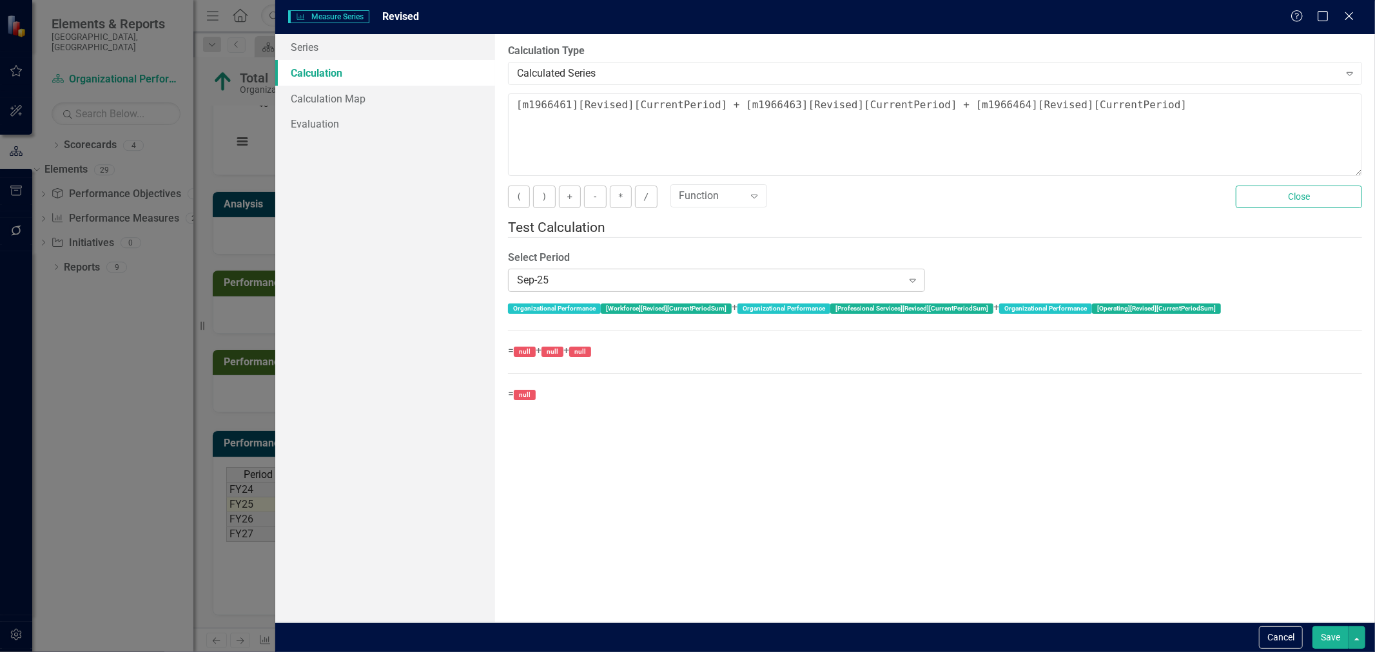
click at [684, 273] on div "Sep-25" at bounding box center [709, 280] width 385 height 15
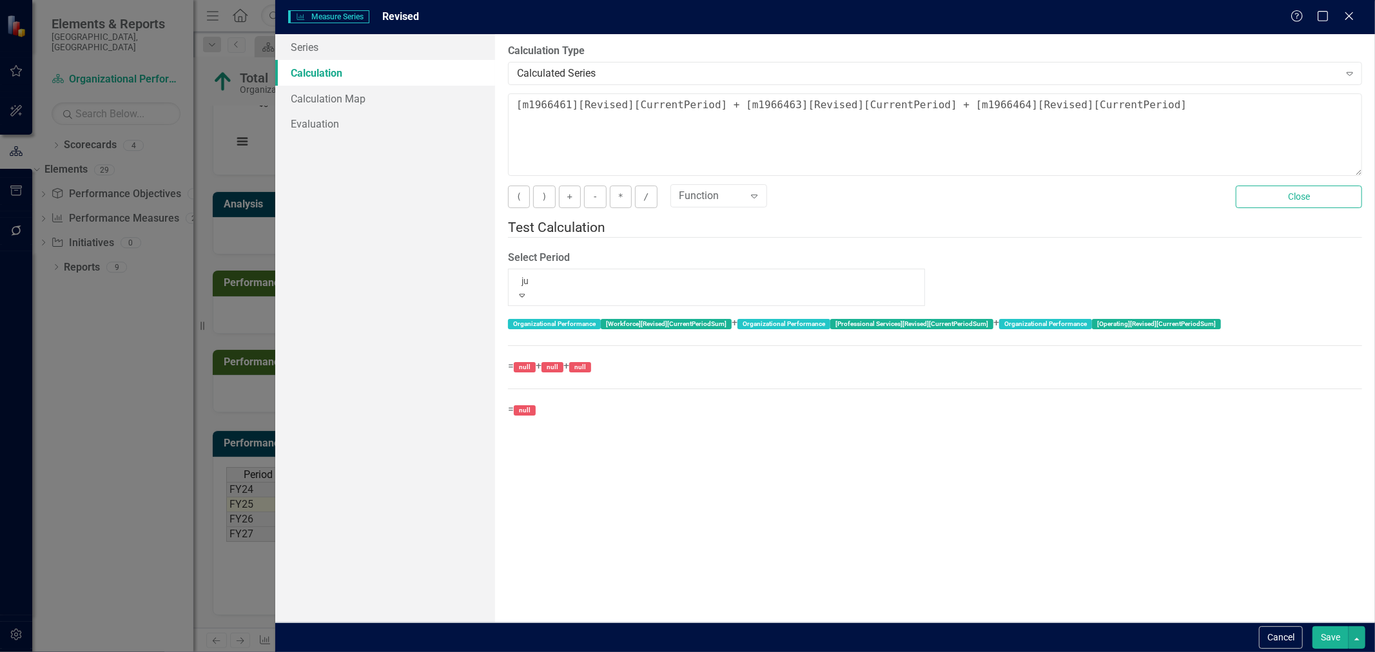
scroll to position [0, 0]
type input "jun"
click at [656, 652] on div "Jun -24" at bounding box center [687, 659] width 1375 height 15
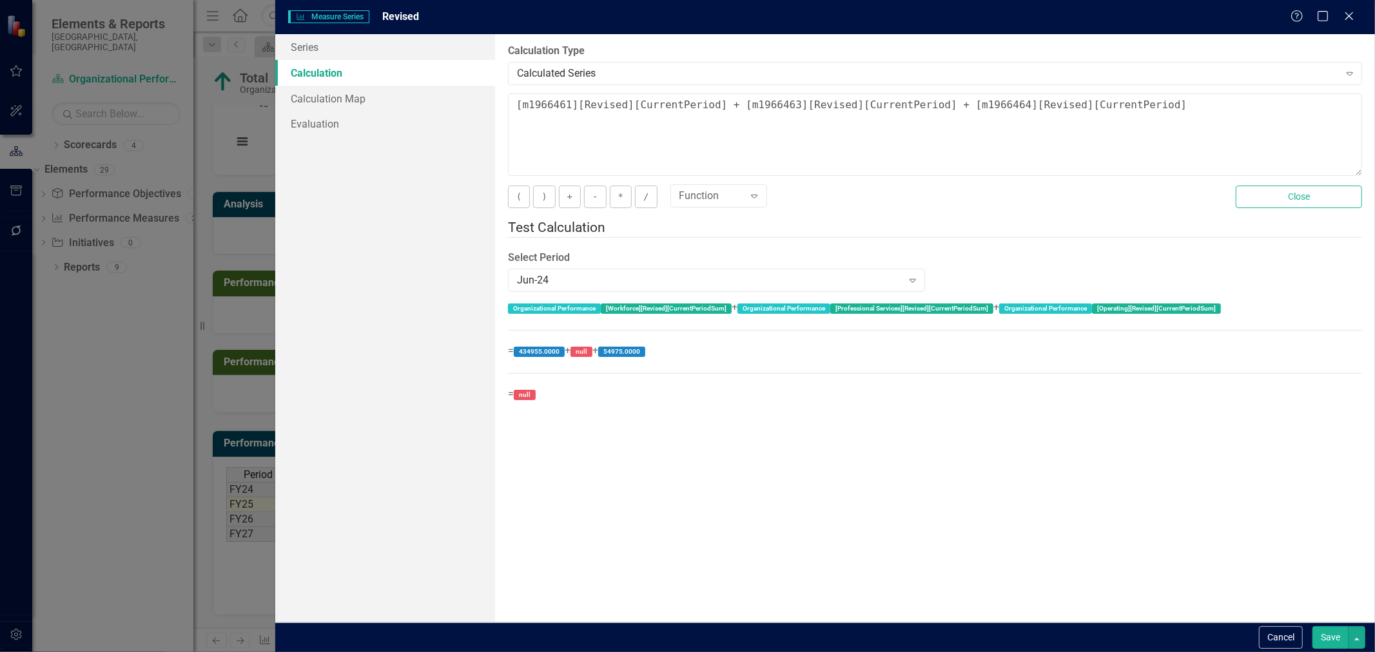
click at [1283, 641] on button "Cancel" at bounding box center [1281, 637] width 44 height 23
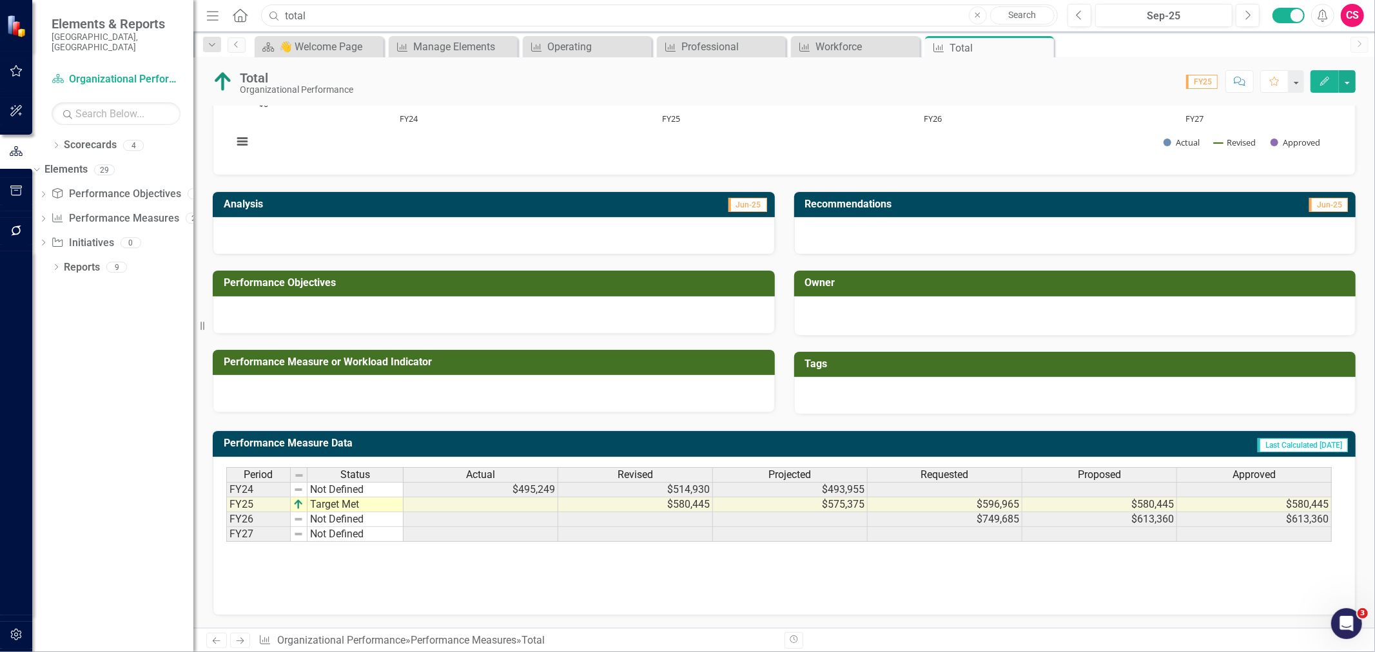
click at [347, 19] on input "total" at bounding box center [659, 16] width 797 height 23
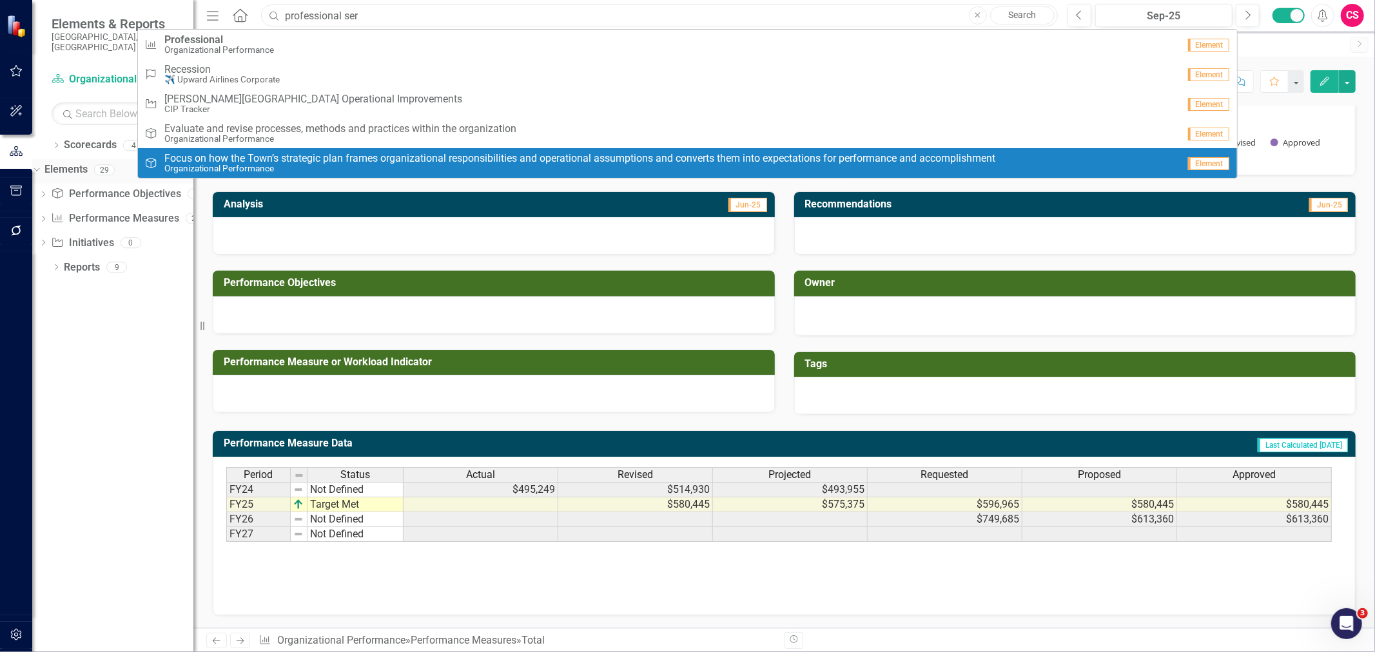
type input "professional ser"
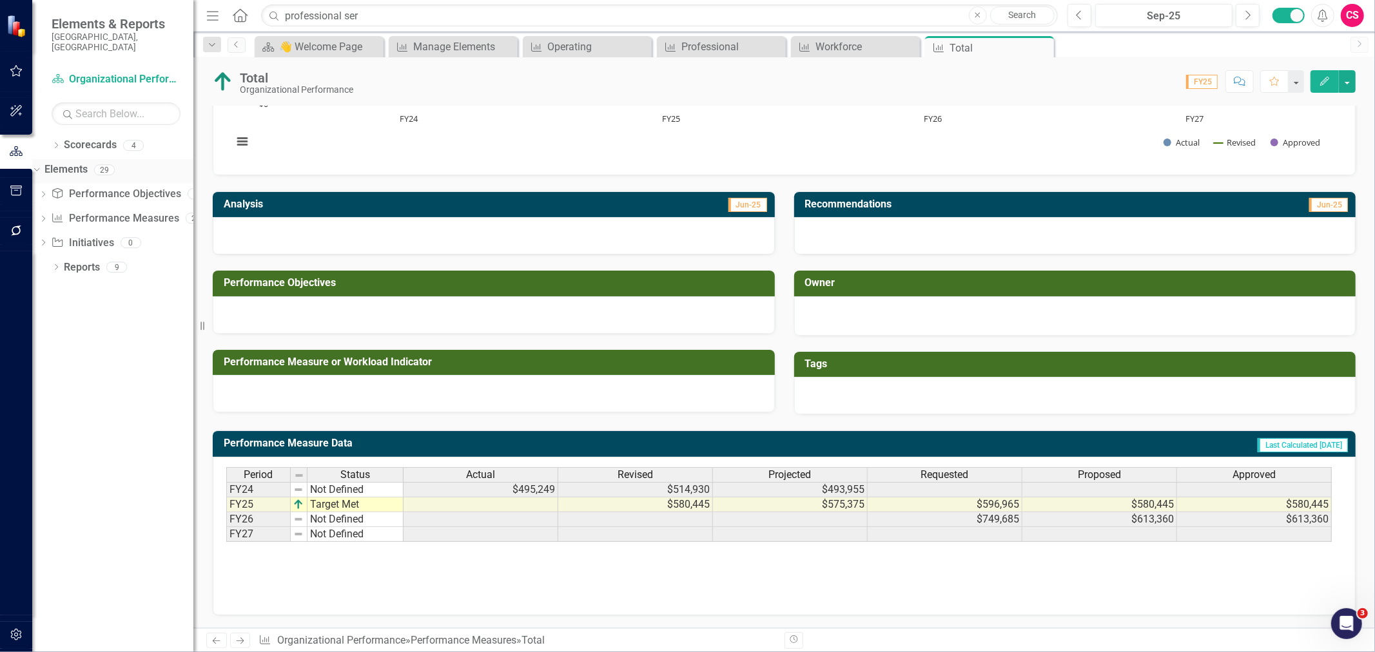
click at [86, 162] on link "Elements" at bounding box center [65, 169] width 43 height 15
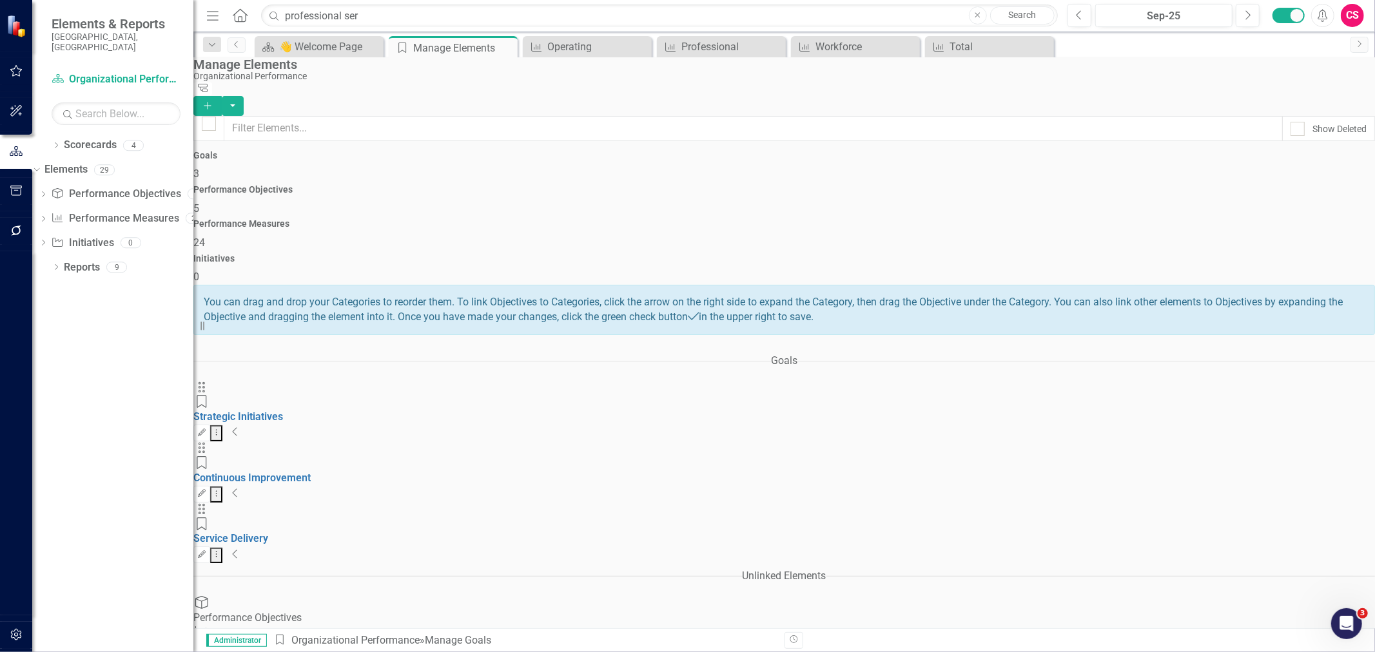
click at [830, 219] on div "Performance Measures 24" at bounding box center [783, 234] width 1181 height 31
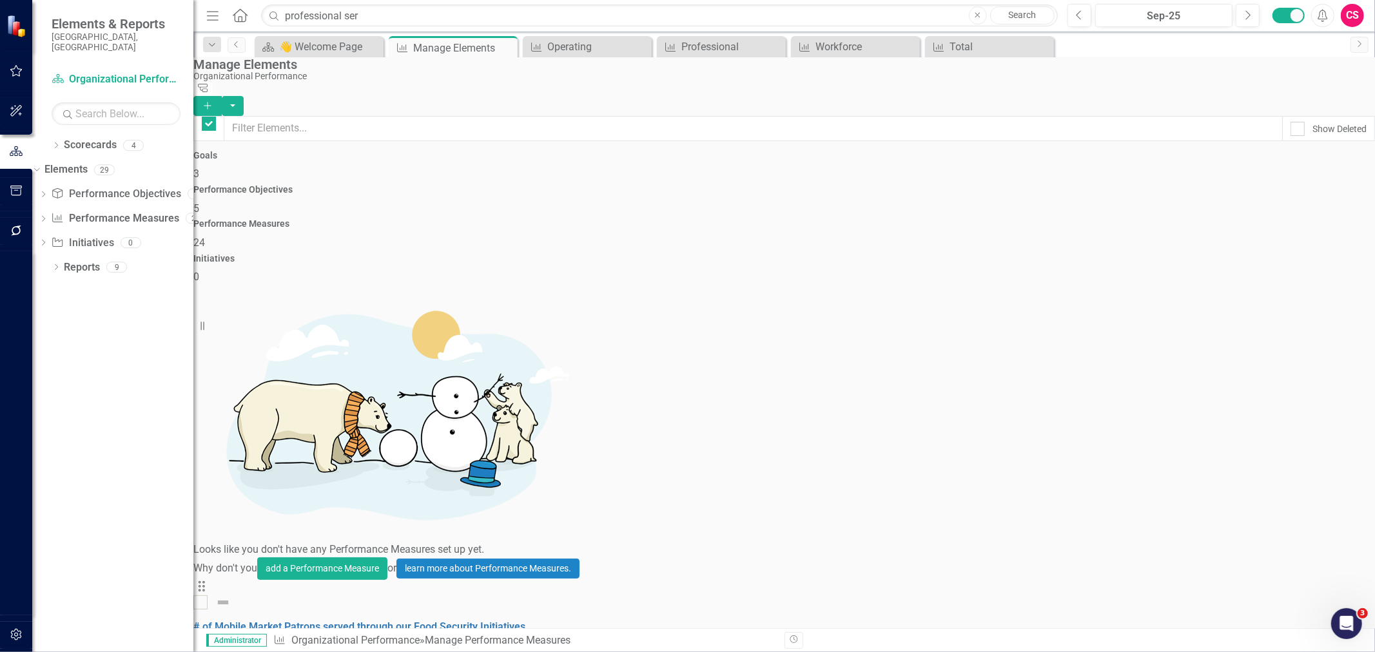
checkbox input "false"
click at [1290, 122] on input "Show Deleted" at bounding box center [1294, 126] width 8 height 8
checkbox input "true"
click at [1000, 44] on div "Total" at bounding box center [991, 47] width 85 height 16
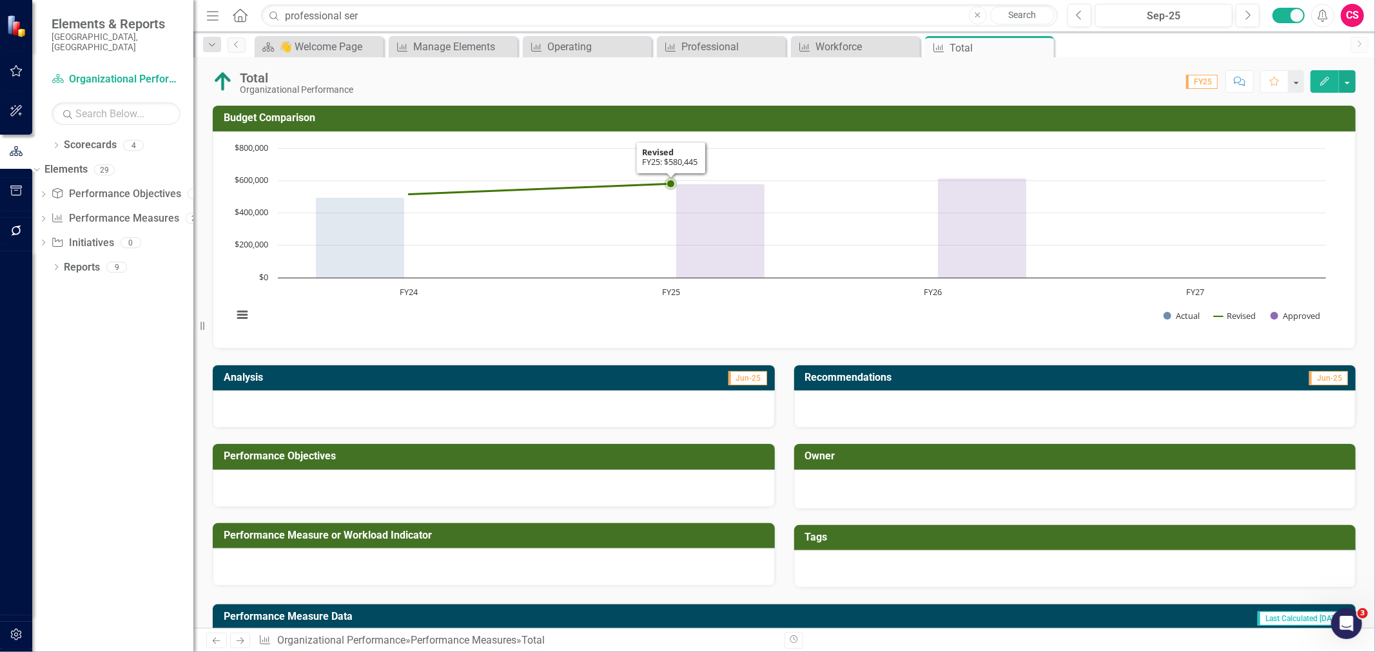
scroll to position [174, 0]
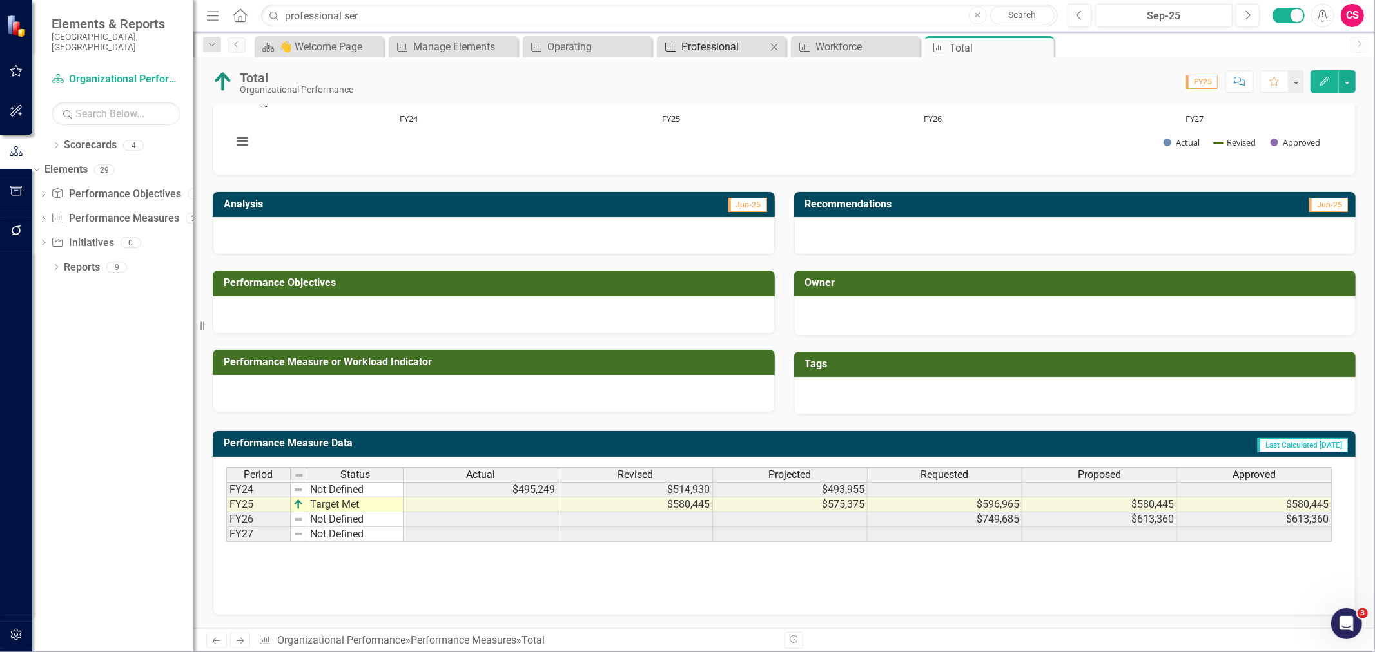
click at [703, 50] on div "Professional" at bounding box center [723, 47] width 85 height 16
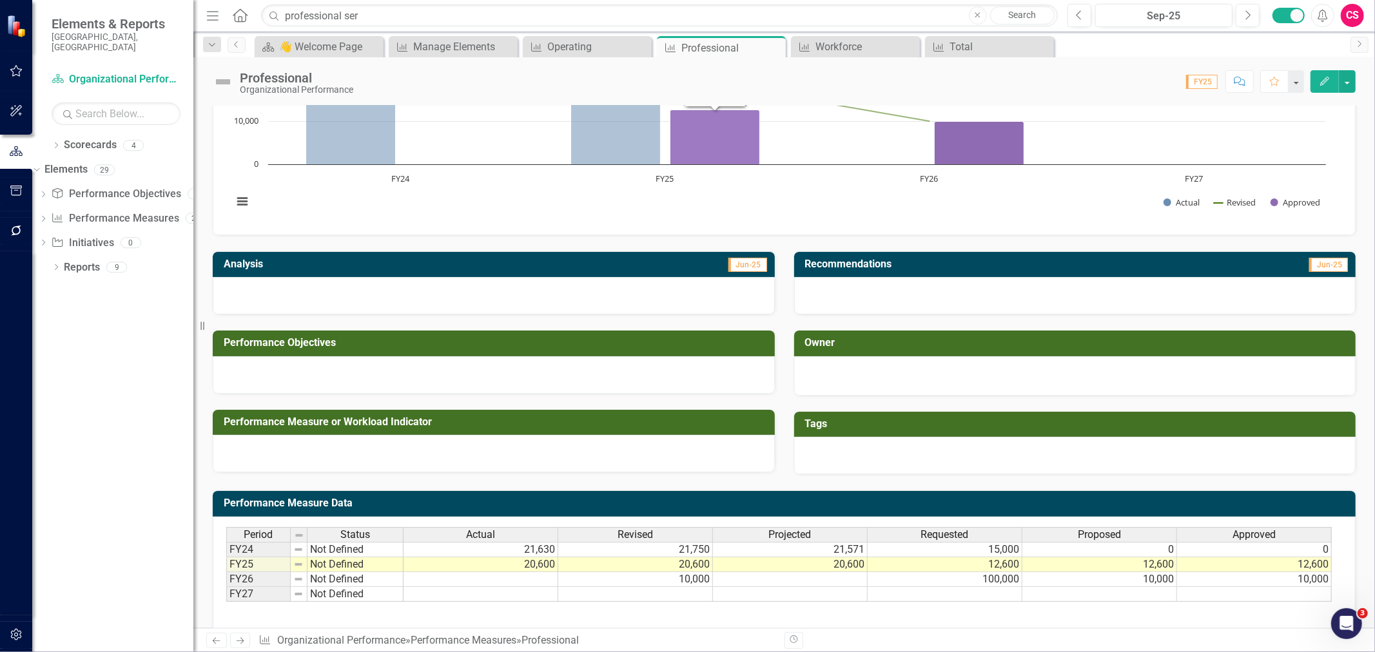
scroll to position [174, 0]
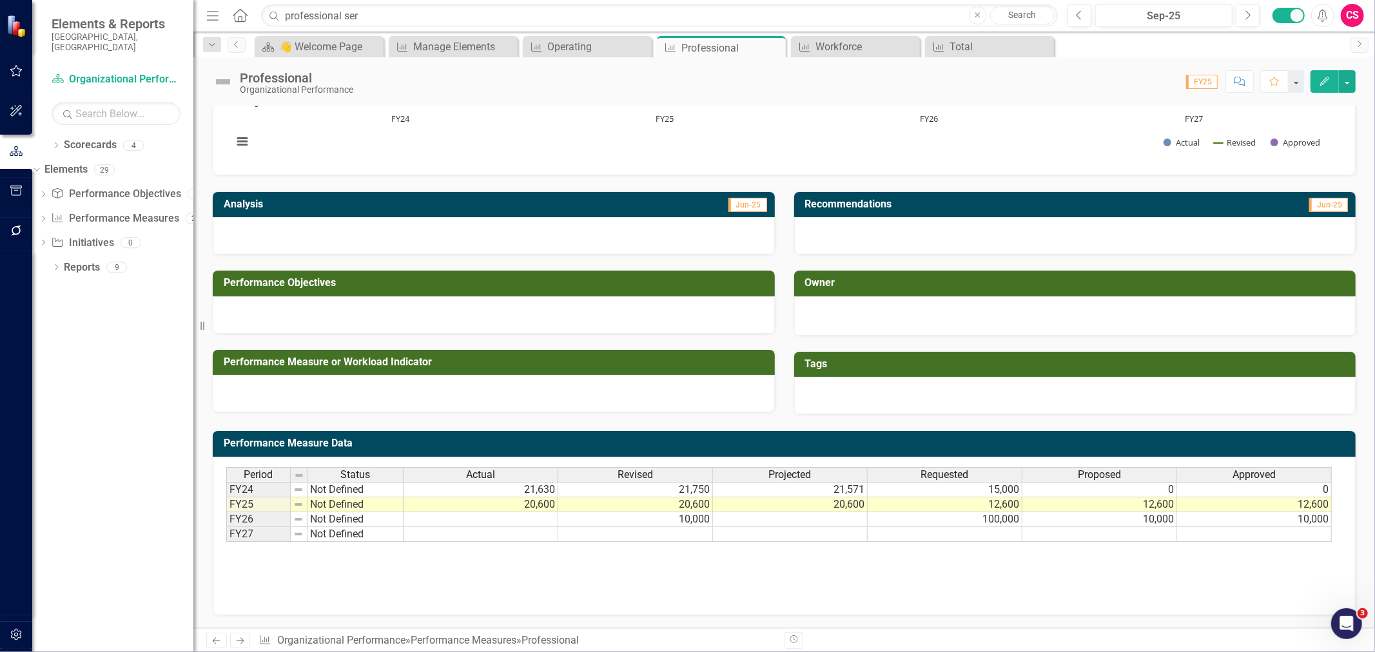
click at [552, 153] on rect "Interactive chart" at bounding box center [779, 64] width 1106 height 193
click at [954, 44] on div "Total" at bounding box center [991, 47] width 85 height 16
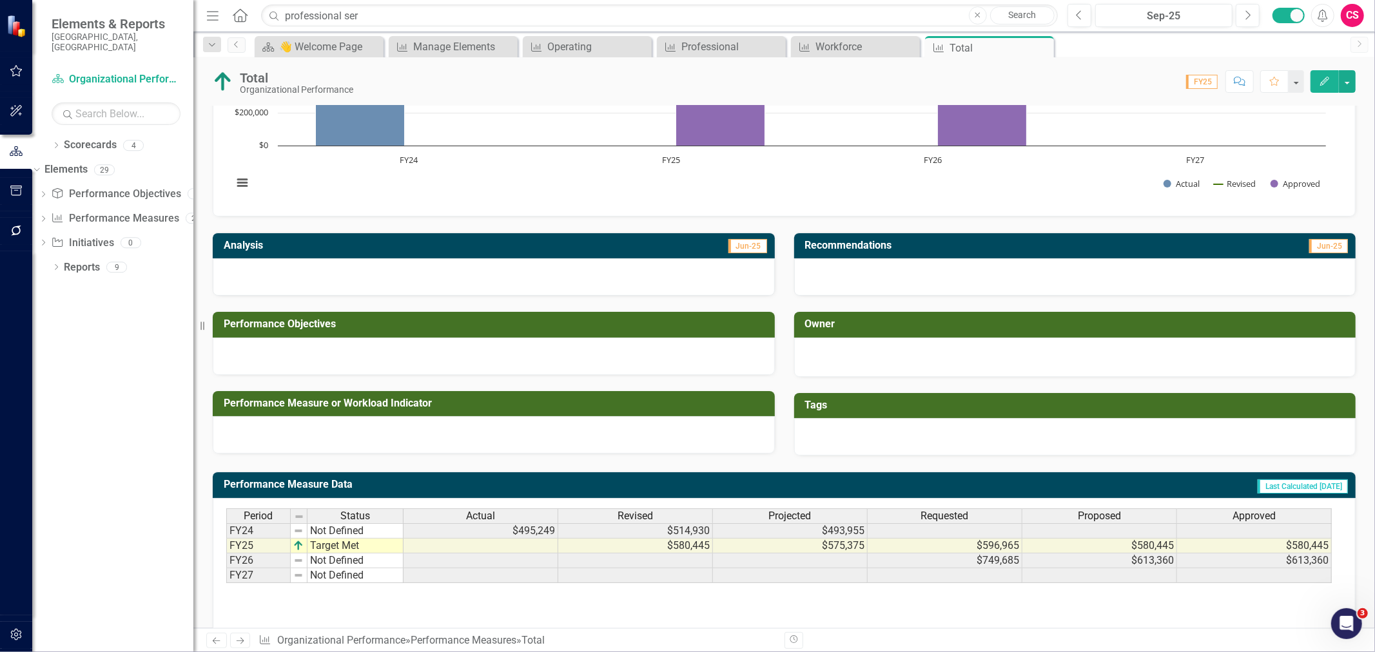
scroll to position [174, 0]
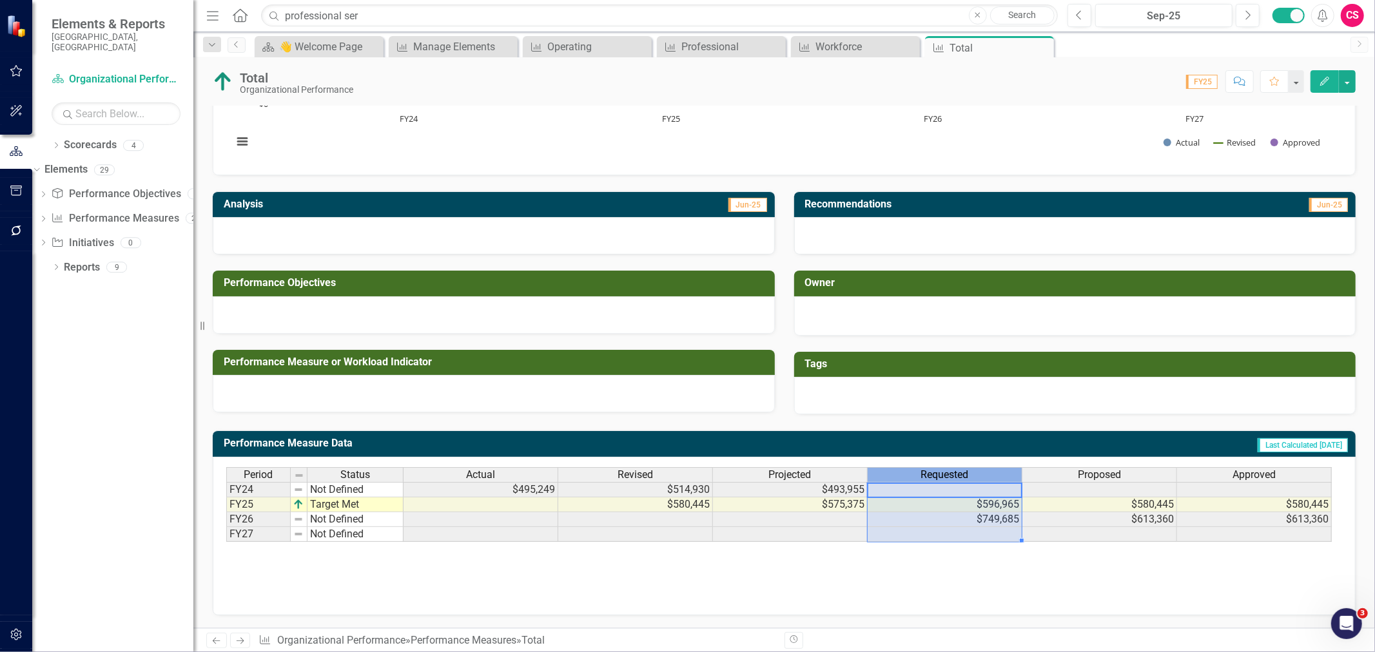
click at [938, 475] on span "Requested" at bounding box center [945, 475] width 48 height 12
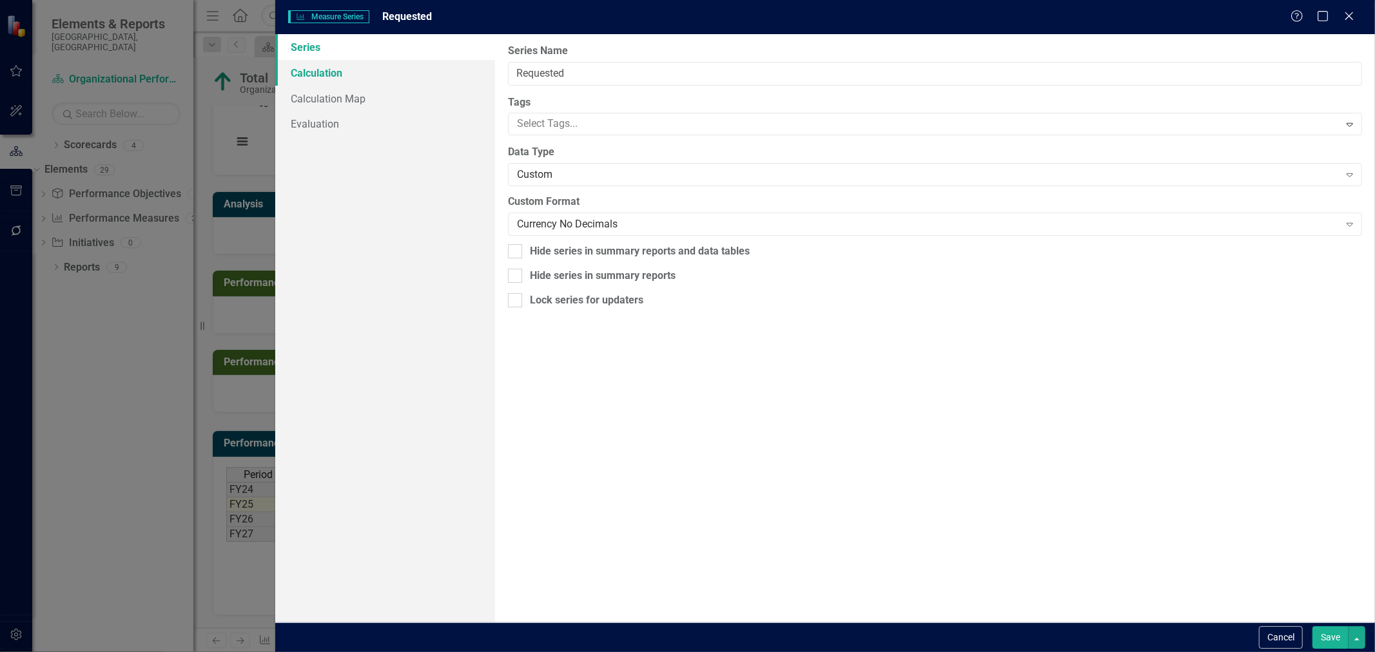
click at [339, 79] on link "Calculation" at bounding box center [385, 73] width 220 height 26
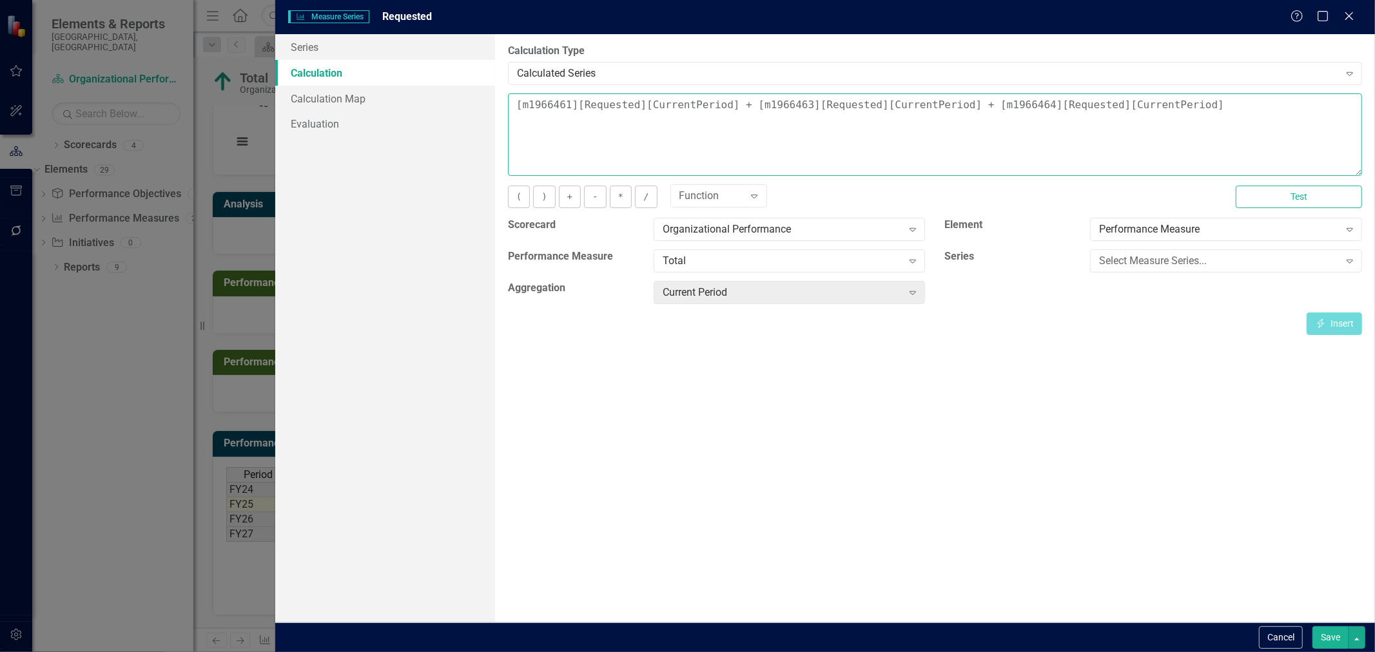
click at [767, 102] on textarea "[m1966461][Requested][CurrentPeriod] + [m1966463][Requested][CurrentPeriod] + […" at bounding box center [935, 134] width 854 height 82
click at [768, 105] on textarea "[m1966461][Requested][CurrentPeriod] + [m1966463][Requested][CurrentPeriod] + […" at bounding box center [935, 134] width 854 height 82
drag, startPoint x: 749, startPoint y: 104, endPoint x: 788, endPoint y: 106, distance: 39.3
click at [788, 106] on textarea "[m1966461][Requested][CurrentPeriod] + [m1966463][Requested][CurrentPeriod] + […" at bounding box center [935, 134] width 854 height 82
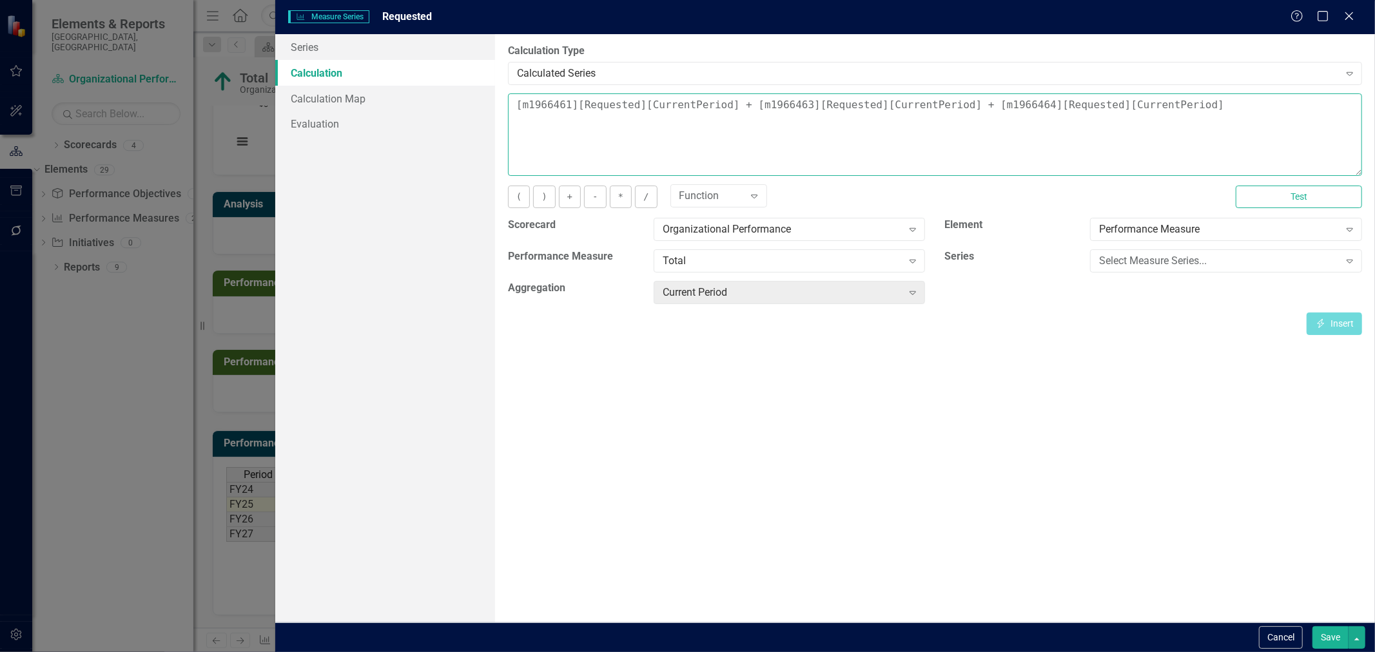
paste textarea "2033332"
type textarea "[m1966461][Requested][CurrentPeriod] + [m2033332][Requested][CurrentPeriod] + […"
click at [1254, 192] on button "Test" at bounding box center [1298, 197] width 126 height 23
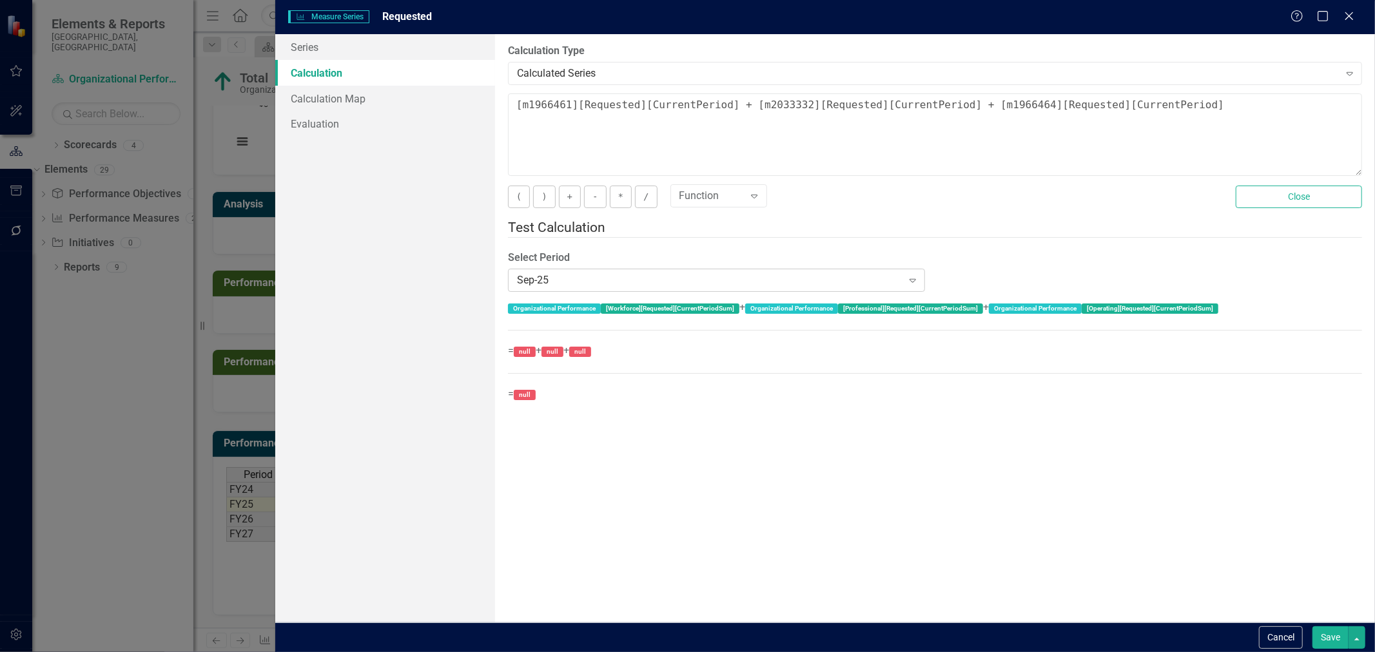
click at [799, 273] on div "Sep-25" at bounding box center [709, 280] width 385 height 15
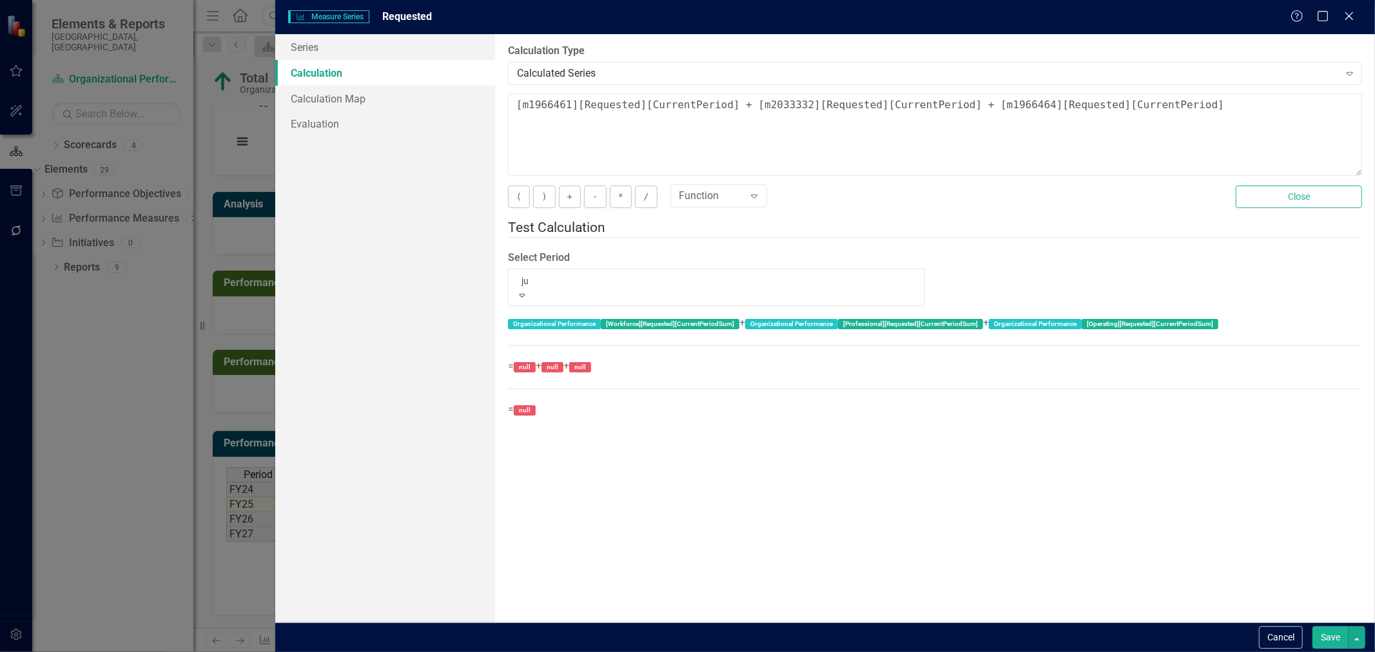
scroll to position [0, 0]
type input "jun"
click at [660, 652] on div "Jun -24" at bounding box center [687, 659] width 1375 height 15
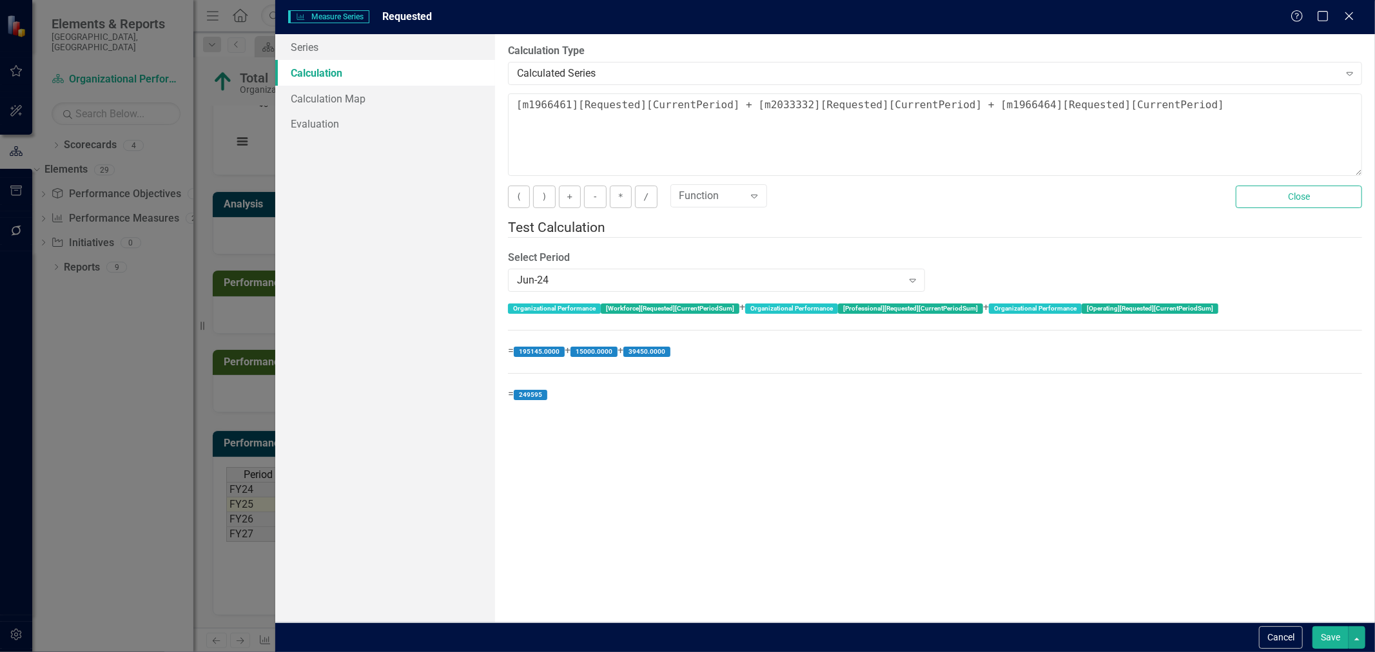
click at [1322, 635] on button "Save" at bounding box center [1330, 637] width 36 height 23
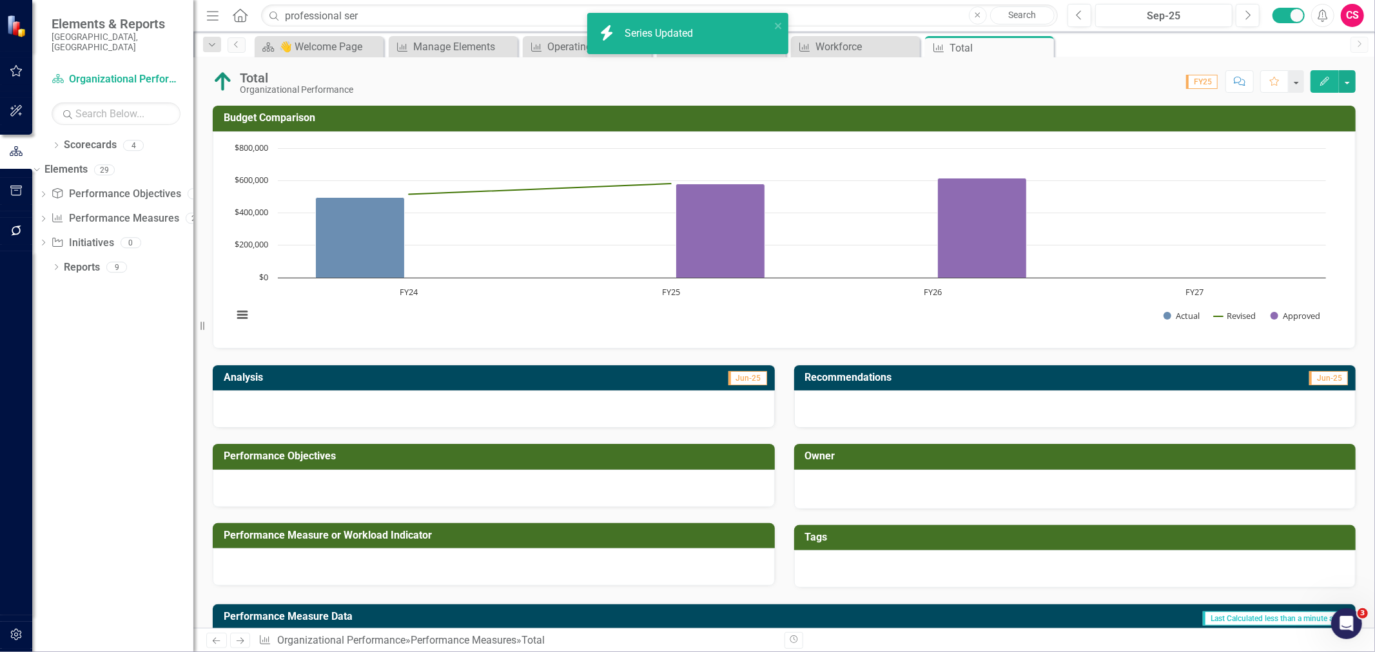
scroll to position [174, 0]
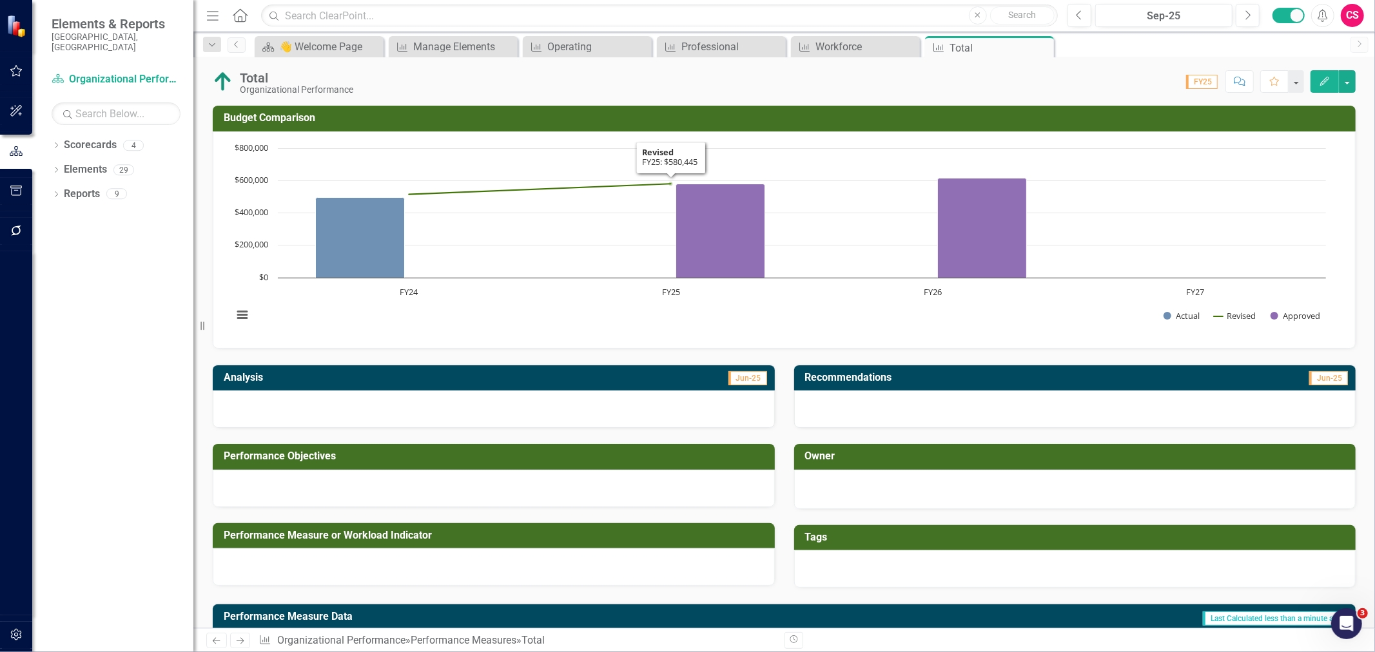
scroll to position [174, 0]
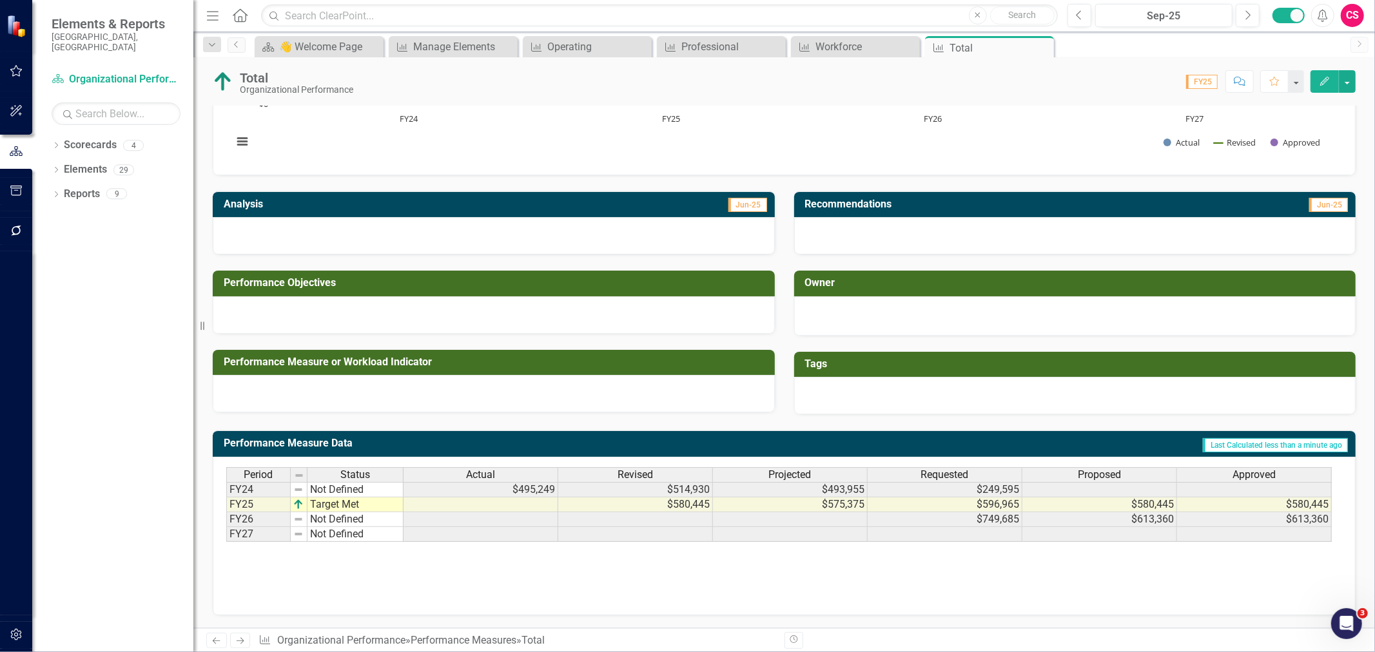
click at [512, 473] on div "Actual" at bounding box center [480, 475] width 154 height 14
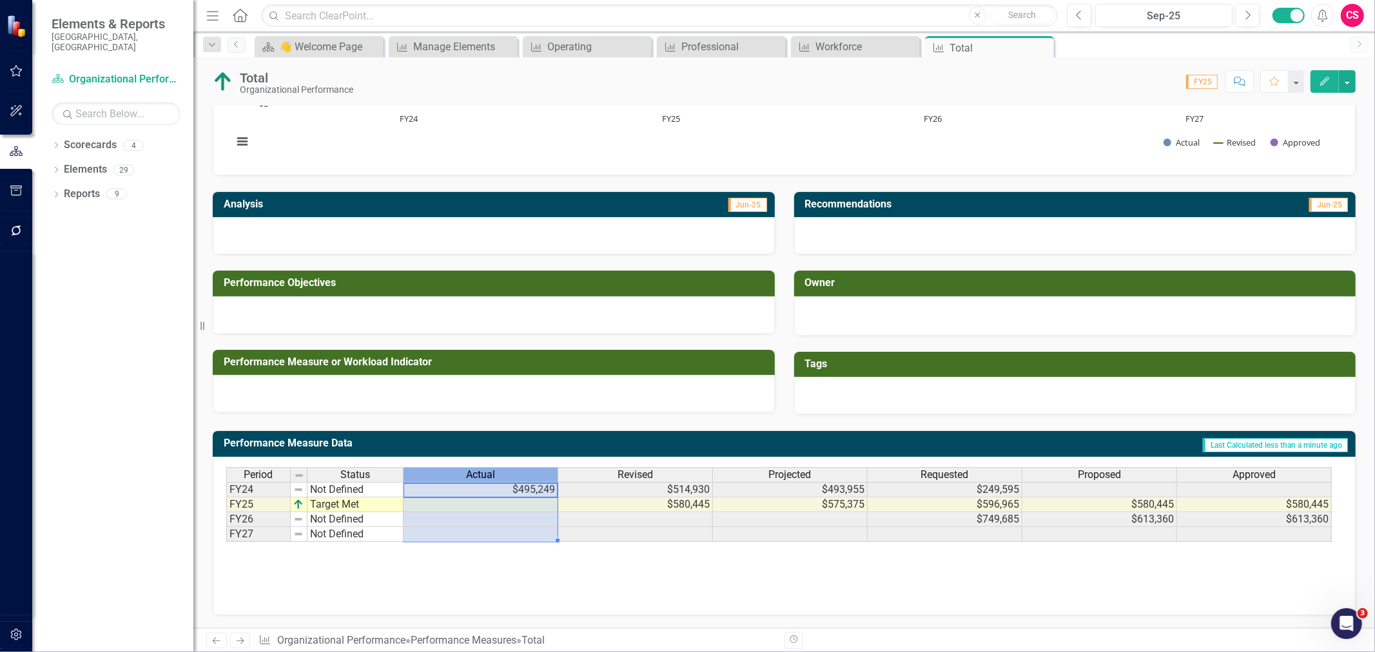
click at [514, 473] on div "Actual" at bounding box center [480, 475] width 154 height 14
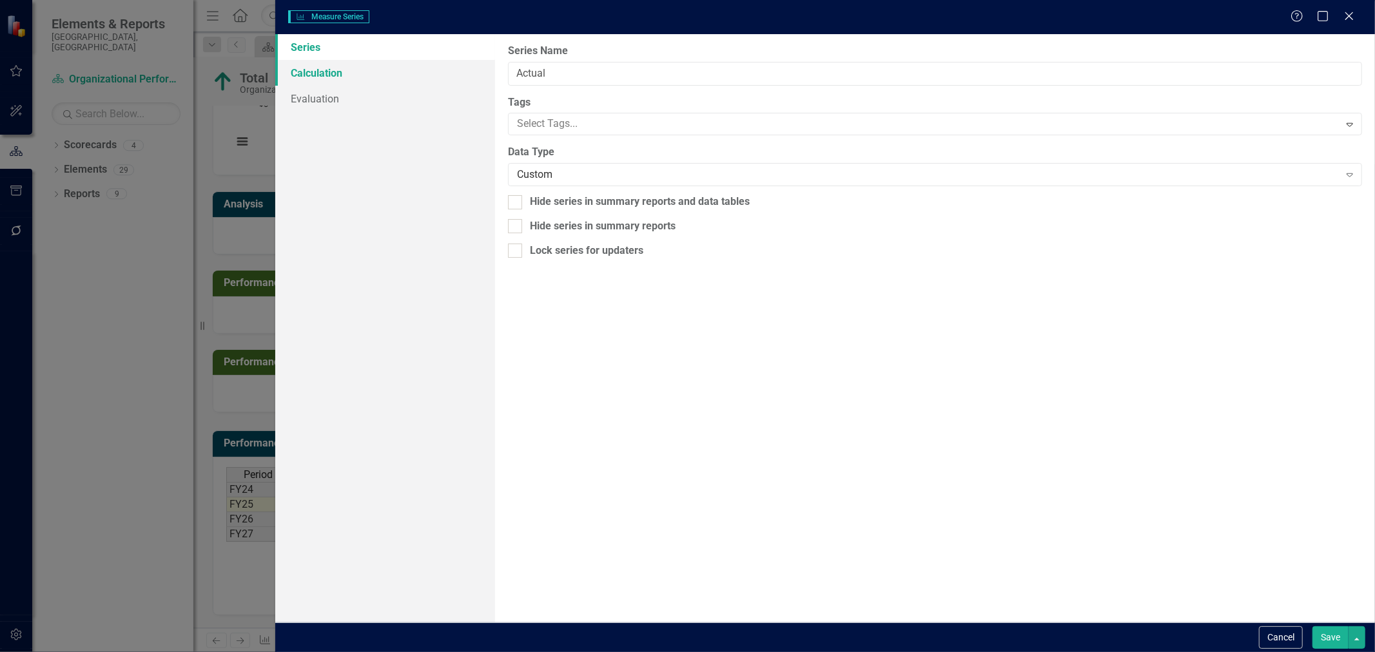
type input "Actual"
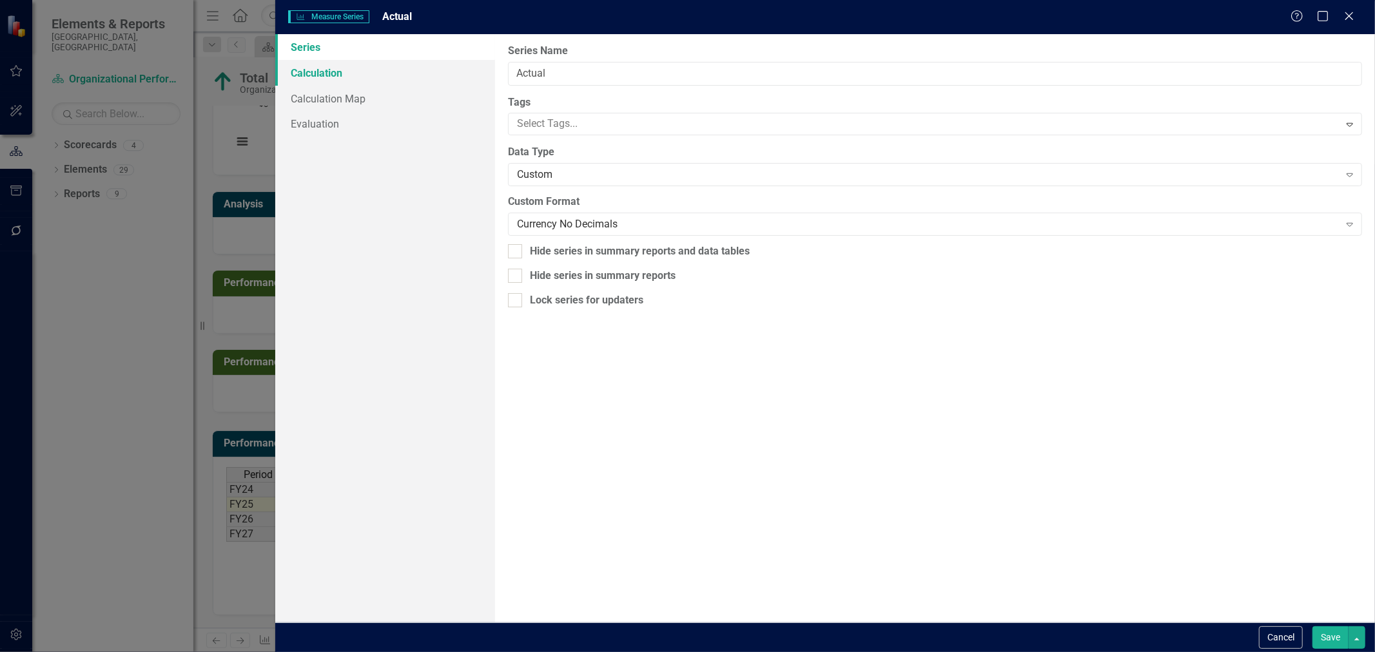
click at [333, 70] on link "Calculation" at bounding box center [385, 73] width 220 height 26
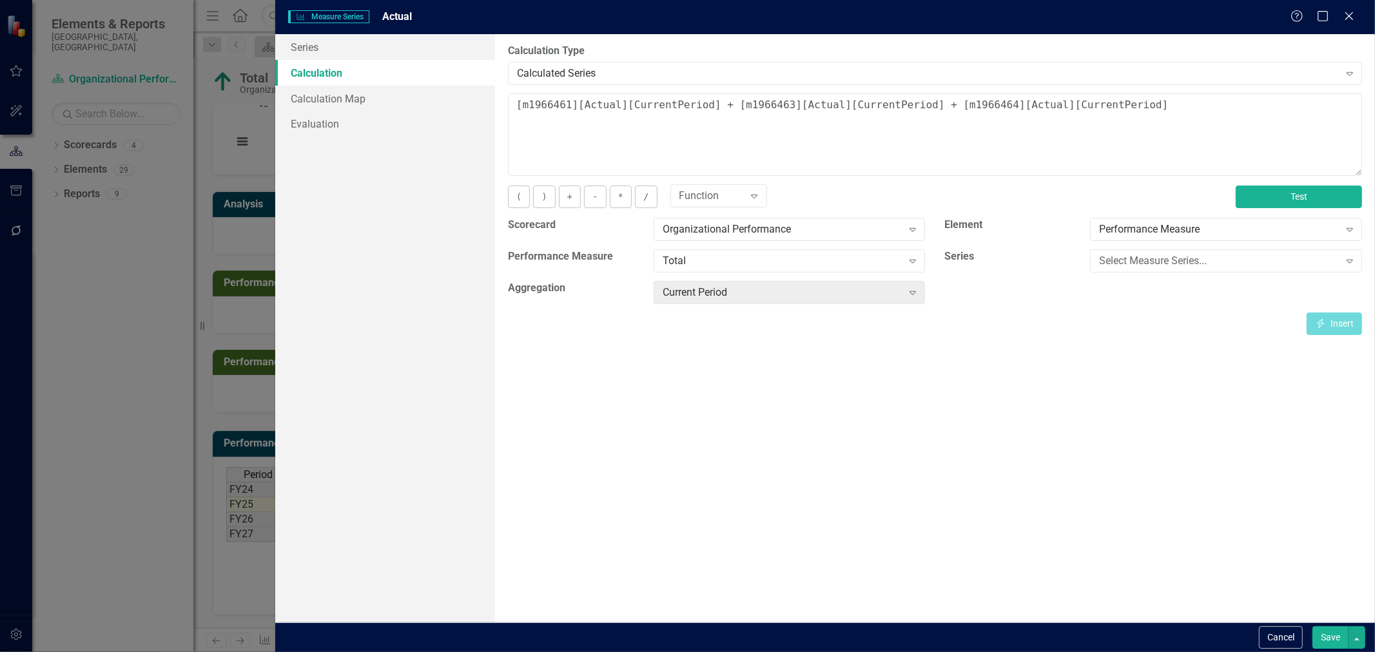
click at [1281, 197] on button "Test" at bounding box center [1298, 197] width 126 height 23
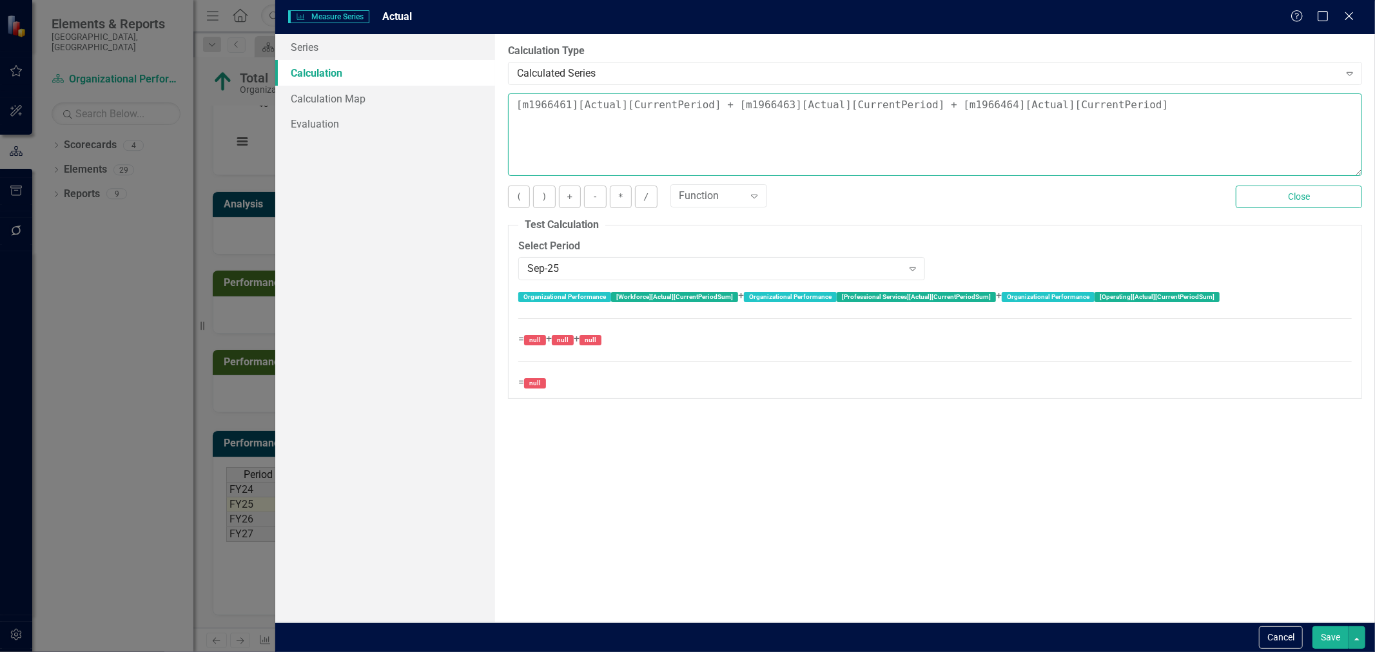
click at [751, 104] on textarea "[m1966461][Actual][CurrentPeriod] + [m1966463][Actual][CurrentPeriod] + [m19664…" at bounding box center [935, 134] width 854 height 82
click at [737, 106] on textarea "[m1966461][Actual][CurrentPeriod] + [m1966463][Actual][CurrentPeriod] + [m19664…" at bounding box center [935, 134] width 854 height 82
drag, startPoint x: 732, startPoint y: 106, endPoint x: 771, endPoint y: 104, distance: 38.7
click at [771, 104] on textarea "[m1966461][Actual][CurrentPeriod] + [m1966463][Actual][CurrentPeriod] + [m19664…" at bounding box center [935, 134] width 854 height 82
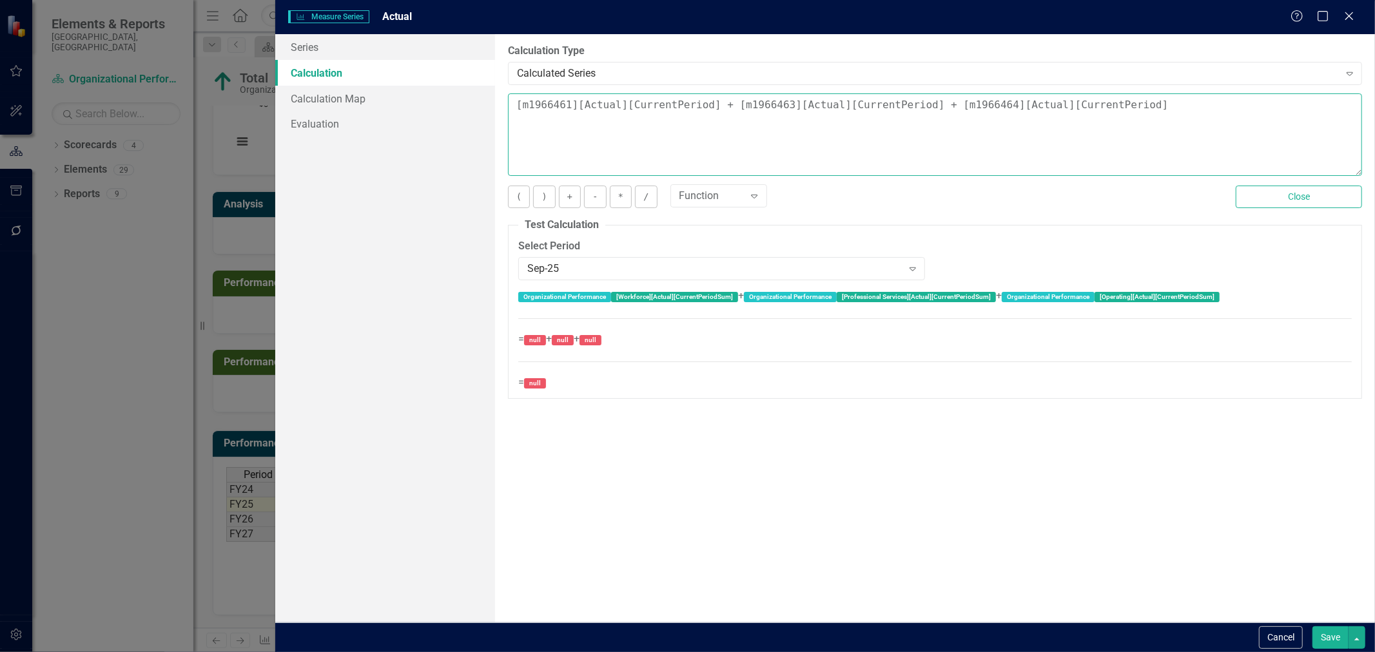
paste textarea "2033332"
type textarea "[m1966461][Actual][CurrentPeriod] + [m2033332][Actual][CurrentPeriod] + [m19664…"
click at [1326, 635] on button "Save" at bounding box center [1330, 637] width 36 height 23
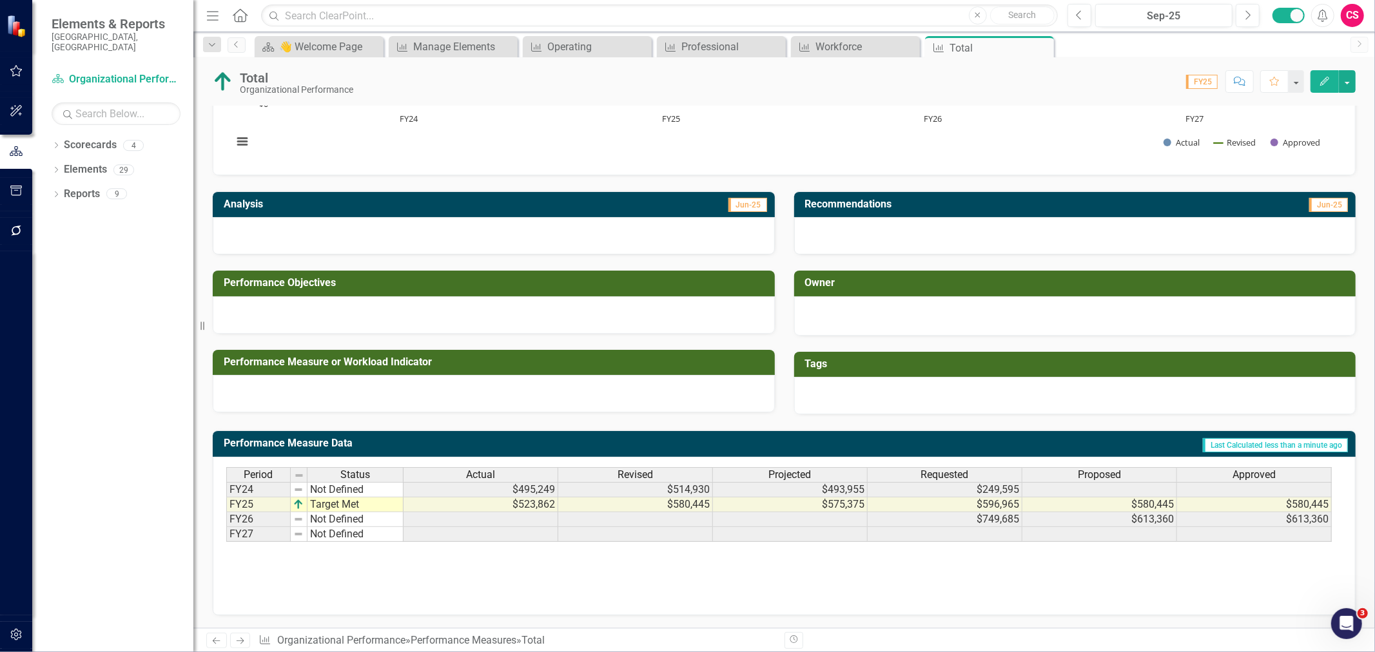
click at [1148, 472] on div "Proposed" at bounding box center [1099, 475] width 154 height 14
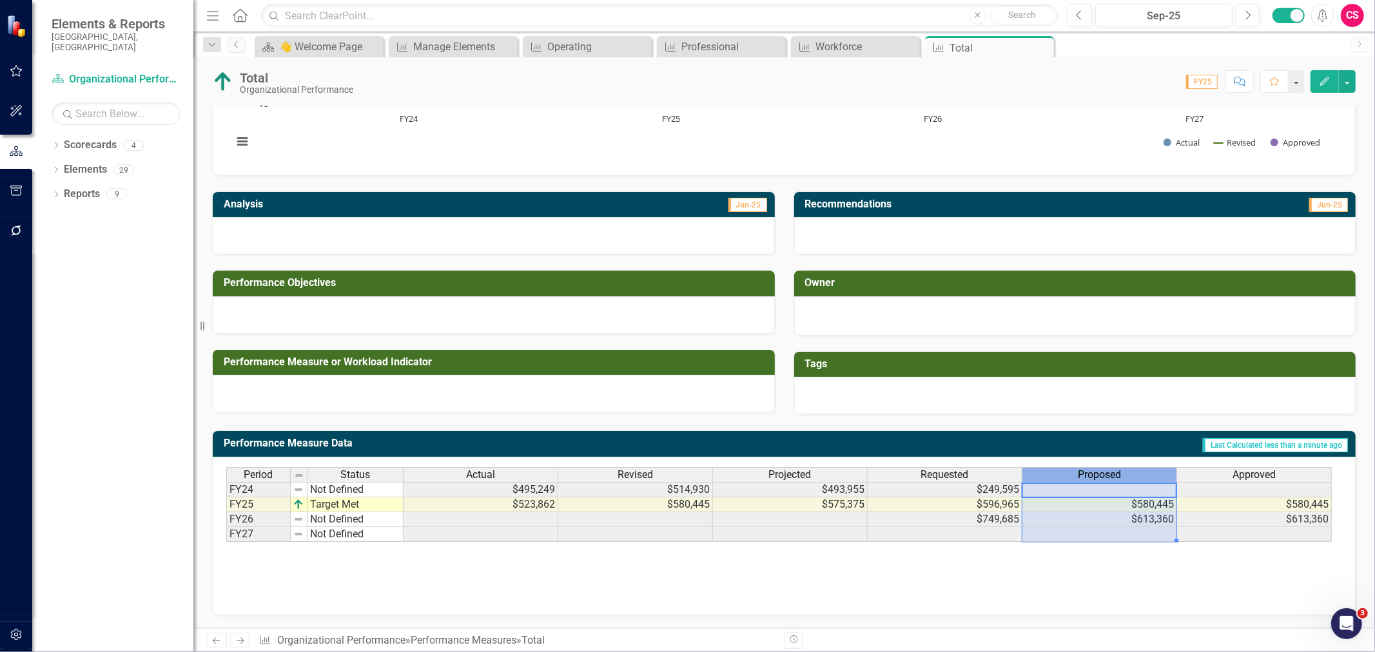
click at [1148, 472] on div "Proposed" at bounding box center [1099, 475] width 154 height 14
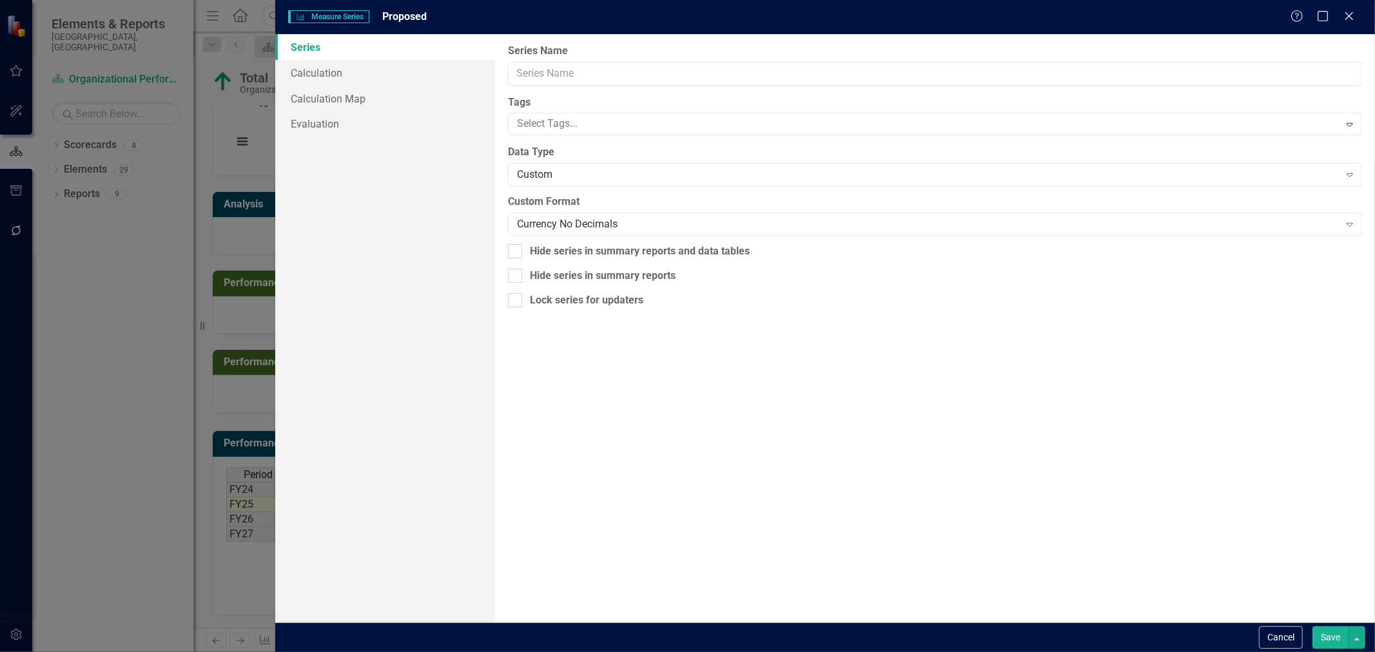
type input "Proposed"
click at [333, 74] on link "Calculation" at bounding box center [385, 73] width 220 height 26
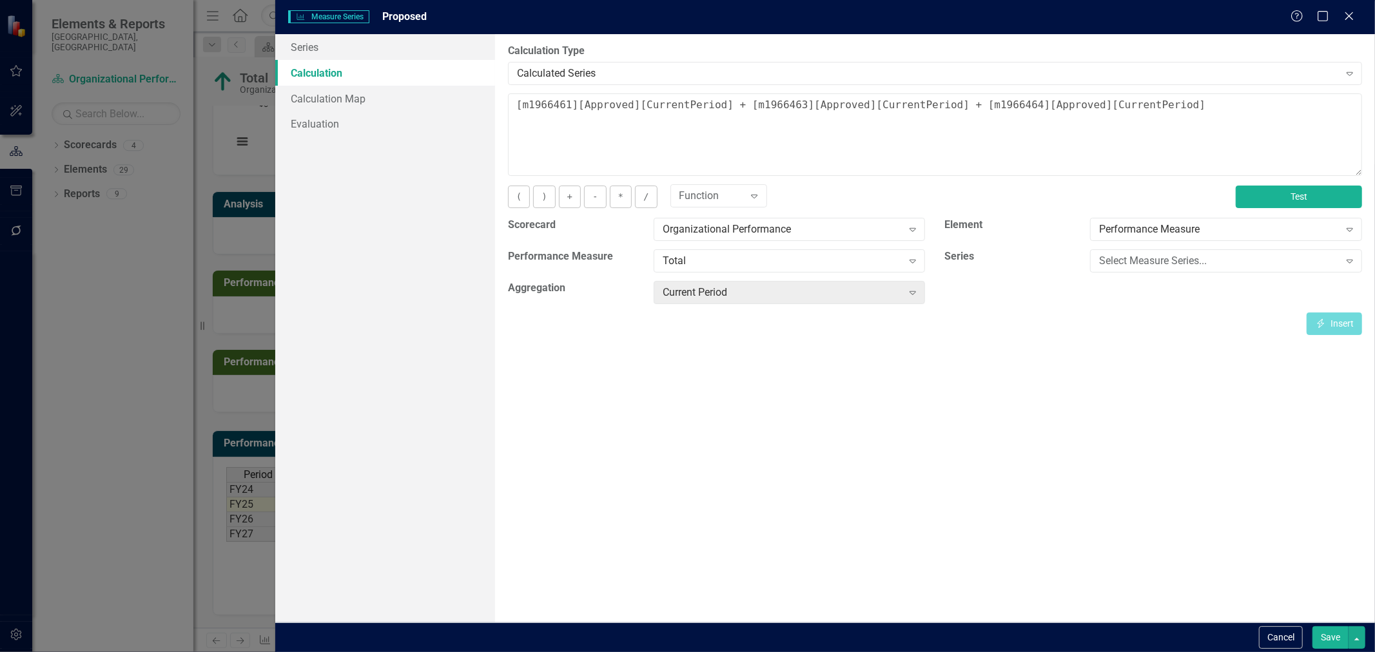
click at [1243, 191] on button "Test" at bounding box center [1298, 197] width 126 height 23
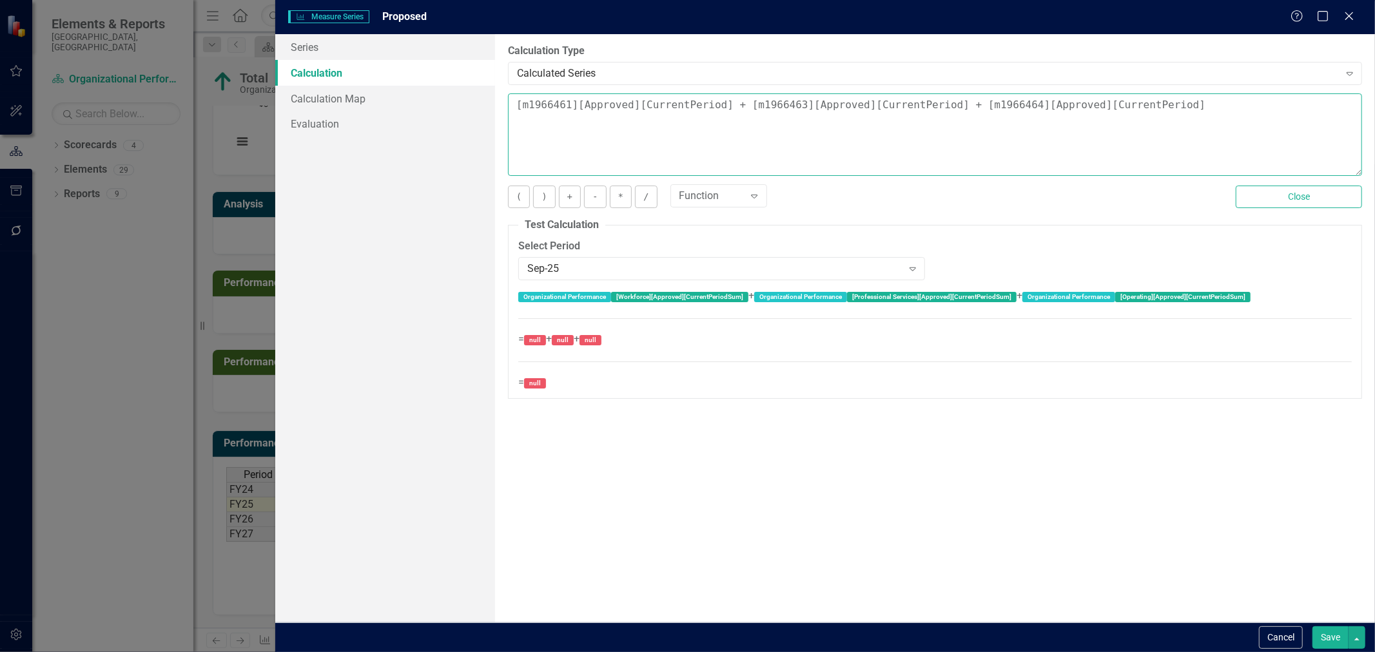
click at [748, 105] on textarea "[m1966461][Approved][CurrentPeriod] + [m1966463][Approved][CurrentPeriod] + [m1…" at bounding box center [935, 134] width 854 height 82
drag, startPoint x: 742, startPoint y: 105, endPoint x: 782, endPoint y: 106, distance: 39.3
click at [782, 106] on textarea "[m1966461][Approved][CurrentPeriod] + [m1966463][Approved][CurrentPeriod] + [m1…" at bounding box center [935, 134] width 854 height 82
paste textarea "2033332"
type textarea "[m1966461][Approved][CurrentPeriod] + [m2033332][Approved][CurrentPeriod] + [m1…"
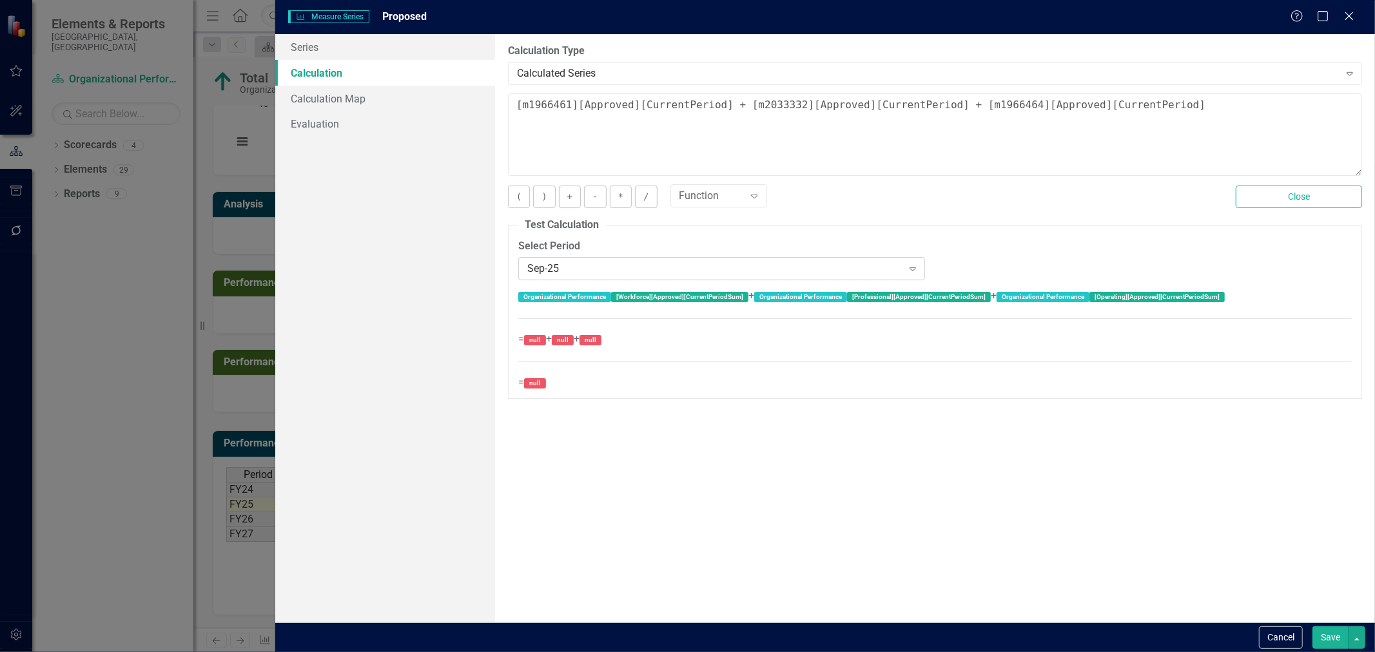
click at [632, 262] on div "Sep-25" at bounding box center [714, 268] width 375 height 15
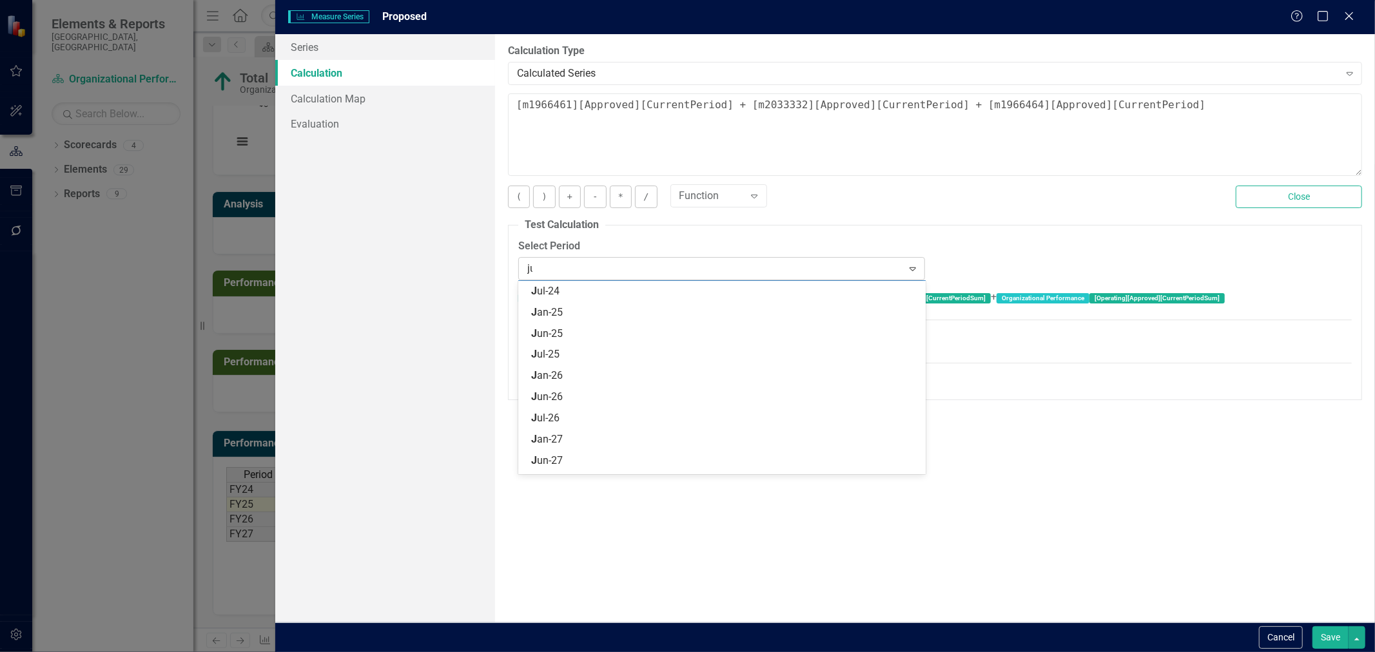
scroll to position [0, 0]
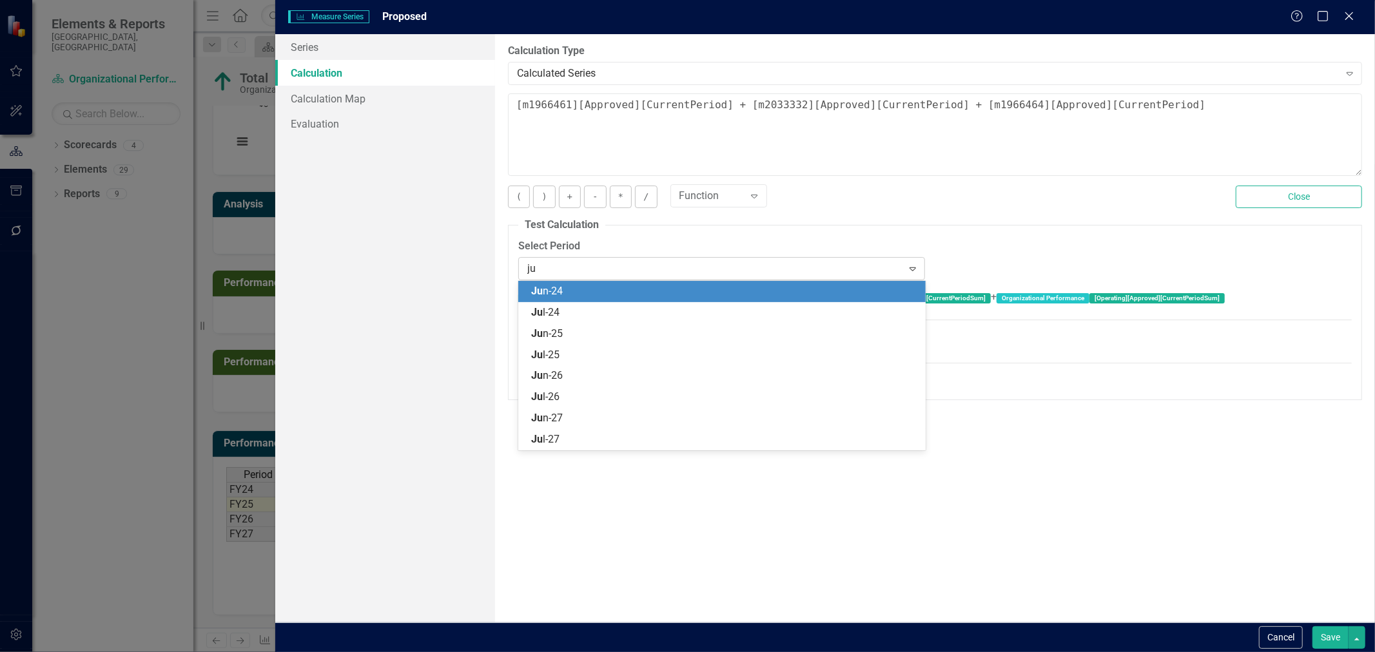
type input "jun"
click at [588, 290] on div "Jun -24" at bounding box center [724, 291] width 387 height 15
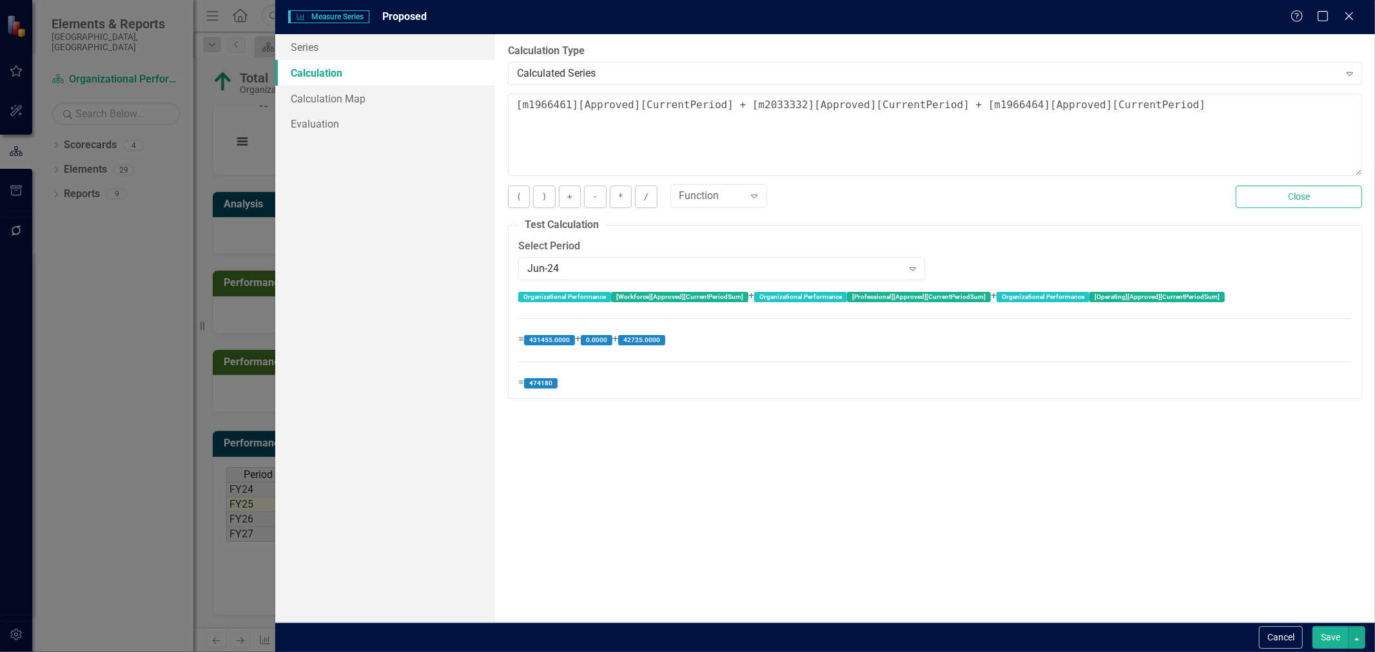
click at [1320, 632] on button "Save" at bounding box center [1330, 637] width 36 height 23
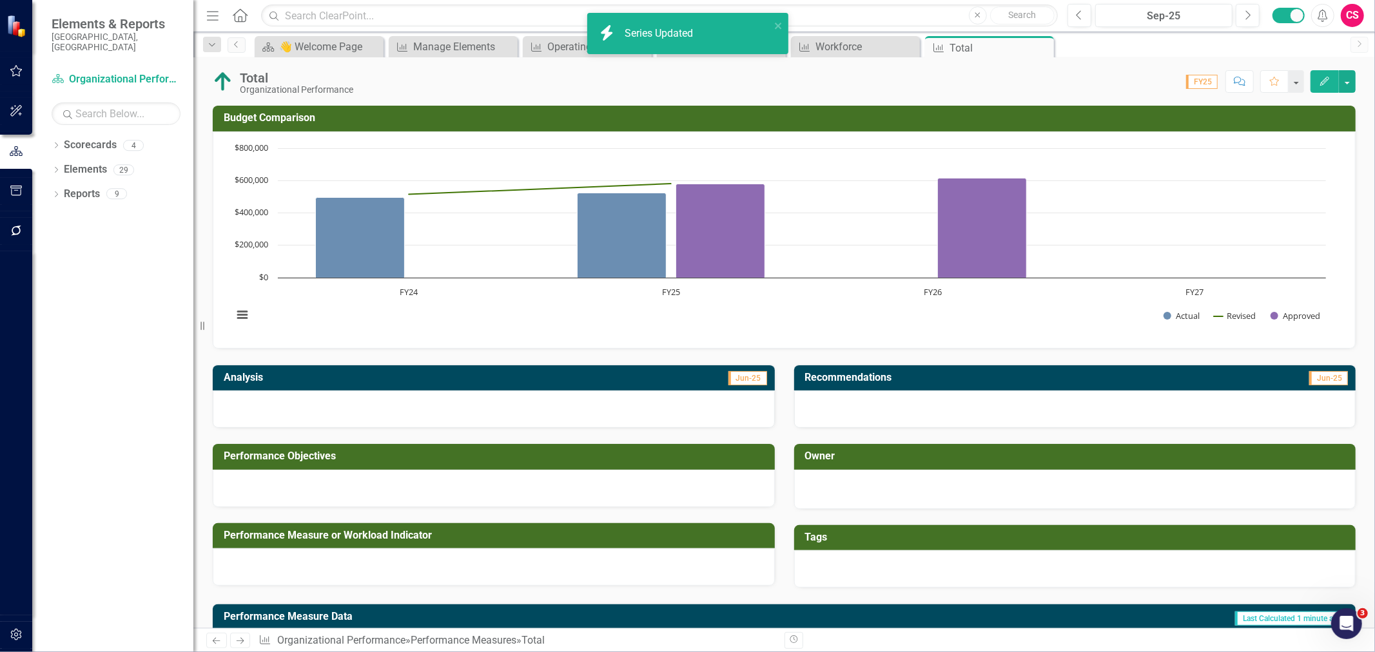
scroll to position [174, 0]
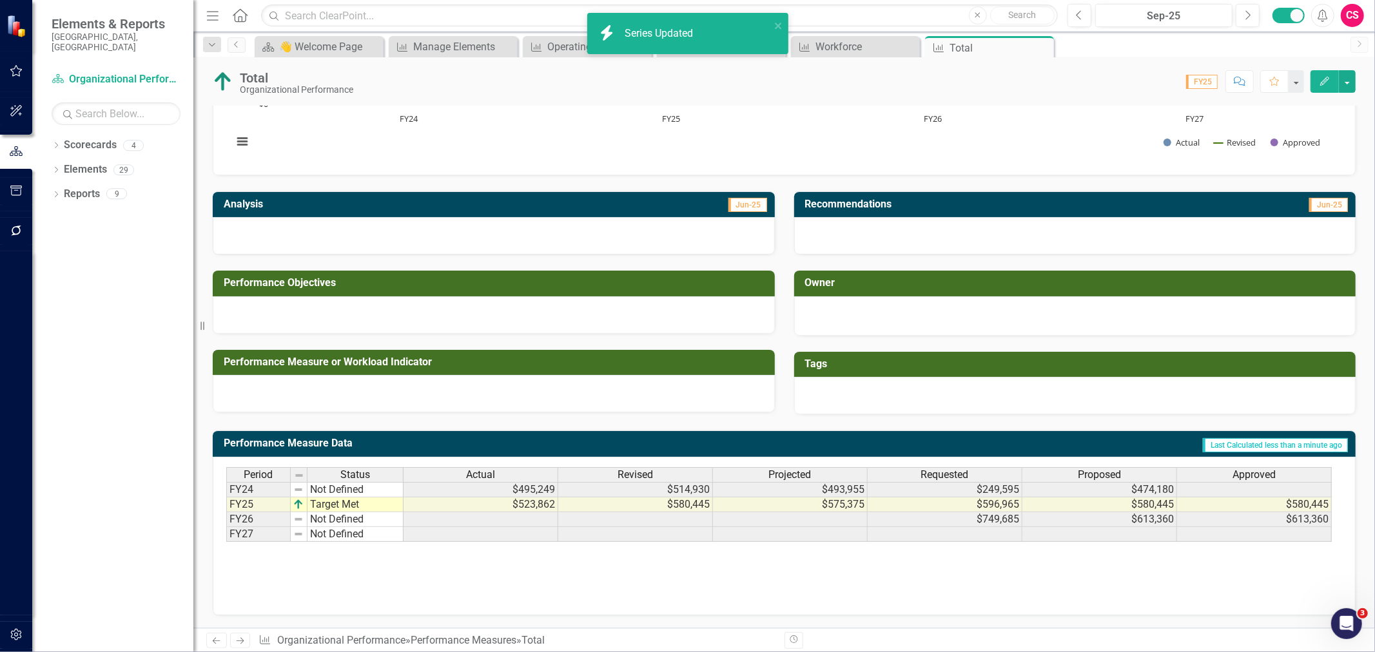
click at [1246, 474] on span "Approved" at bounding box center [1253, 475] width 43 height 12
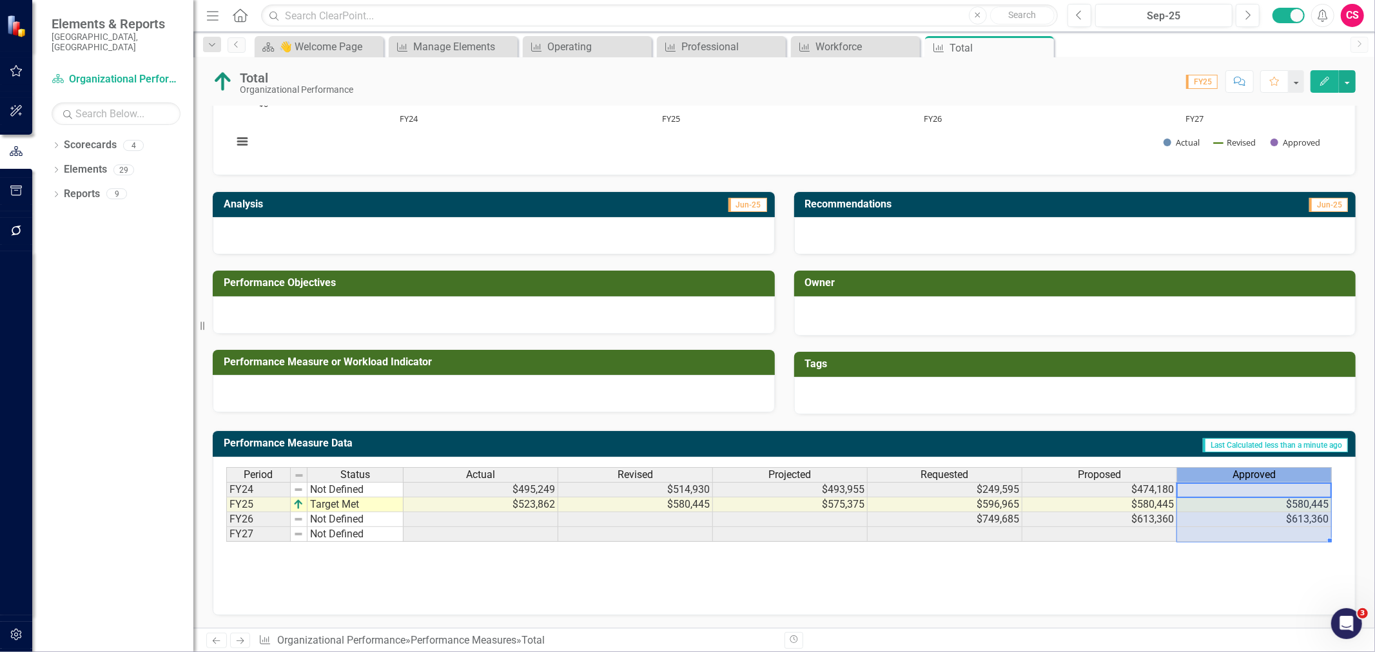
click at [1246, 474] on span "Approved" at bounding box center [1253, 475] width 43 height 12
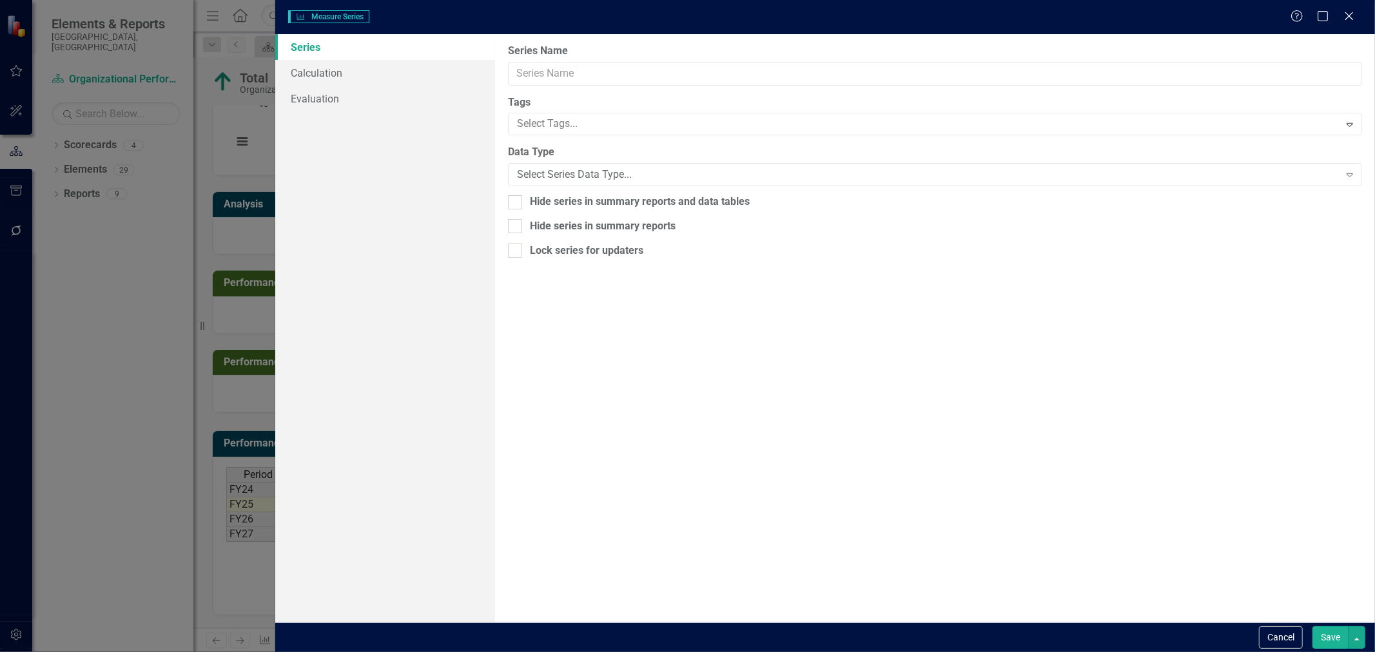
type input "Approved"
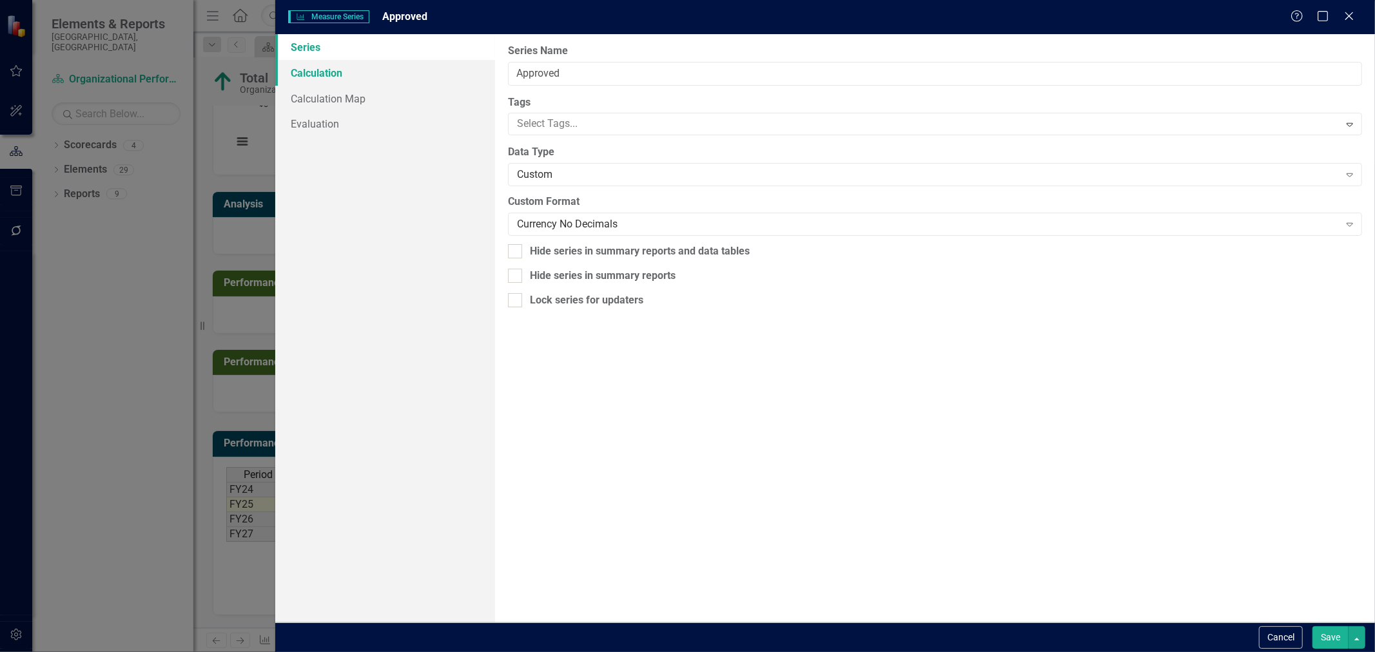
click at [365, 74] on link "Calculation" at bounding box center [385, 73] width 220 height 26
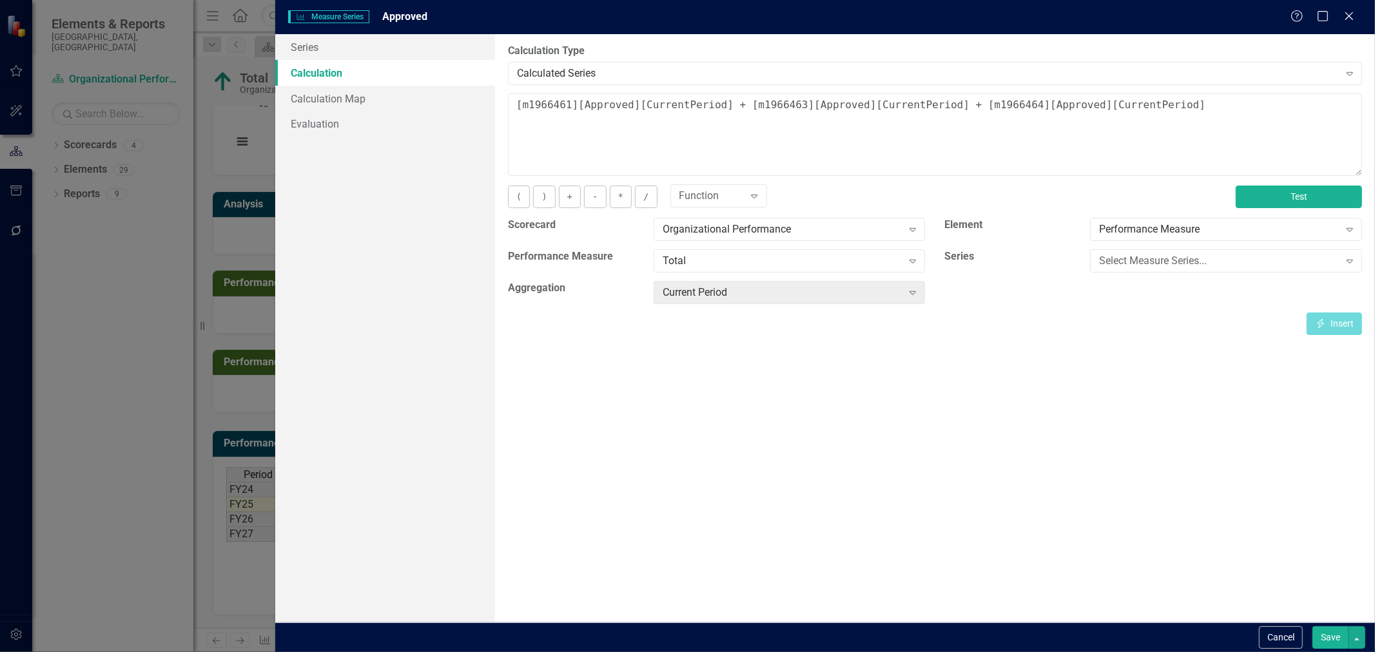
click at [1244, 195] on button "Test" at bounding box center [1298, 197] width 126 height 23
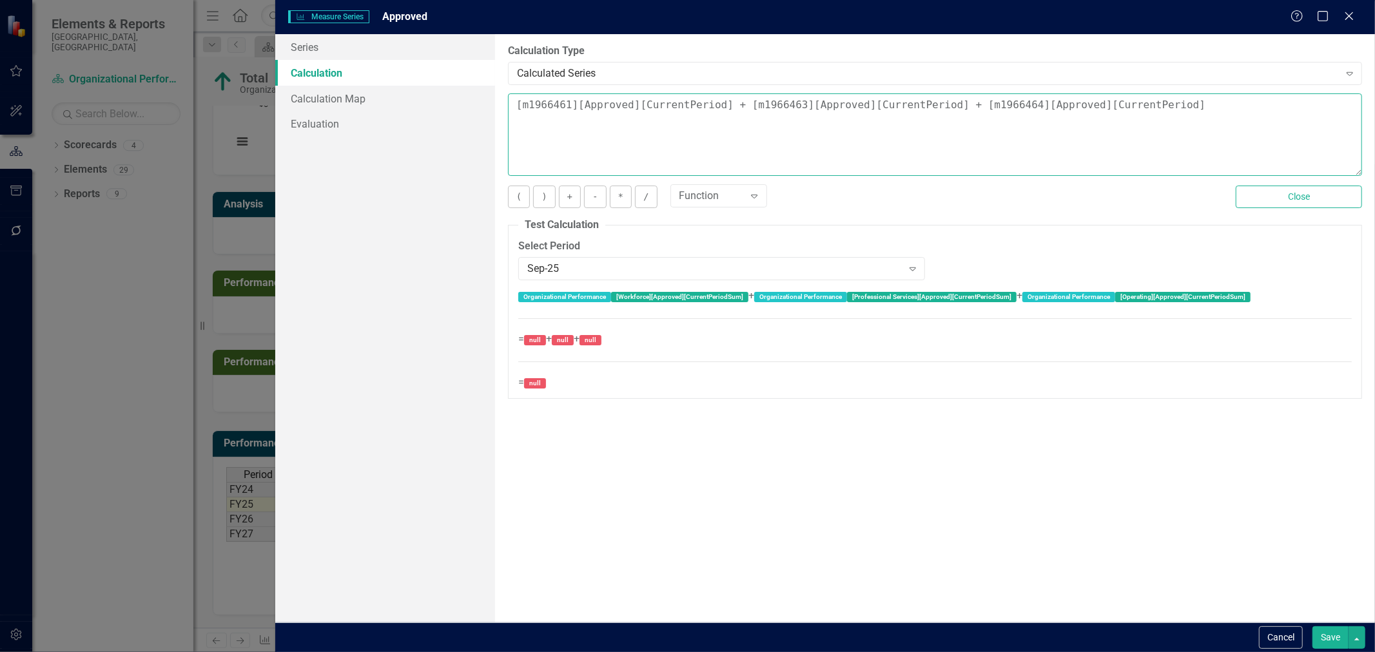
click at [763, 101] on textarea "[m1966461][Approved][CurrentPeriod] + [m1966463][Approved][CurrentPeriod] + [m1…" at bounding box center [935, 134] width 854 height 82
drag, startPoint x: 744, startPoint y: 105, endPoint x: 782, endPoint y: 103, distance: 37.4
click at [782, 103] on textarea "[m1966461][Approved][CurrentPeriod] + [m1966463][Approved][CurrentPeriod] + [m1…" at bounding box center [935, 134] width 854 height 82
paste textarea "2033332"
type textarea "[m1966461][Approved][CurrentPeriod] + [m2033332][Approved][CurrentPeriod] + [m1…"
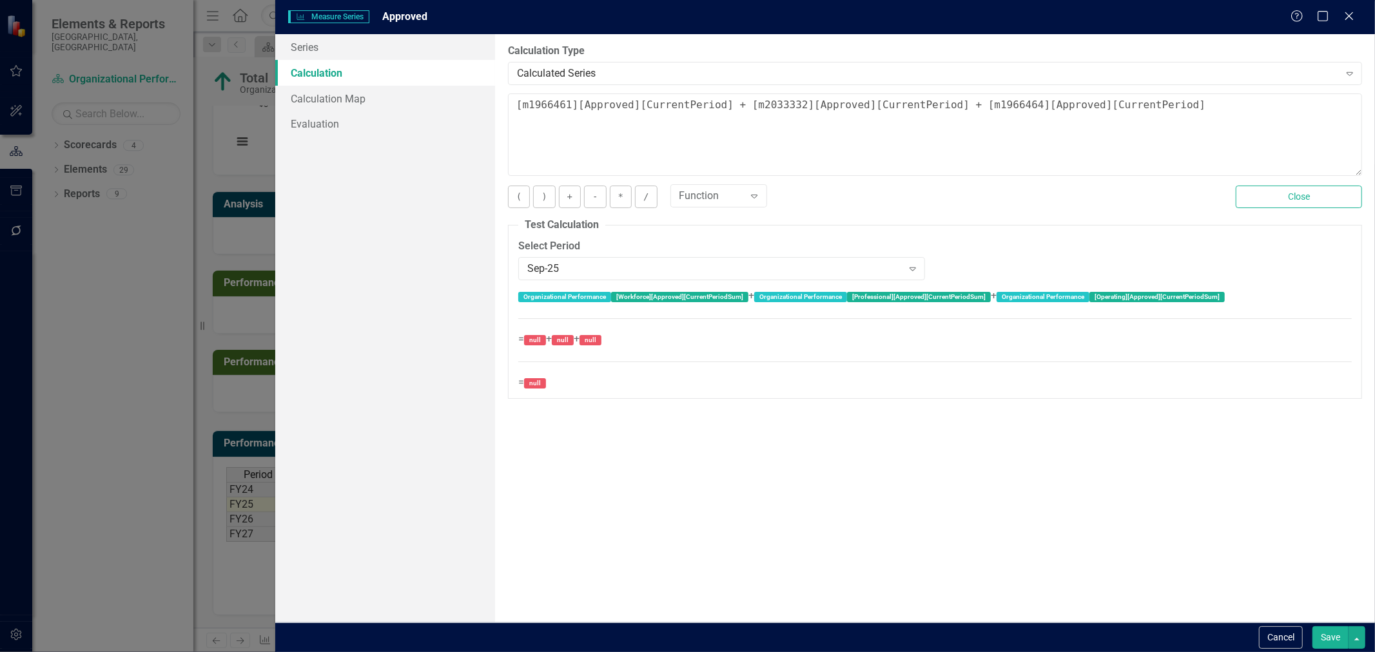
click at [1328, 627] on button "Save" at bounding box center [1330, 637] width 36 height 23
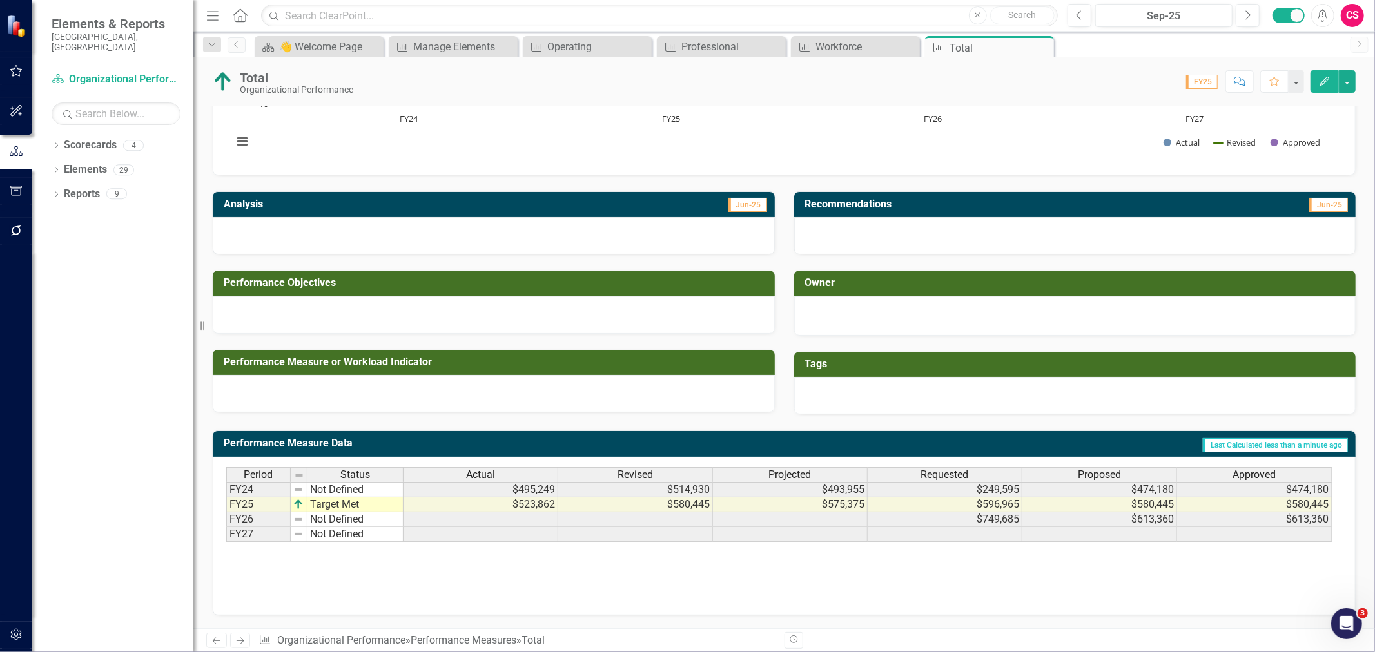
click at [828, 477] on div "Projected" at bounding box center [790, 475] width 154 height 14
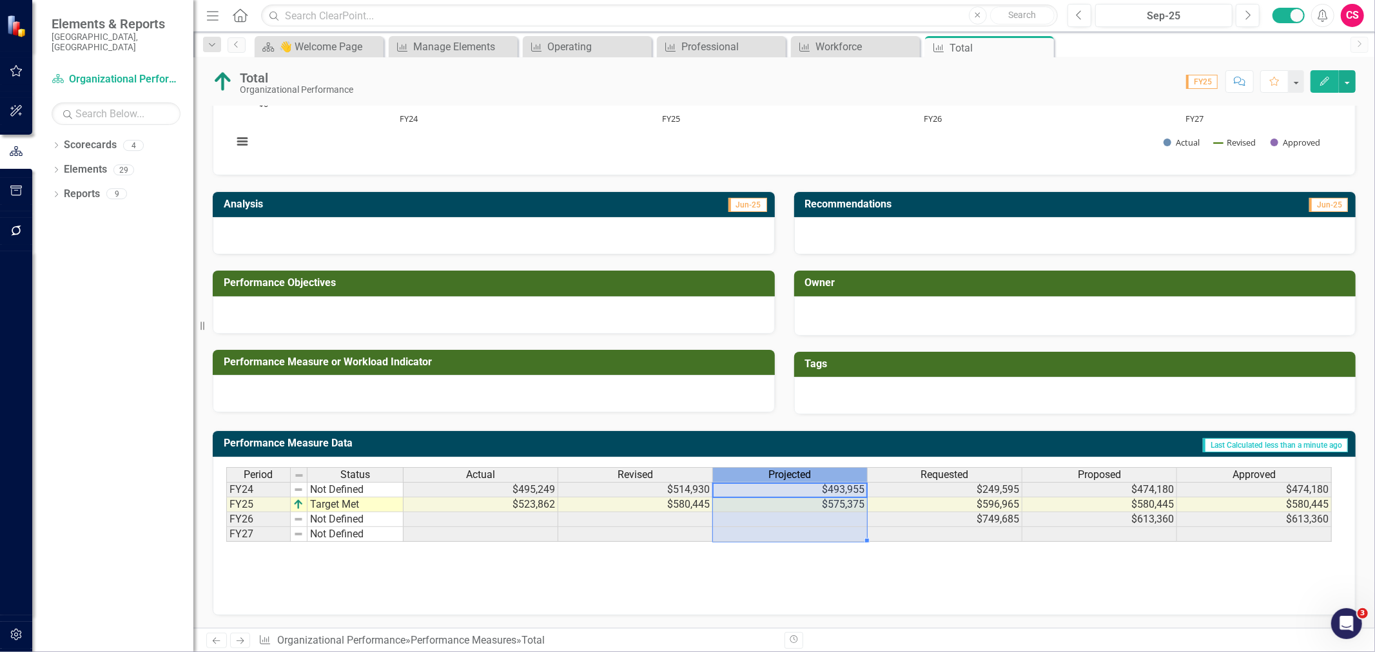
click at [828, 477] on div "Projected" at bounding box center [790, 475] width 154 height 14
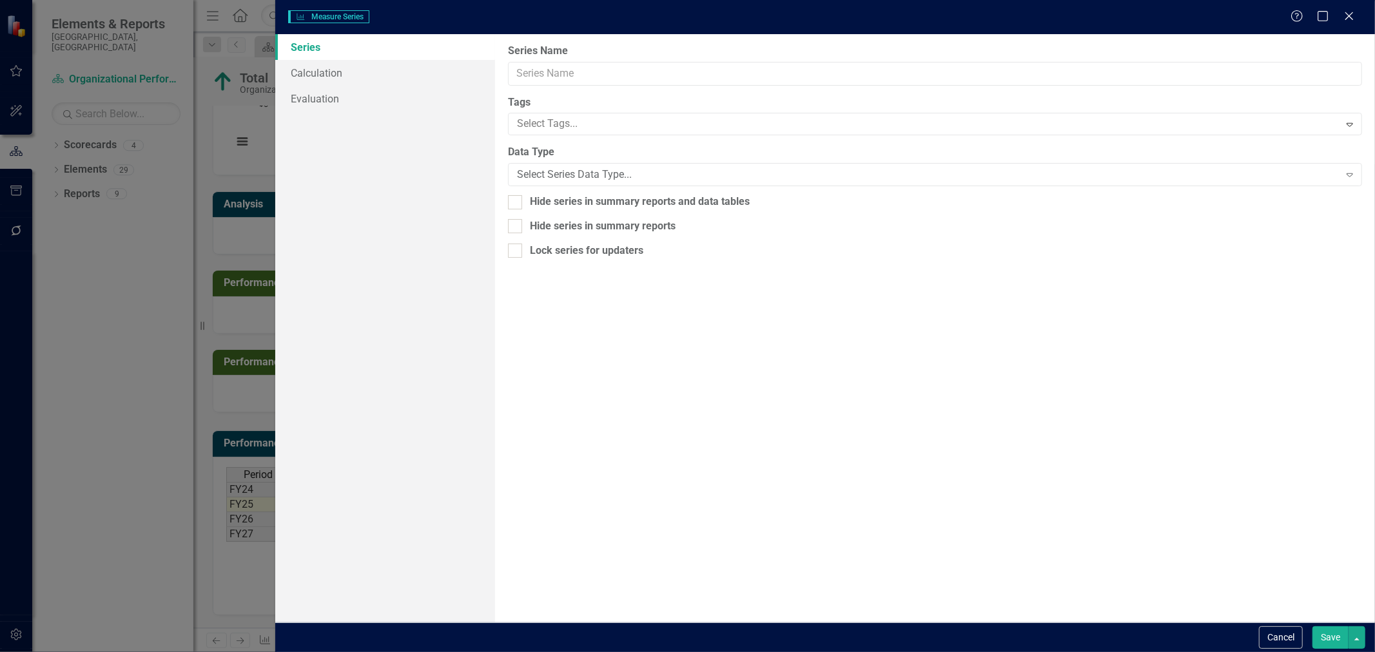
type input "Projected"
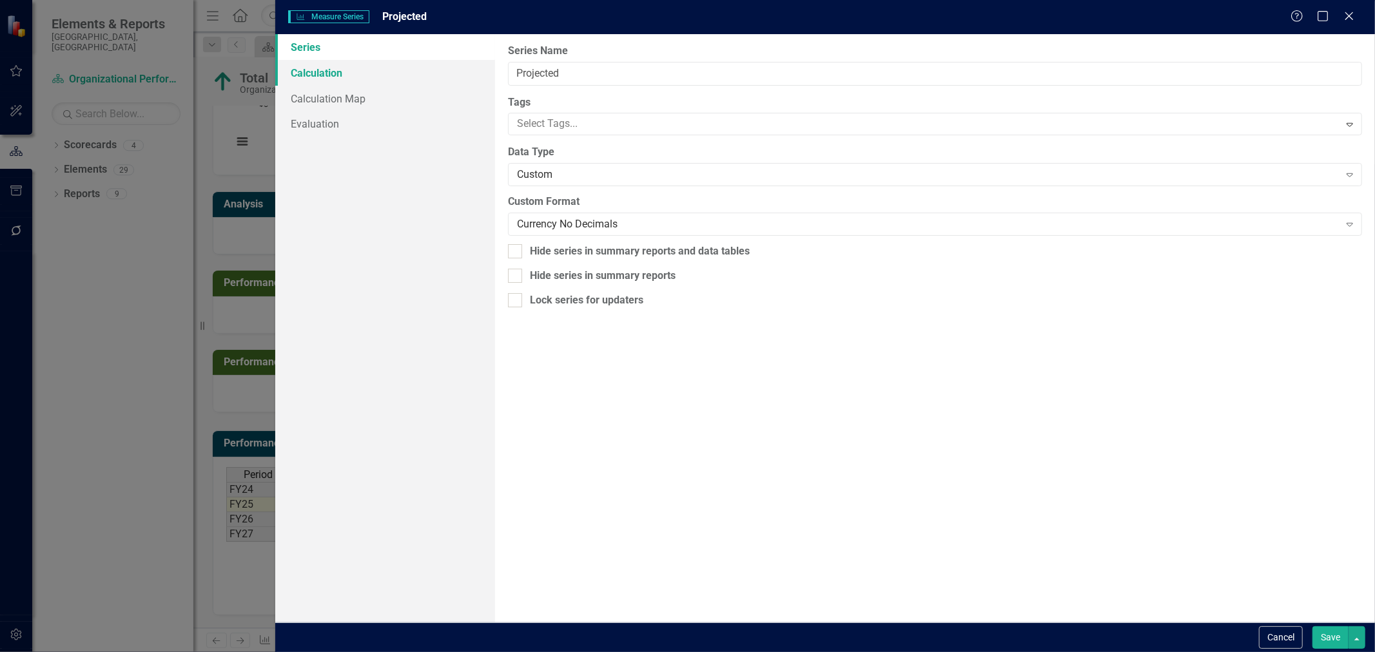
click at [377, 70] on link "Calculation" at bounding box center [385, 73] width 220 height 26
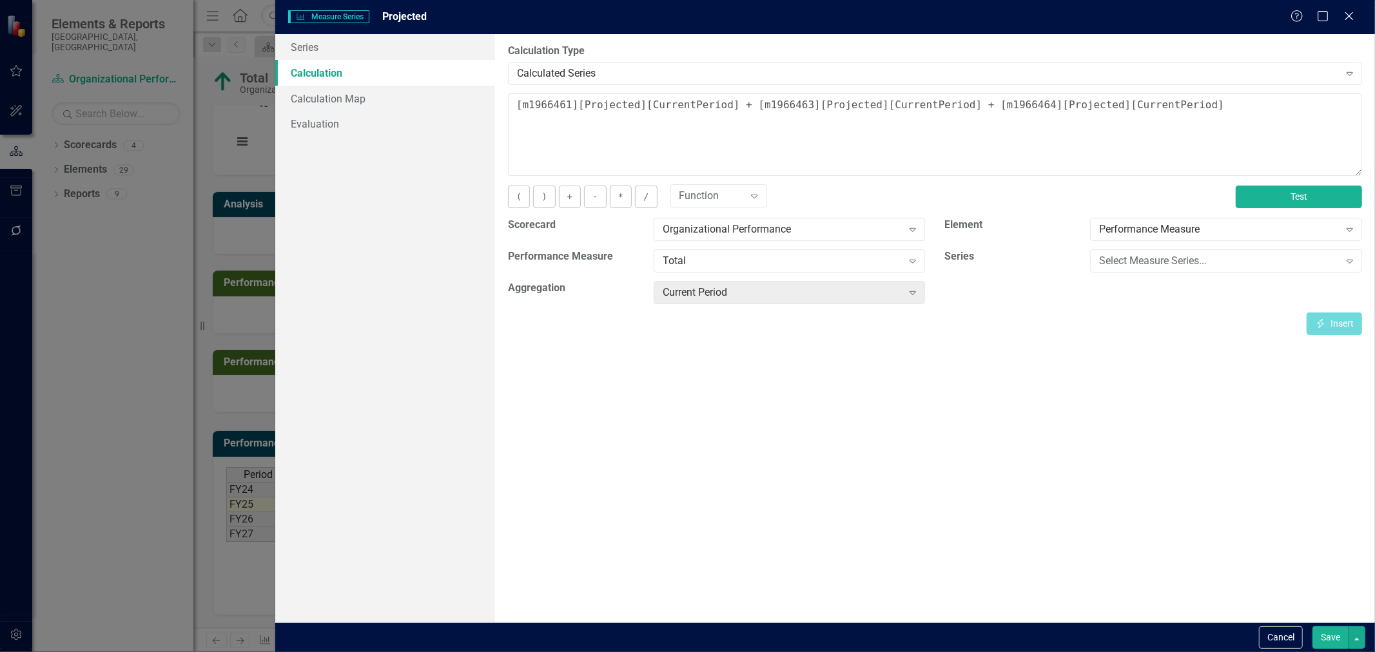
click at [1258, 198] on button "Test" at bounding box center [1298, 197] width 126 height 23
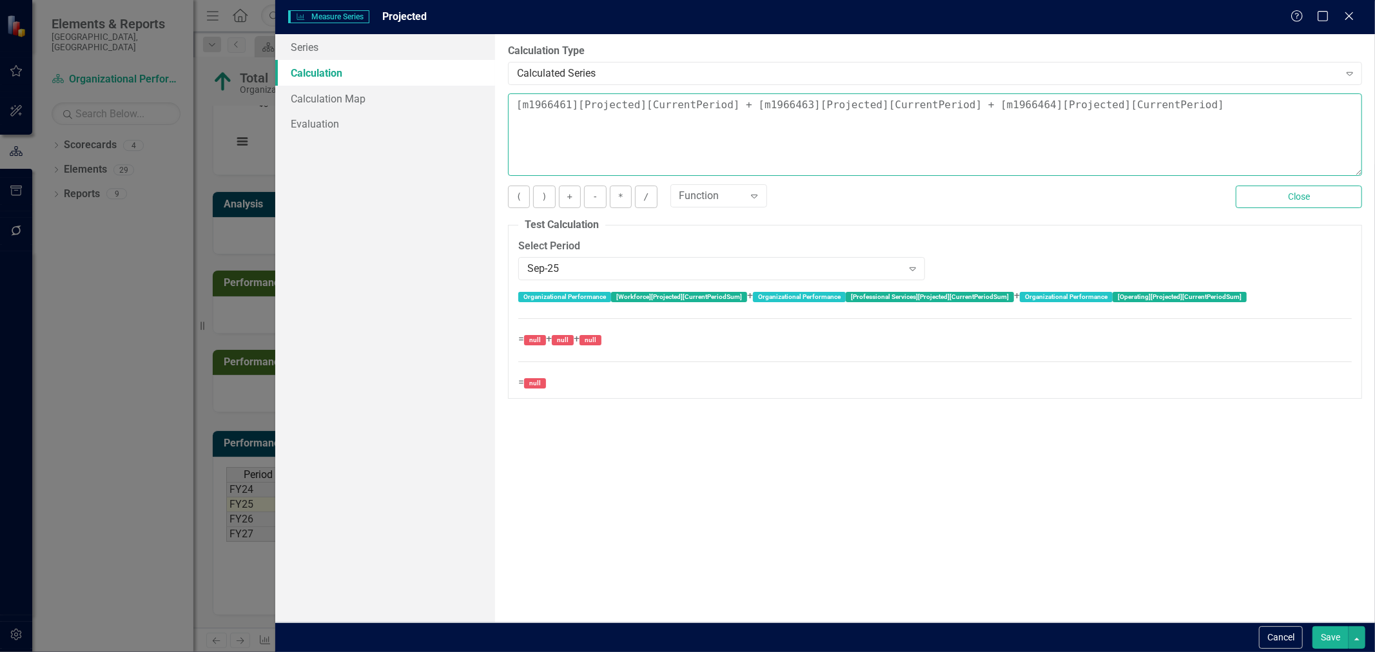
drag, startPoint x: 749, startPoint y: 103, endPoint x: 787, endPoint y: 106, distance: 38.1
click at [787, 106] on textarea "[m1966461][Projected][CurrentPeriod] + [m1966463][Projected][CurrentPeriod] + […" at bounding box center [935, 134] width 854 height 82
paste textarea "2033332"
type textarea "[m1966461][Projected][CurrentPeriod] + [m2033332][Projected][CurrentPeriod] + […"
click at [1331, 632] on button "Save" at bounding box center [1330, 637] width 36 height 23
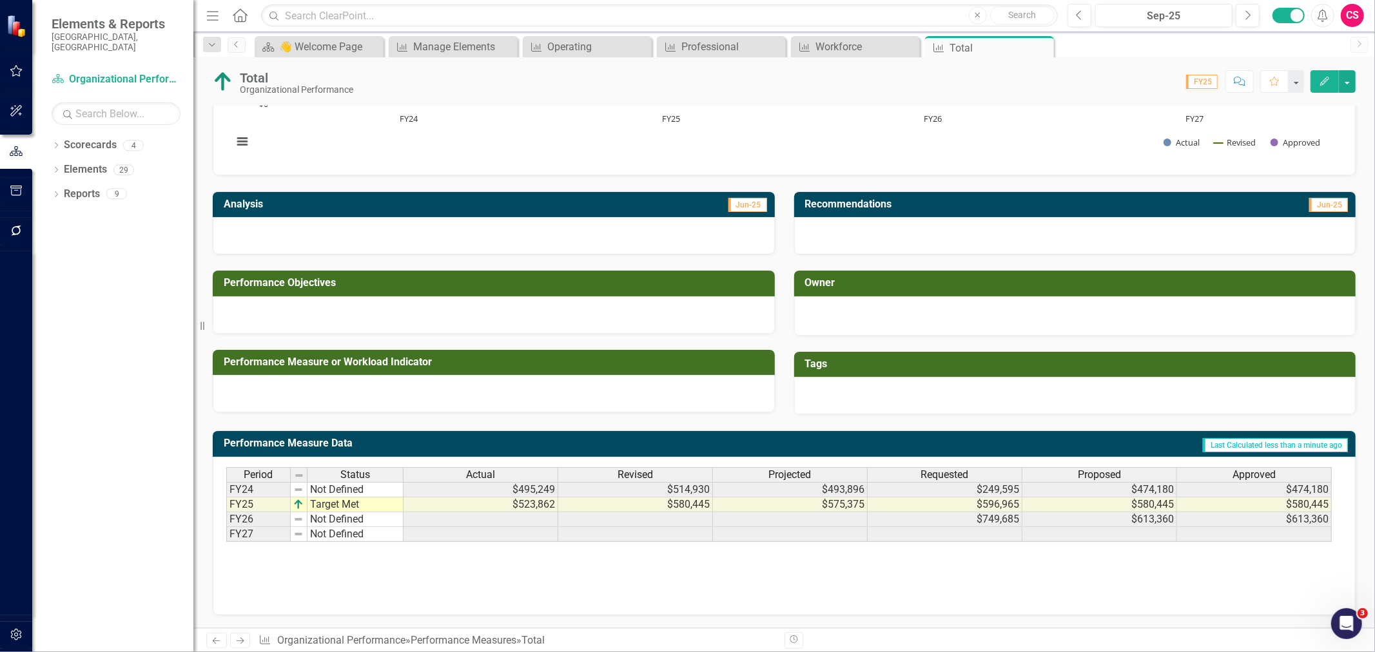
click at [838, 477] on div "Projected" at bounding box center [790, 475] width 154 height 14
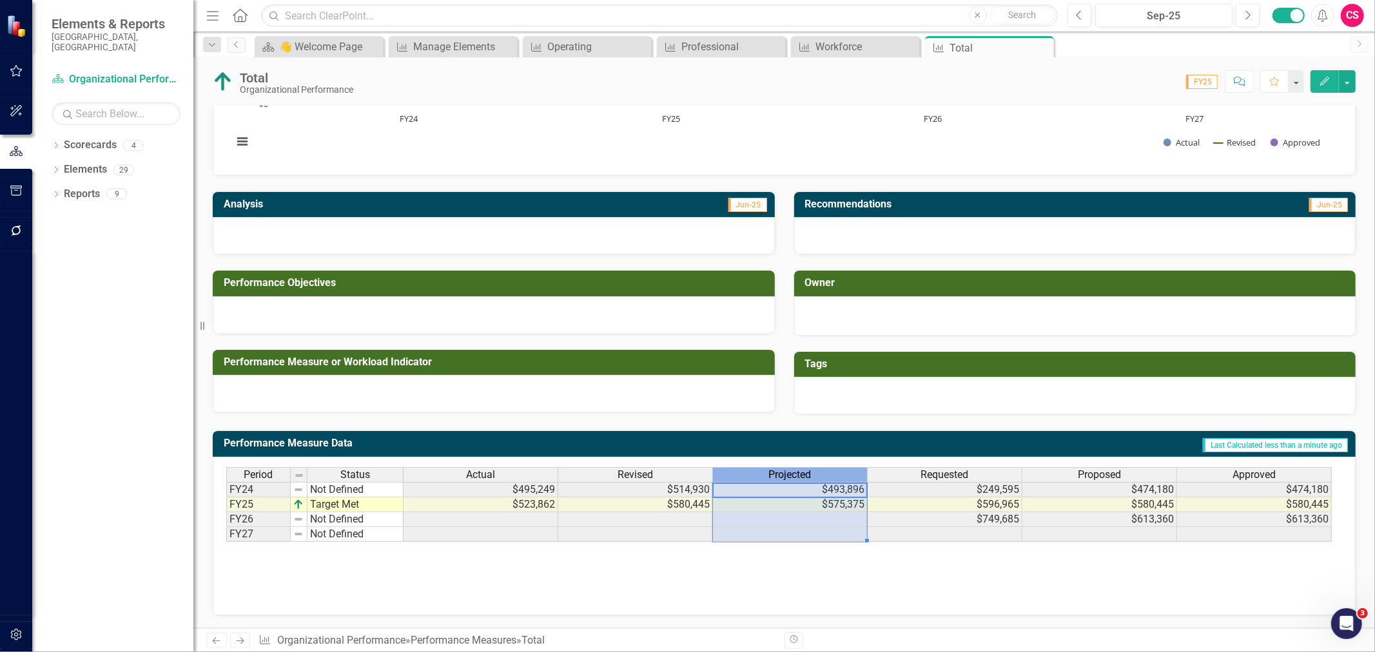
click at [838, 477] on div "Projected" at bounding box center [790, 475] width 154 height 14
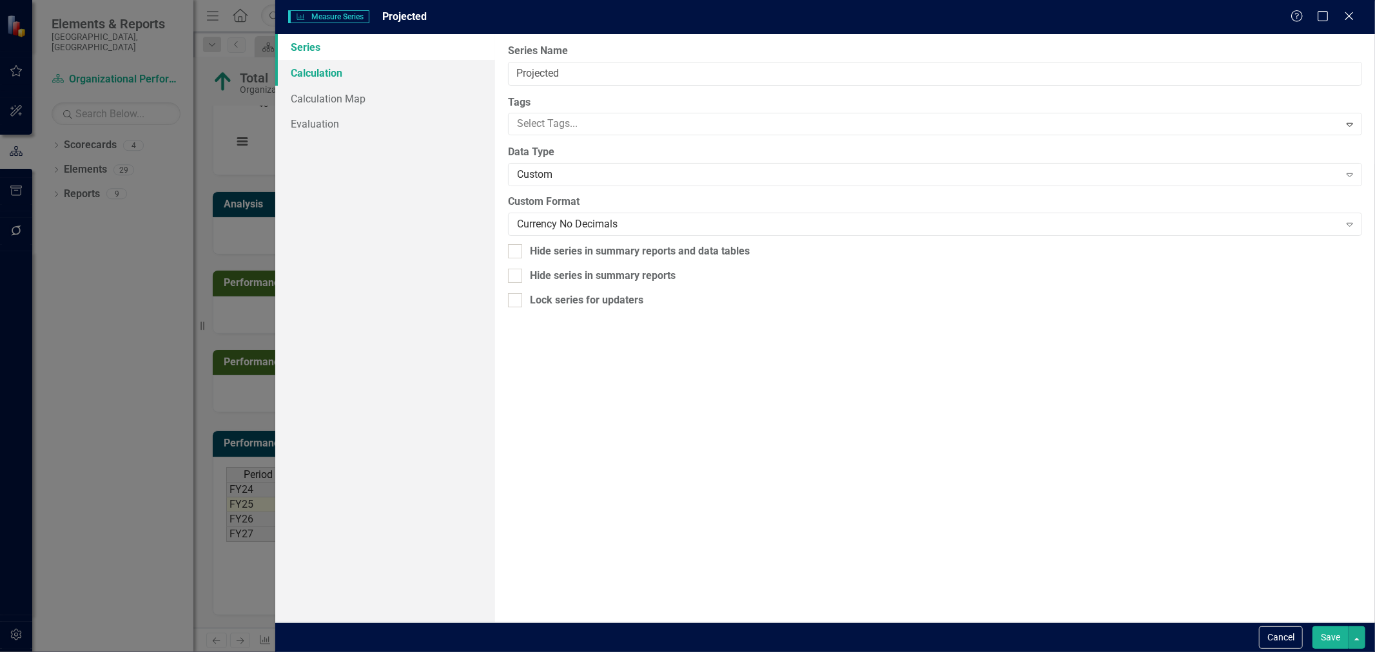
click at [335, 77] on link "Calculation" at bounding box center [385, 73] width 220 height 26
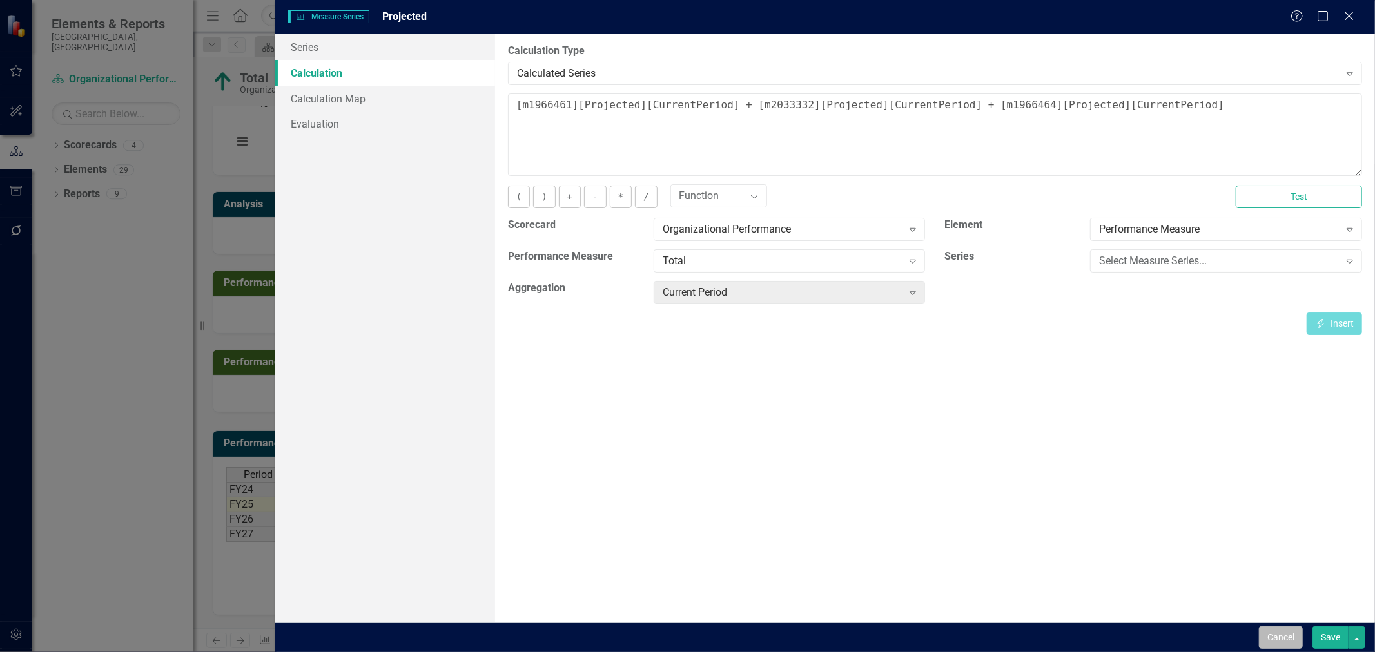
click at [1281, 640] on button "Cancel" at bounding box center [1281, 637] width 44 height 23
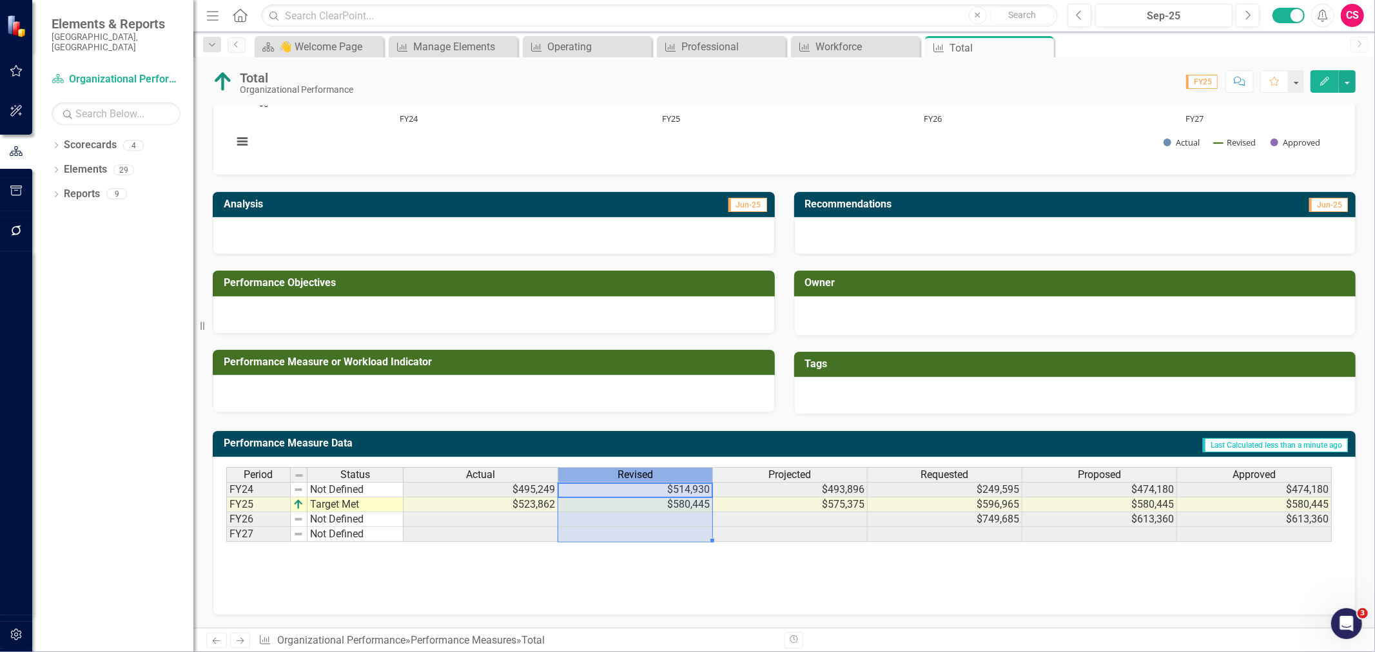
click at [688, 474] on div "Revised" at bounding box center [635, 475] width 154 height 14
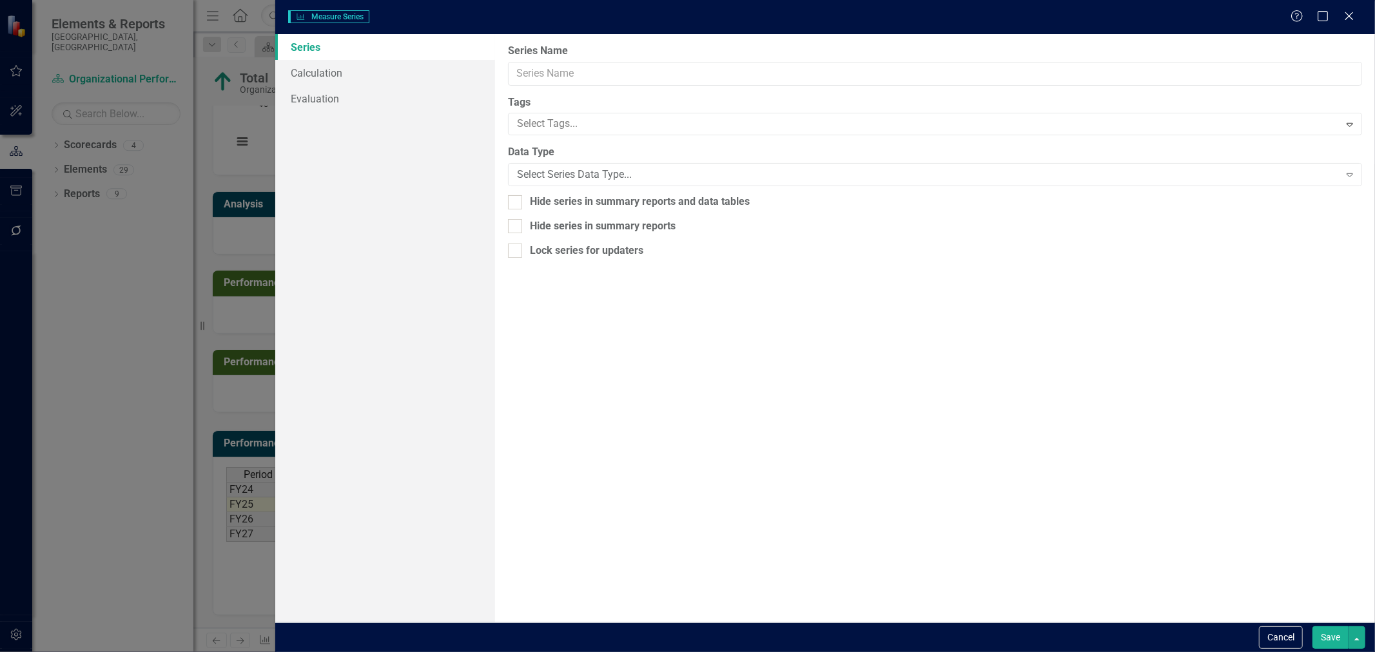
type input "Revised"
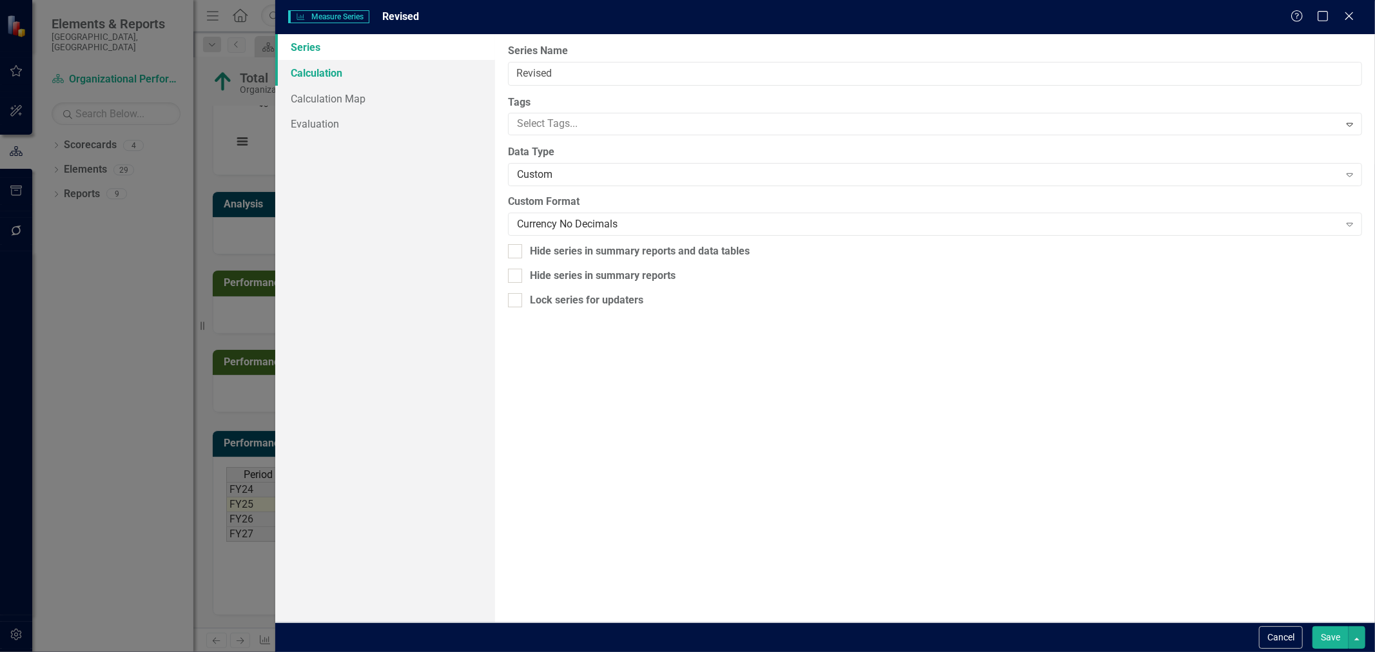
click at [369, 73] on link "Calculation" at bounding box center [385, 73] width 220 height 26
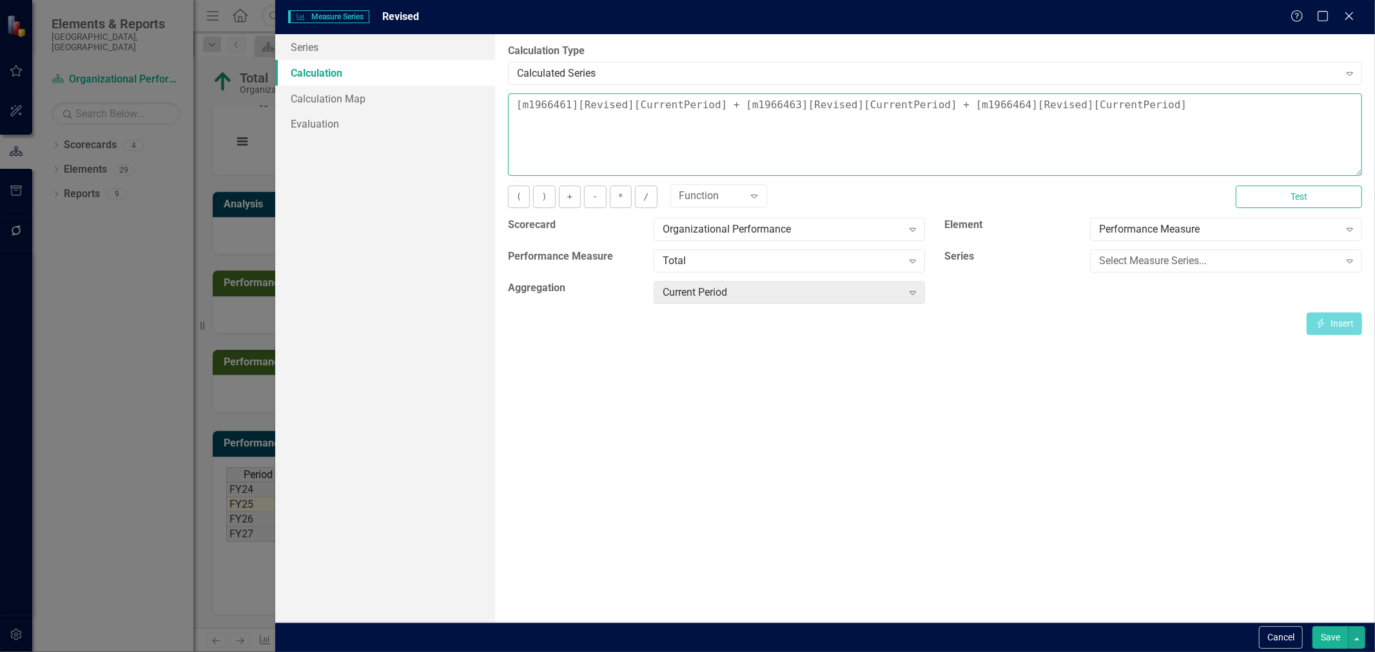
drag, startPoint x: 739, startPoint y: 106, endPoint x: 775, endPoint y: 103, distance: 36.2
click at [775, 103] on textarea "[m1966461][Revised][CurrentPeriod] + [m1966463][Revised][CurrentPeriod] + [m196…" at bounding box center [935, 134] width 854 height 82
click at [1287, 189] on button "Test" at bounding box center [1298, 197] width 126 height 23
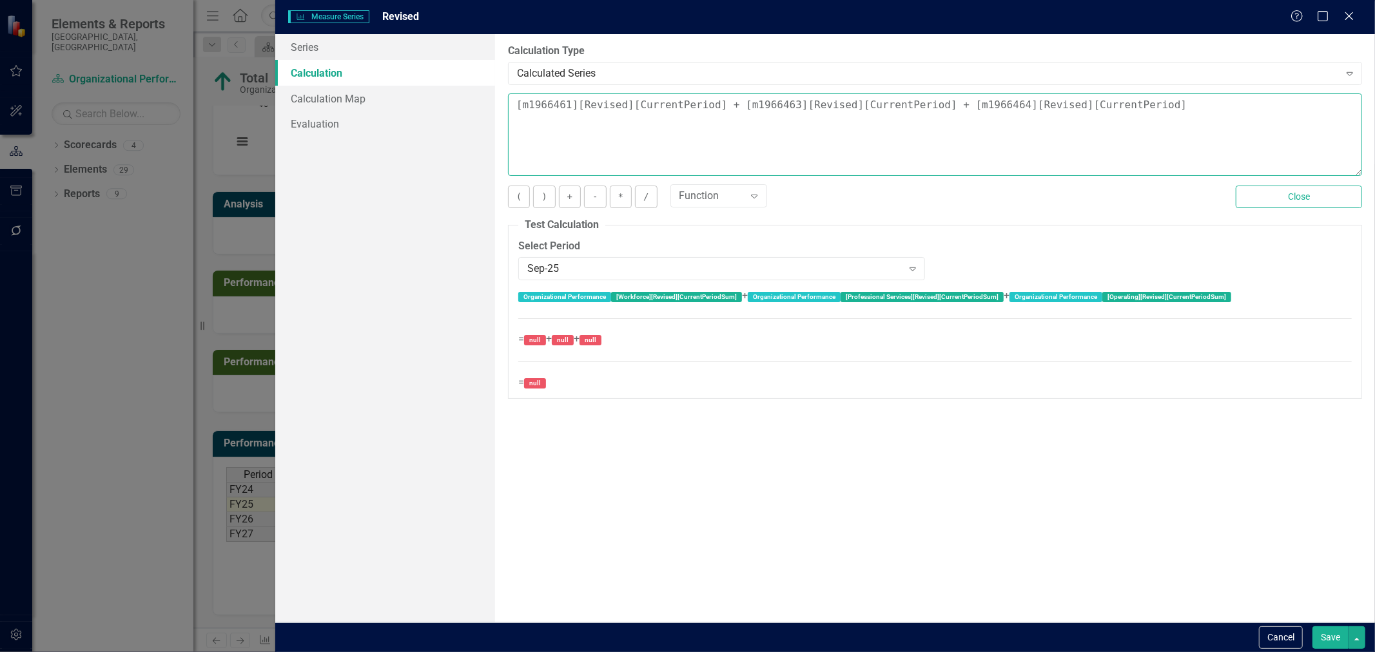
paste textarea "2033332"
type textarea "[m1966461][Revised][CurrentPeriod] + [m2033332][Revised][CurrentPeriod] + [m196…"
click at [1330, 634] on button "Save" at bounding box center [1330, 637] width 36 height 23
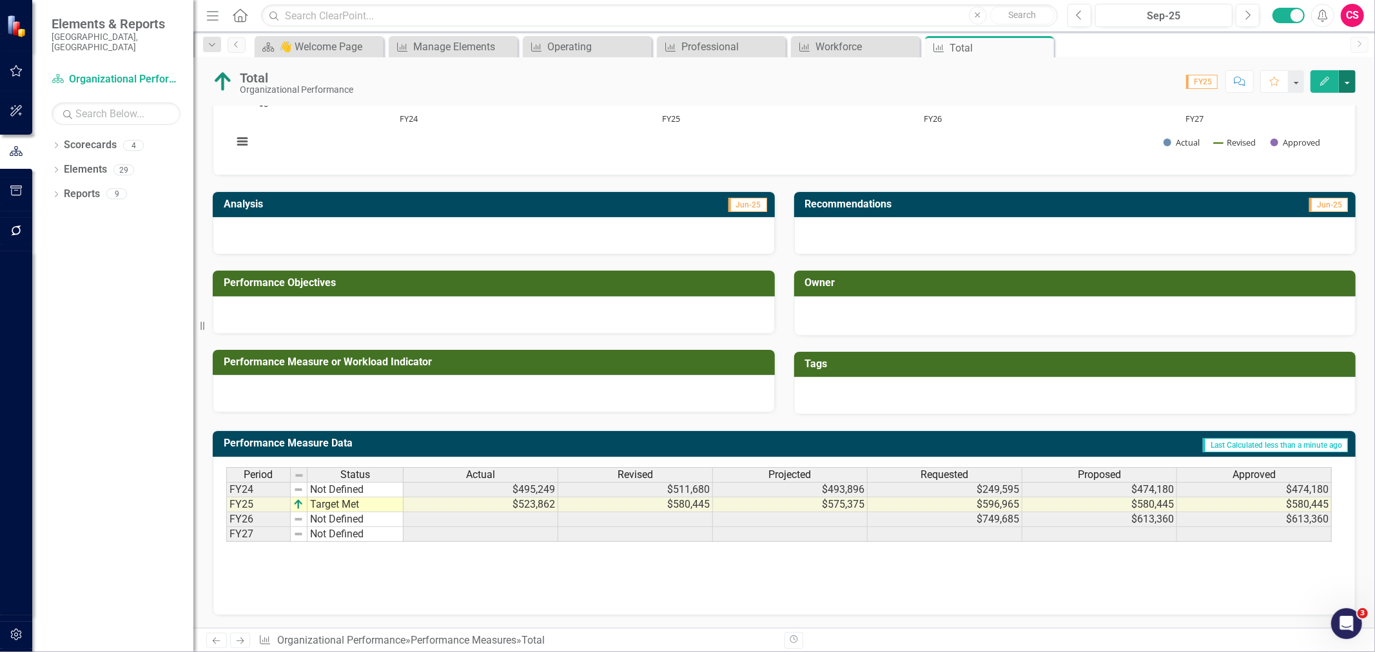
click at [1343, 82] on button "button" at bounding box center [1347, 81] width 17 height 23
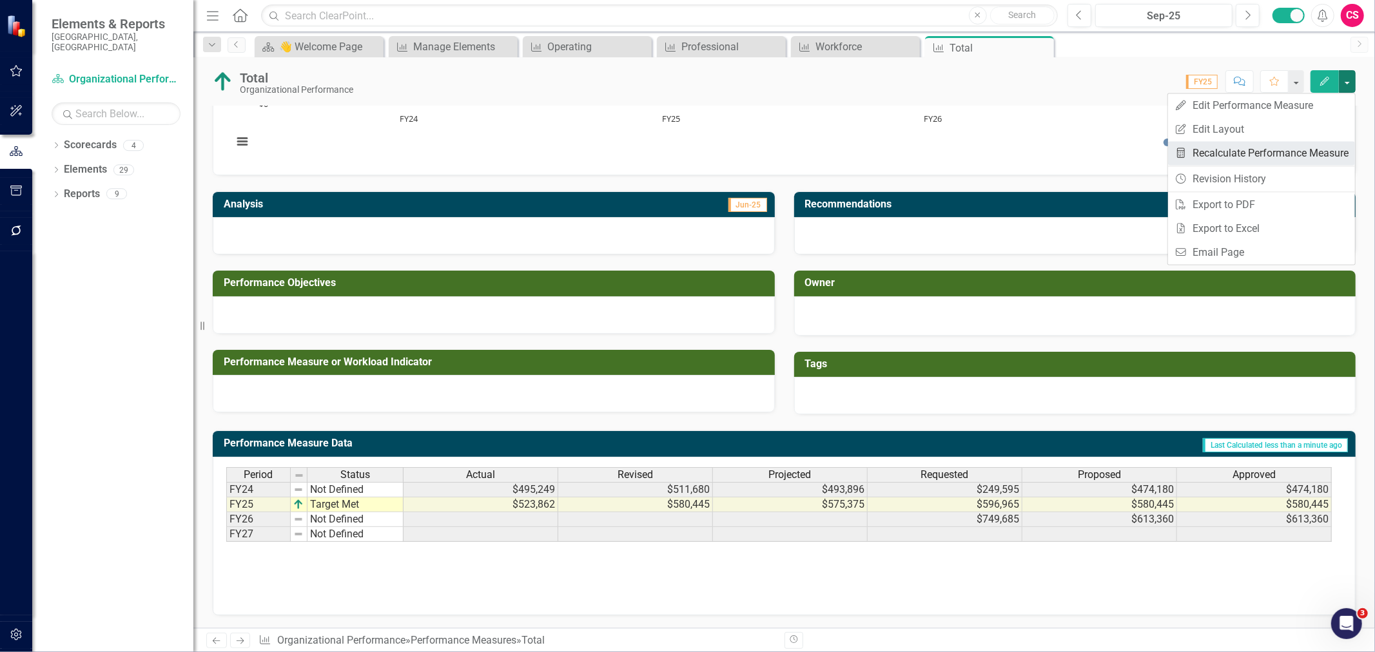
click at [1260, 156] on link "Recalculate Performance Measure Recalculate Performance Measure" at bounding box center [1261, 153] width 187 height 24
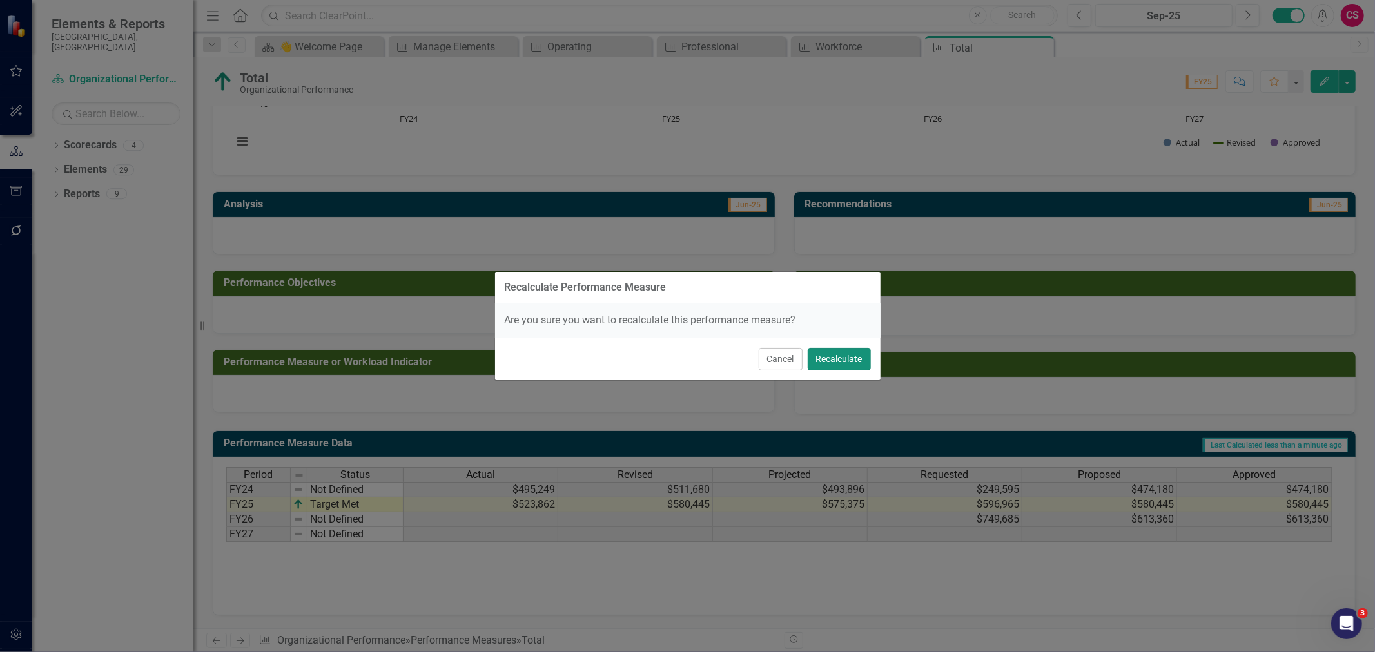
click at [835, 355] on button "Recalculate" at bounding box center [839, 359] width 63 height 23
